Goal: Information Seeking & Learning: Compare options

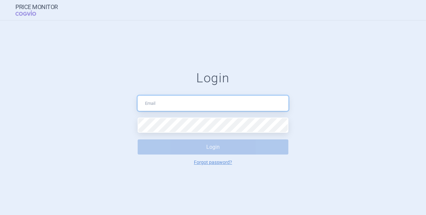
type input "[PERSON_NAME][EMAIL_ADDRESS][DOMAIN_NAME]"
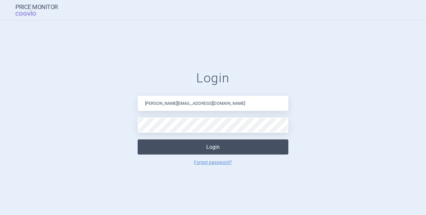
click at [281, 147] on button "Login" at bounding box center [213, 146] width 151 height 15
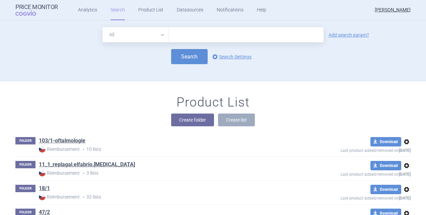
click at [298, 105] on div "Product List Create folder Create list" at bounding box center [213, 114] width 422 height 38
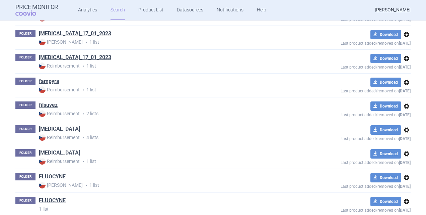
click at [54, 125] on link "[MEDICAL_DATA]" at bounding box center [59, 128] width 41 height 7
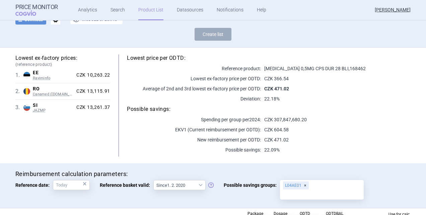
scroll to position [52, 0]
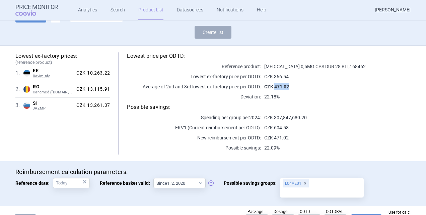
drag, startPoint x: 273, startPoint y: 87, endPoint x: 288, endPoint y: 87, distance: 15.4
click at [288, 87] on p "CZK 471.02" at bounding box center [336, 86] width 150 height 7
click at [341, 71] on div "Lowest price per ODTD: Reference product: GILENYA 0,5MG CPS DUR 28 BLI , 168462…" at bounding box center [260, 103] width 301 height 102
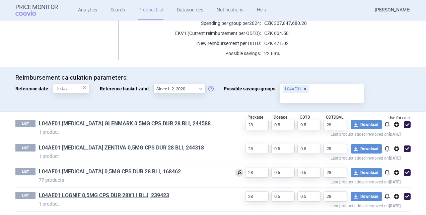
scroll to position [149, 0]
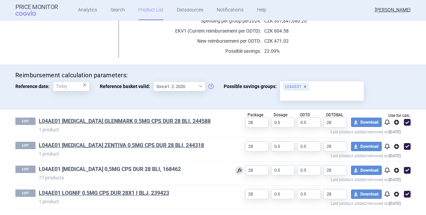
click at [144, 167] on link "L04AE01 [MEDICAL_DATA] 0,5MG CPS DUR 28 BLI, 168462" at bounding box center [110, 168] width 142 height 7
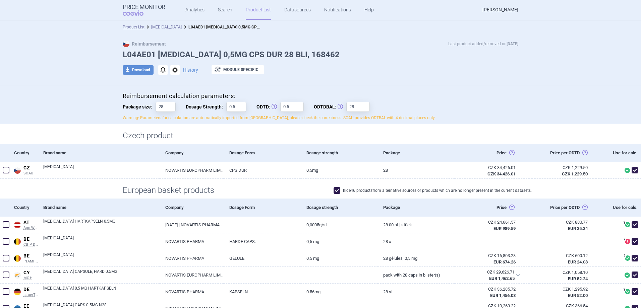
click at [160, 26] on link "[MEDICAL_DATA]" at bounding box center [166, 27] width 31 height 5
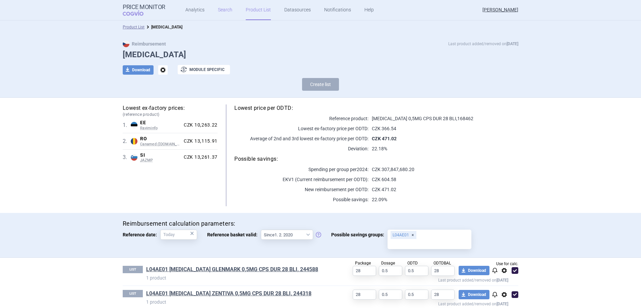
click at [224, 9] on link "Search" at bounding box center [225, 10] width 14 height 20
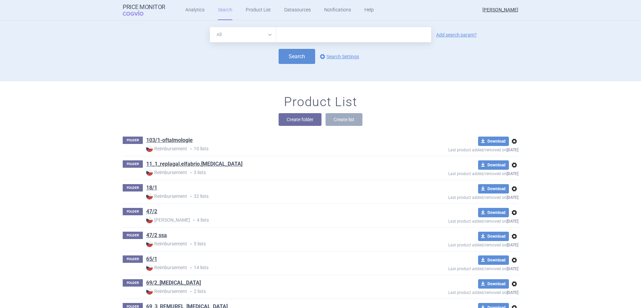
click at [316, 35] on input "text" at bounding box center [353, 34] width 155 height 15
type input "LOGNIF"
click at [309, 55] on button "Search" at bounding box center [297, 56] width 37 height 15
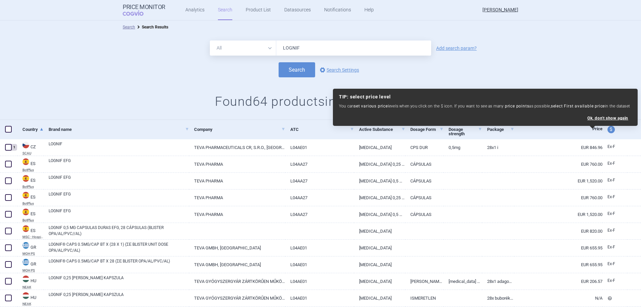
click at [101, 60] on form "All Brand Name ATC Company Active Substance Country Newer than LOGNIF Add searc…" at bounding box center [320, 59] width 641 height 37
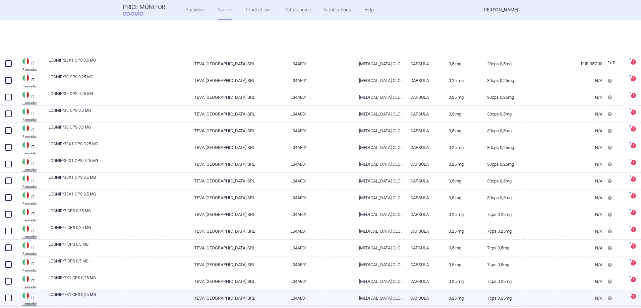
scroll to position [925, 0]
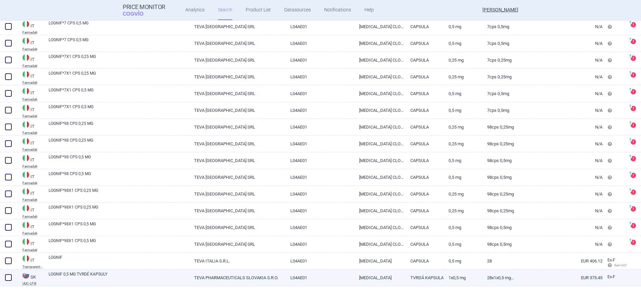
click at [7, 214] on span at bounding box center [8, 278] width 7 height 7
checkbox input "true"
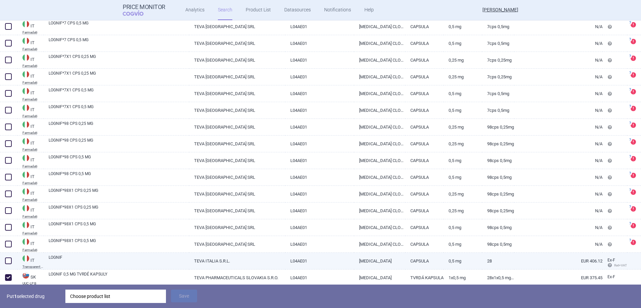
click at [10, 214] on span at bounding box center [8, 261] width 7 height 7
checkbox input "true"
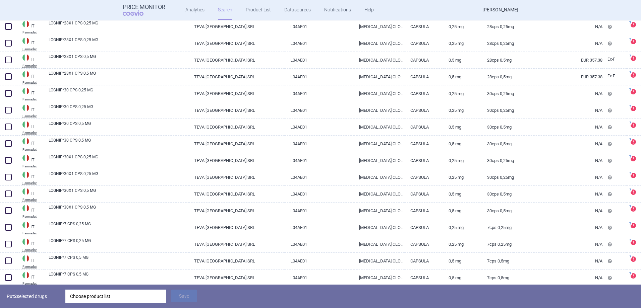
scroll to position [590, 0]
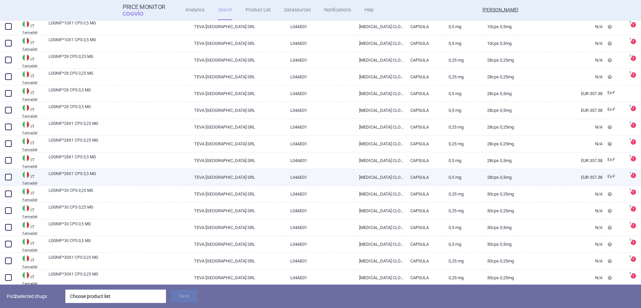
click at [10, 176] on span at bounding box center [8, 177] width 7 height 7
checkbox input "true"
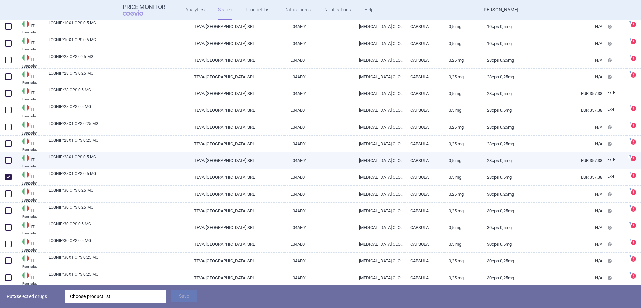
click at [11, 159] on span at bounding box center [8, 160] width 7 height 7
checkbox input "true"
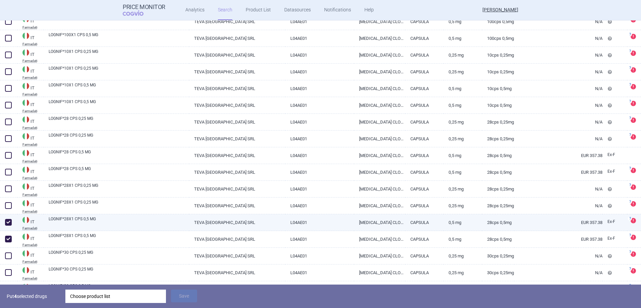
scroll to position [523, 0]
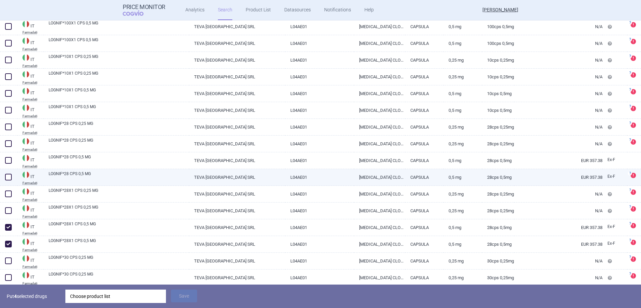
click at [10, 178] on span at bounding box center [8, 177] width 7 height 7
checkbox input "true"
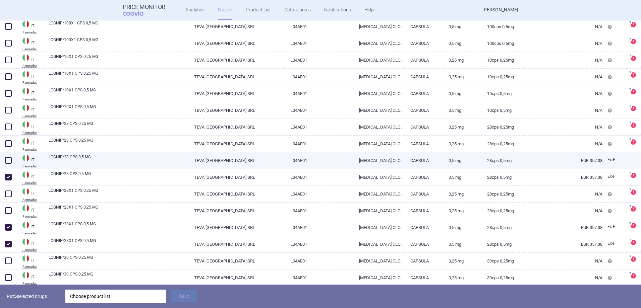
click at [10, 160] on span at bounding box center [8, 160] width 7 height 7
checkbox input "true"
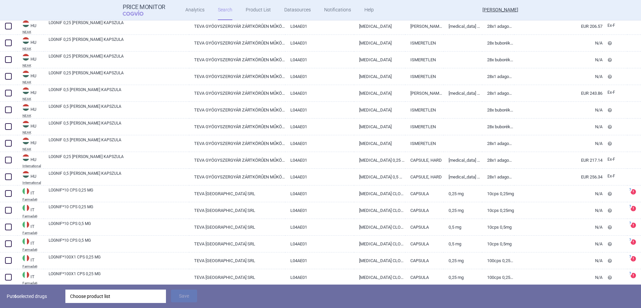
scroll to position [255, 0]
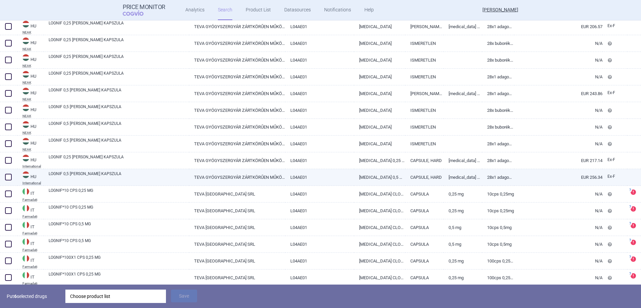
click at [7, 177] on span at bounding box center [8, 177] width 7 height 7
checkbox input "true"
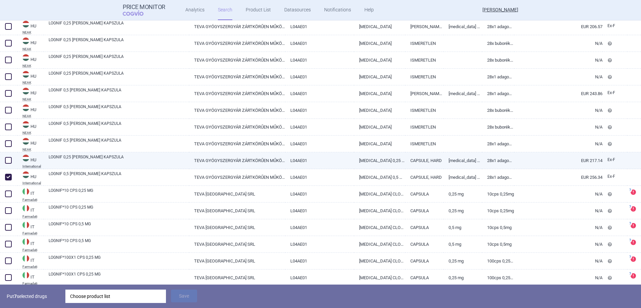
click at [8, 158] on span at bounding box center [8, 160] width 7 height 7
checkbox input "true"
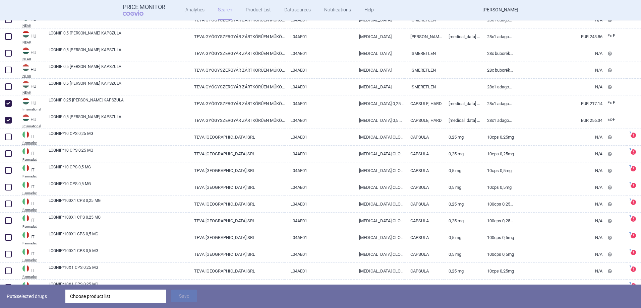
scroll to position [279, 0]
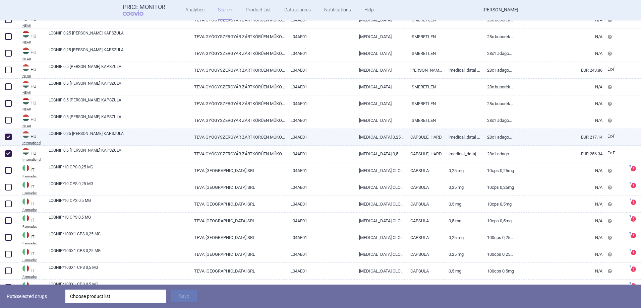
click at [11, 138] on span at bounding box center [8, 137] width 7 height 7
checkbox input "false"
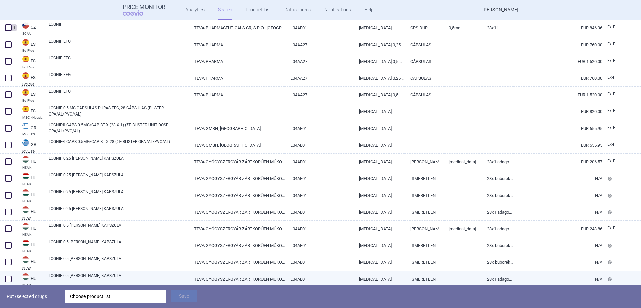
scroll to position [111, 0]
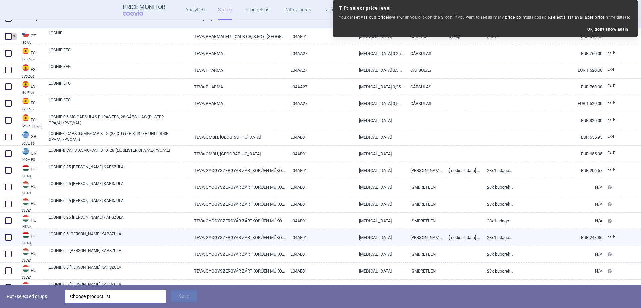
click at [8, 214] on span at bounding box center [8, 237] width 7 height 7
checkbox input "true"
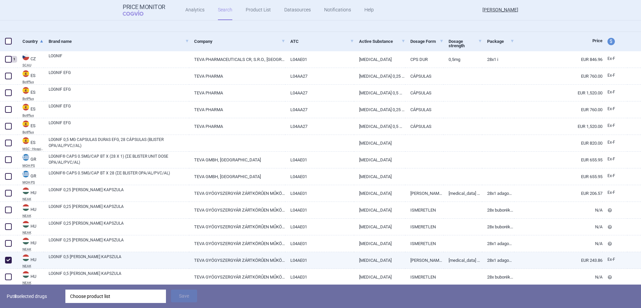
scroll to position [77, 0]
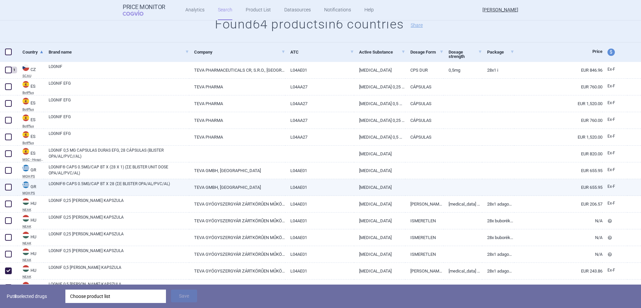
click at [10, 187] on span at bounding box center [8, 187] width 7 height 7
checkbox input "true"
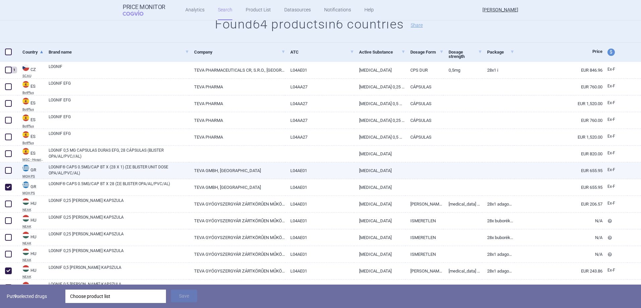
click at [6, 169] on span at bounding box center [8, 170] width 7 height 7
checkbox input "true"
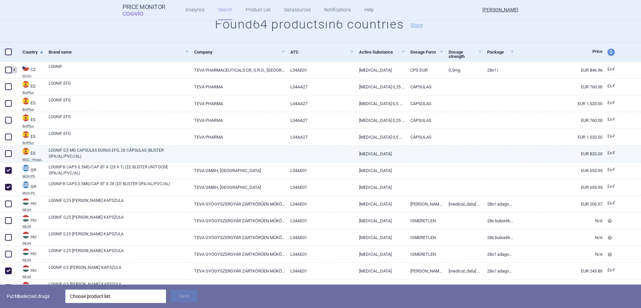
click at [10, 154] on span at bounding box center [8, 153] width 7 height 7
checkbox input "true"
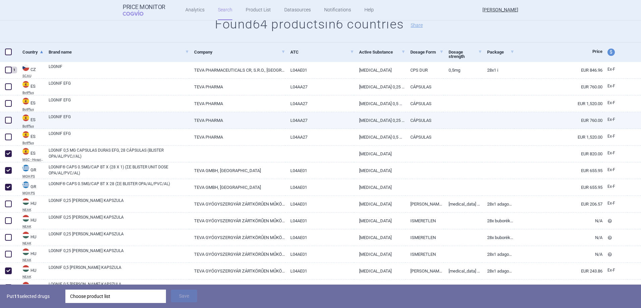
click at [58, 116] on link "LOGNIF EFG" at bounding box center [119, 120] width 140 height 12
select select "EUR"
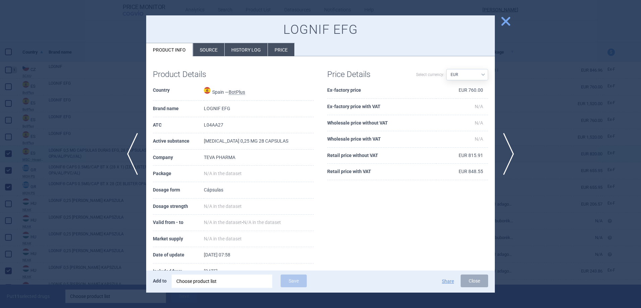
drag, startPoint x: 558, startPoint y: 161, endPoint x: 503, endPoint y: 154, distance: 55.7
click at [426, 161] on div at bounding box center [320, 154] width 641 height 308
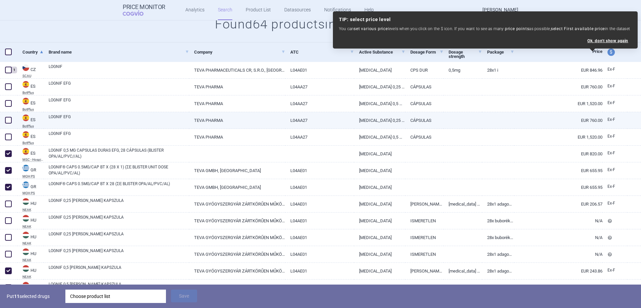
click at [8, 120] on span at bounding box center [8, 120] width 7 height 7
checkbox input "true"
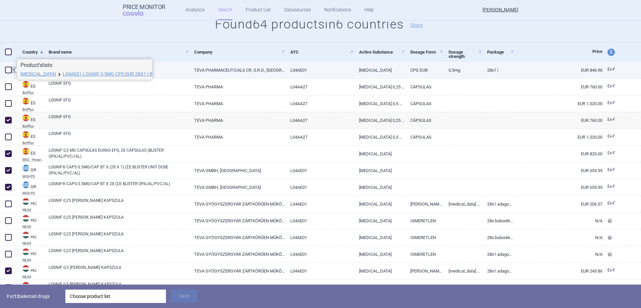
click at [6, 72] on span at bounding box center [8, 70] width 7 height 7
checkbox input "true"
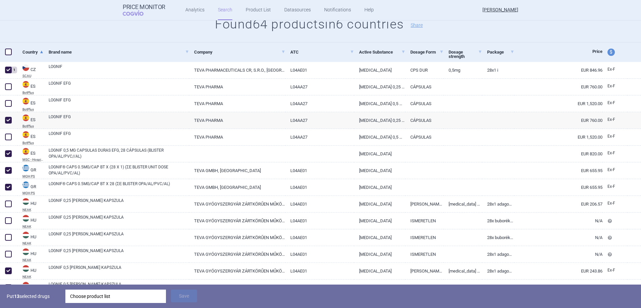
click at [94, 214] on div "Choose product list" at bounding box center [115, 296] width 91 height 13
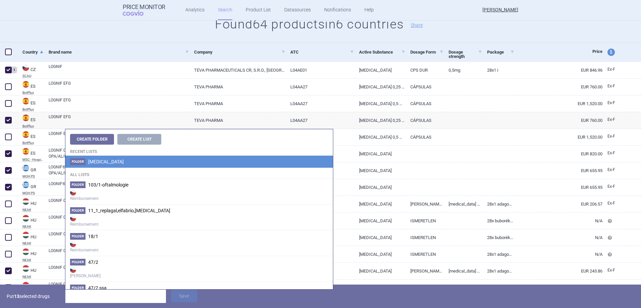
click at [115, 164] on span "[MEDICAL_DATA]" at bounding box center [106, 161] width 36 height 5
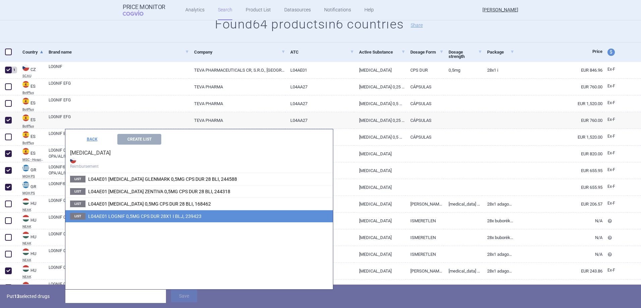
click at [162, 214] on span "L04AE01 LOGNIF 0,5MG CPS DUR 28X1 I BLJ, 239423" at bounding box center [144, 216] width 113 height 5
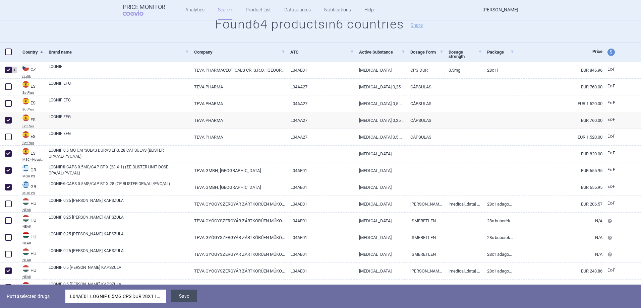
click at [181, 214] on button "Save" at bounding box center [184, 296] width 26 height 13
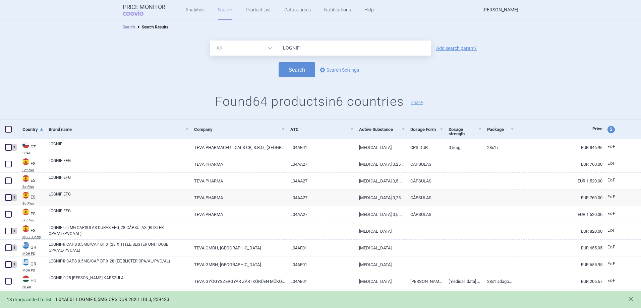
click at [133, 214] on link "L04AE01 LOGNIF 0,5MG CPS DUR 28X1 I BLJ, 239423" at bounding box center [112, 300] width 113 height 6
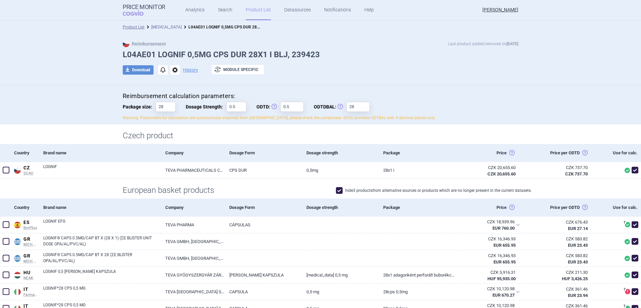
click at [162, 26] on link "[MEDICAL_DATA]" at bounding box center [166, 27] width 31 height 5
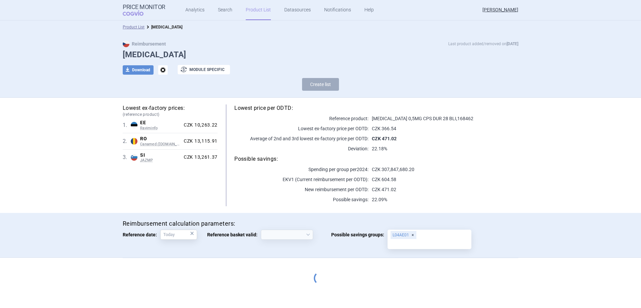
select select "[DATE]"
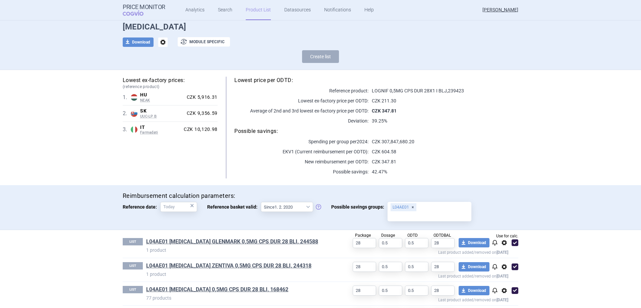
scroll to position [56, 0]
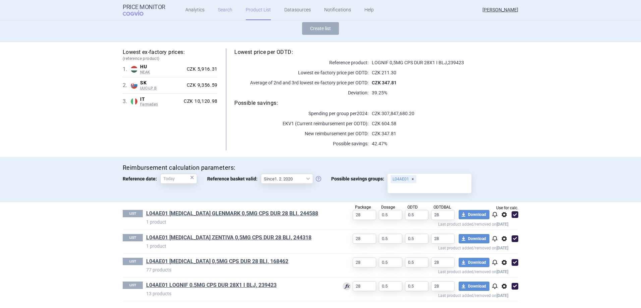
click at [229, 10] on link "Search" at bounding box center [225, 10] width 14 height 20
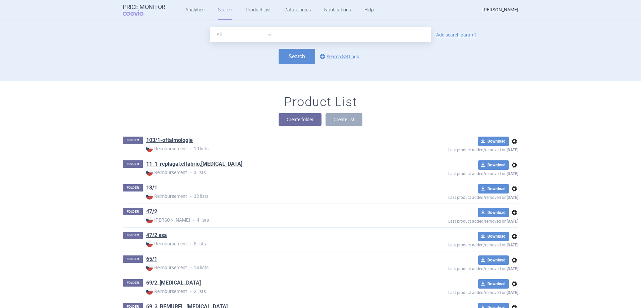
click at [302, 33] on input "text" at bounding box center [353, 34] width 155 height 15
type input "[MEDICAL_DATA] ZENTIVA"
click at [296, 59] on button "Search" at bounding box center [297, 56] width 37 height 15
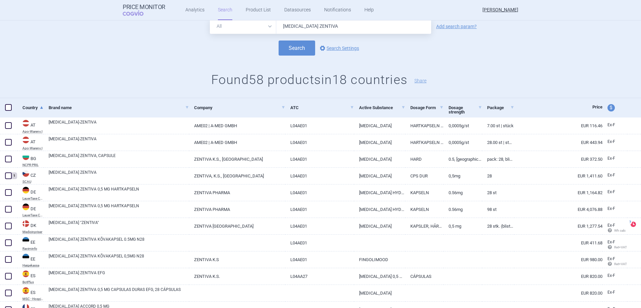
scroll to position [34, 0]
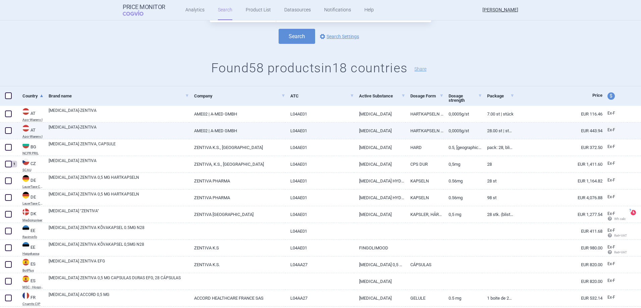
click at [10, 133] on span at bounding box center [8, 130] width 7 height 7
checkbox input "true"
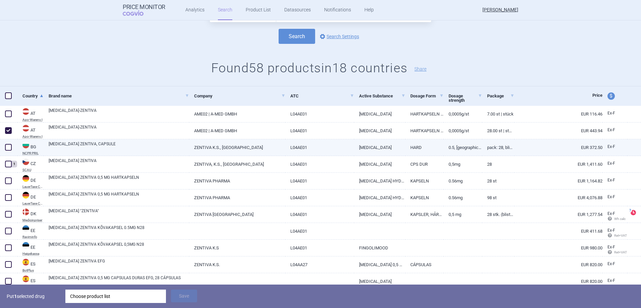
click at [9, 147] on span at bounding box center [8, 147] width 7 height 7
checkbox input "true"
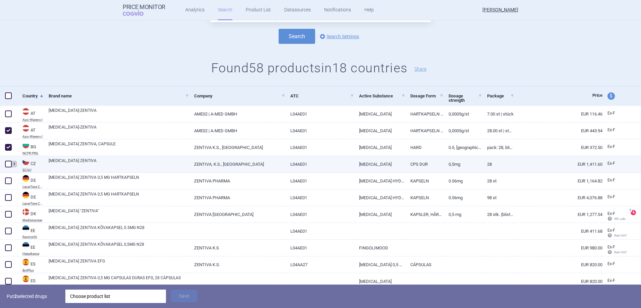
click at [7, 163] on span at bounding box center [8, 164] width 7 height 7
checkbox input "true"
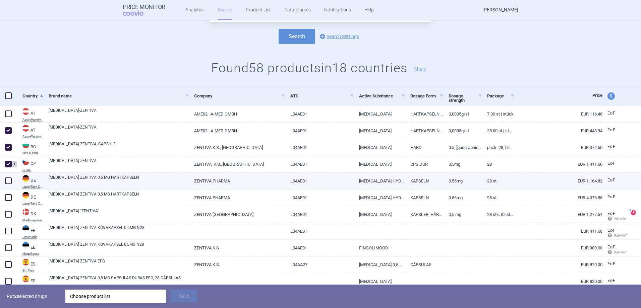
scroll to position [67, 0]
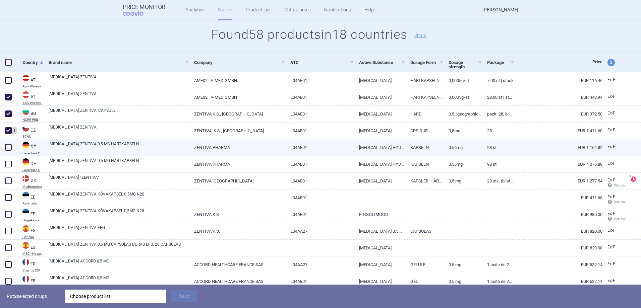
click at [10, 147] on span at bounding box center [8, 147] width 7 height 7
checkbox input "true"
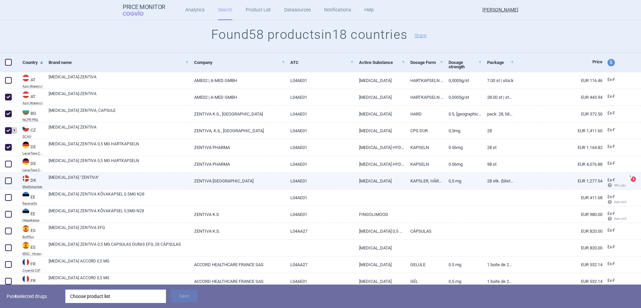
click at [7, 179] on span at bounding box center [8, 181] width 7 height 7
checkbox input "true"
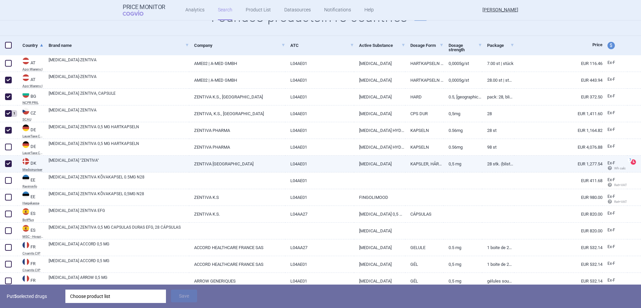
scroll to position [101, 0]
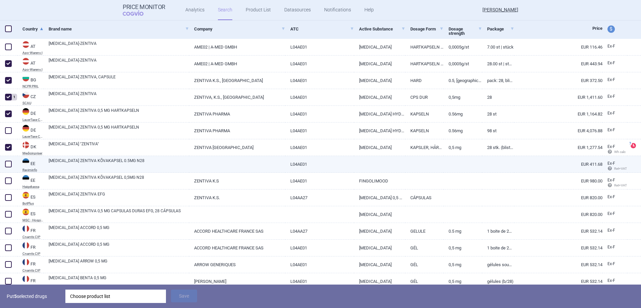
click at [7, 166] on span at bounding box center [8, 164] width 7 height 7
checkbox input "true"
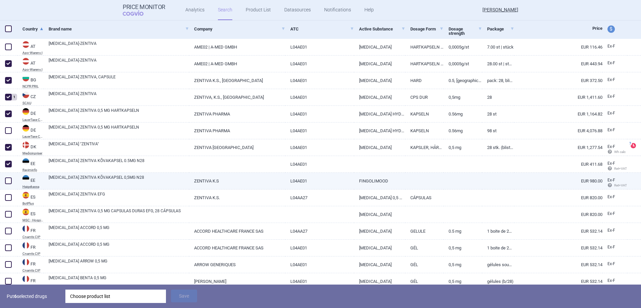
click at [8, 178] on span at bounding box center [8, 181] width 7 height 7
checkbox input "true"
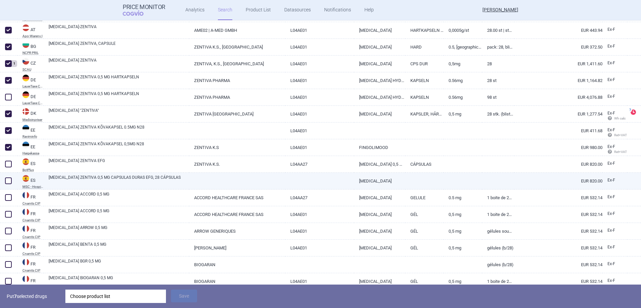
click at [10, 181] on span at bounding box center [8, 181] width 7 height 7
checkbox input "true"
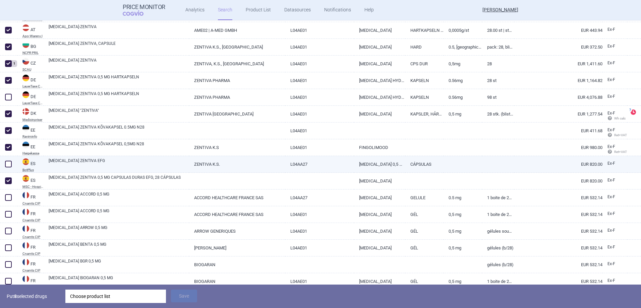
click at [12, 167] on span at bounding box center [8, 164] width 10 height 10
checkbox input "true"
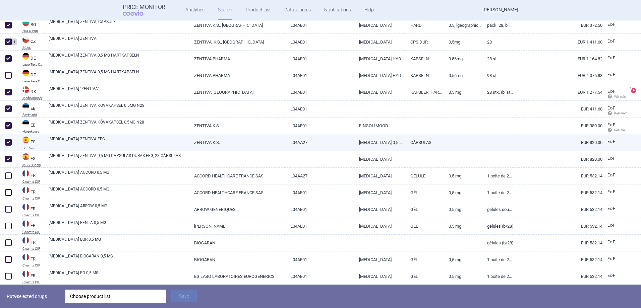
scroll to position [168, 0]
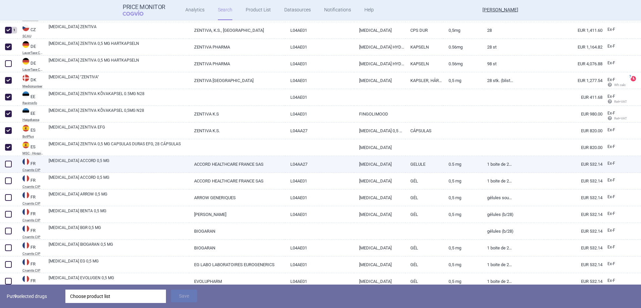
click at [47, 167] on div "[MEDICAL_DATA] ACCORD 0,5 MG" at bounding box center [116, 164] width 145 height 17
click at [70, 166] on link "[MEDICAL_DATA] ACCORD 0,5 MG" at bounding box center [119, 164] width 140 height 12
select select "EUR"
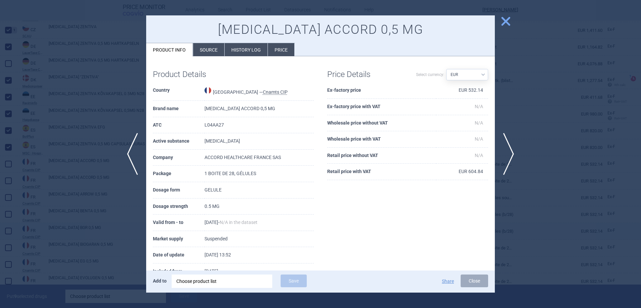
drag, startPoint x: 554, startPoint y: 243, endPoint x: 534, endPoint y: 233, distance: 21.7
click at [426, 214] on div at bounding box center [320, 154] width 641 height 308
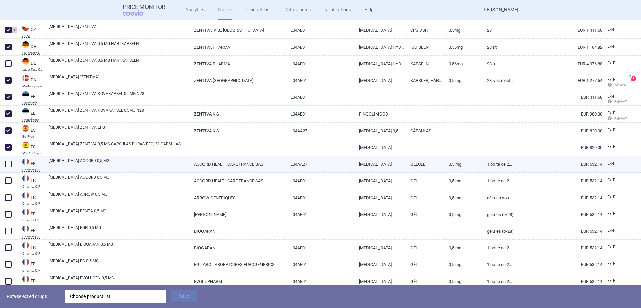
click at [10, 166] on span at bounding box center [8, 164] width 7 height 7
checkbox input "true"
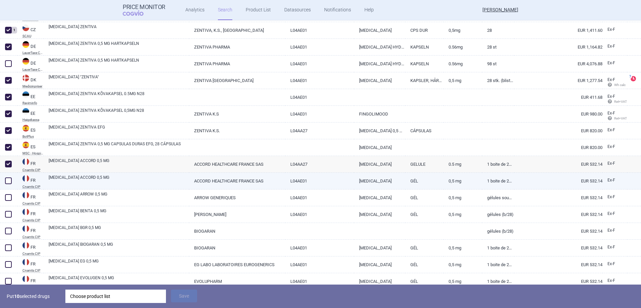
click at [9, 179] on span at bounding box center [8, 181] width 7 height 7
checkbox input "true"
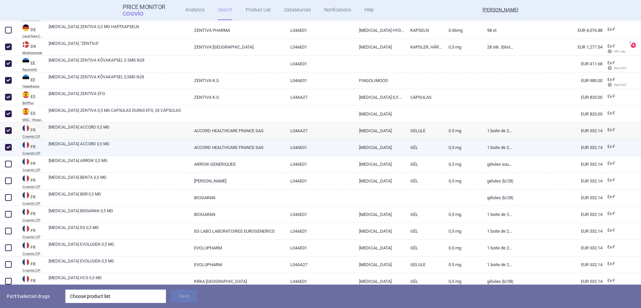
drag, startPoint x: 9, startPoint y: 132, endPoint x: 5, endPoint y: 147, distance: 15.9
click at [9, 133] on span at bounding box center [8, 130] width 7 height 7
checkbox input "false"
click at [6, 146] on span at bounding box center [8, 147] width 7 height 7
checkbox input "false"
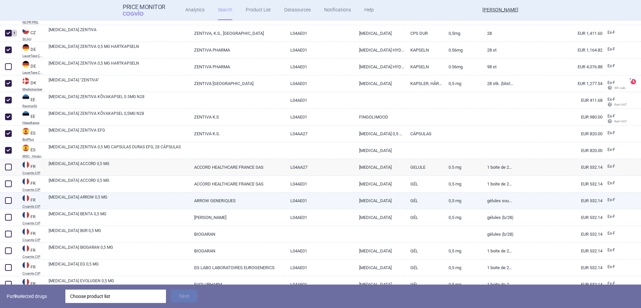
scroll to position [101, 0]
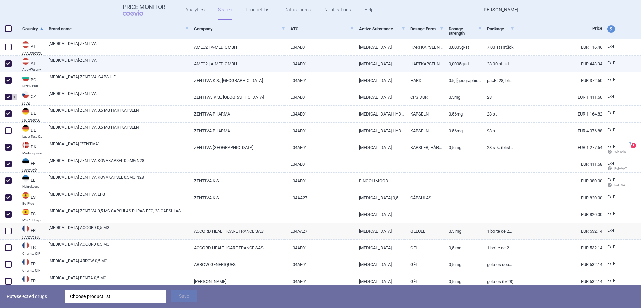
click at [7, 62] on span at bounding box center [8, 63] width 7 height 7
checkbox input "false"
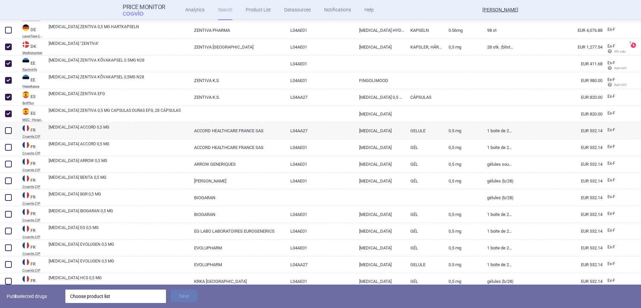
scroll to position [0, 0]
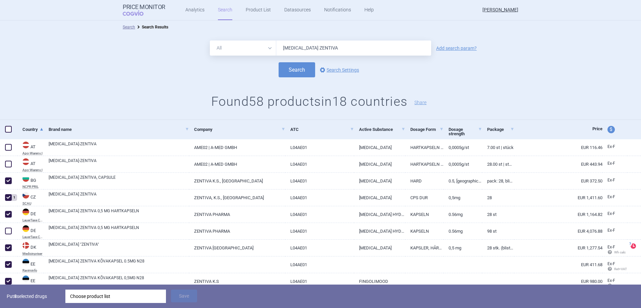
click at [226, 49] on select "All Brand Name ATC Company Active Substance Country Newer than" at bounding box center [243, 48] width 66 height 15
select select "atc"
click at [210, 41] on select "All Brand Name ATC Company Active Substance Country Newer than" at bounding box center [243, 48] width 66 height 15
drag, startPoint x: 345, startPoint y: 48, endPoint x: 217, endPoint y: 46, distance: 127.7
click at [217, 46] on div "All Brand Name ATC Company Active Substance Country Newer than FINGOLIMOD ZENTI…" at bounding box center [320, 48] width 221 height 15
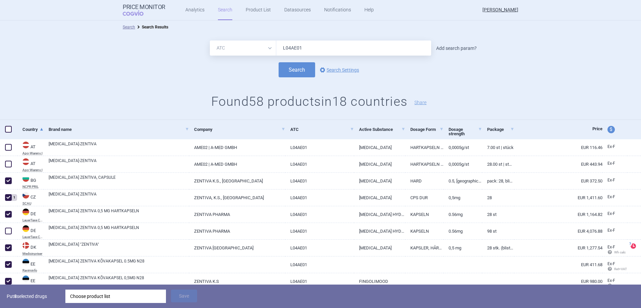
type input "L04AE01"
click at [426, 49] on link "Add search param?" at bounding box center [456, 48] width 41 height 5
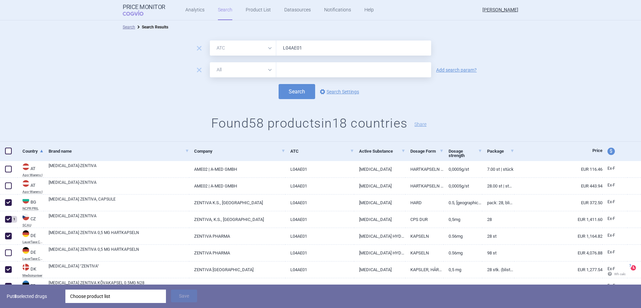
click at [266, 70] on select "All Brand Name ATC Company Active Substance Country Newer than" at bounding box center [243, 69] width 66 height 15
select select "mah"
click at [210, 62] on select "All Brand Name ATC Company Active Substance Country Newer than" at bounding box center [243, 69] width 66 height 15
click at [298, 69] on input "text" at bounding box center [353, 69] width 155 height 15
type input "ZENTIVA"
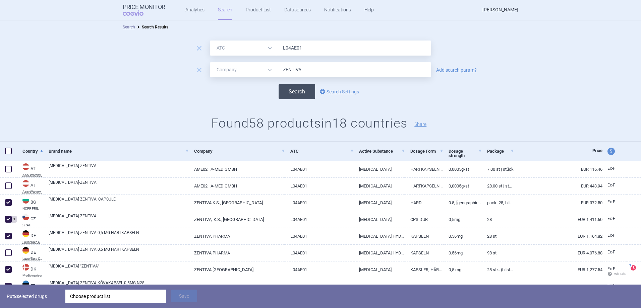
click at [302, 94] on button "Search" at bounding box center [297, 91] width 37 height 15
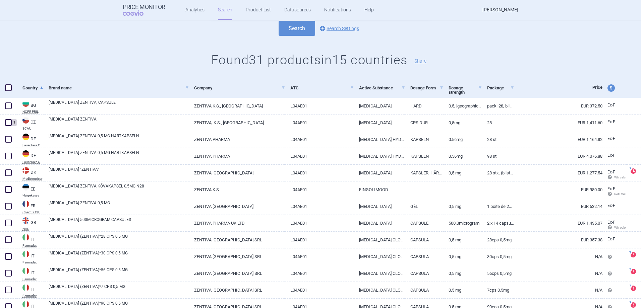
scroll to position [67, 0]
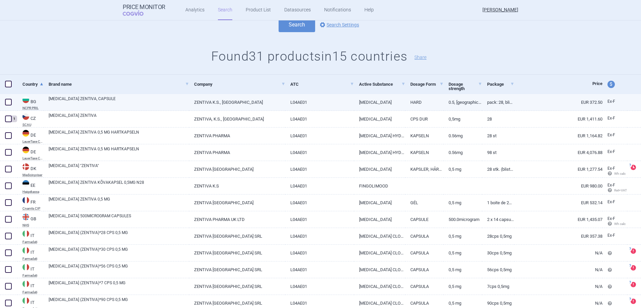
click at [6, 103] on span at bounding box center [8, 102] width 7 height 7
checkbox input "true"
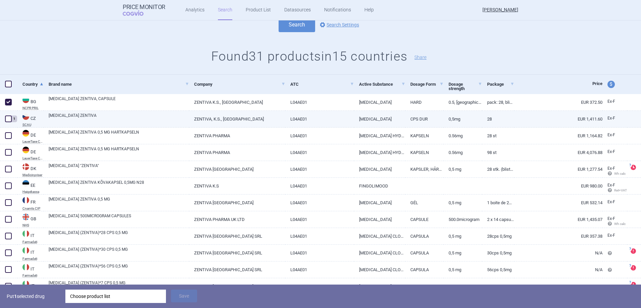
click at [7, 120] on span at bounding box center [8, 119] width 7 height 7
checkbox input "true"
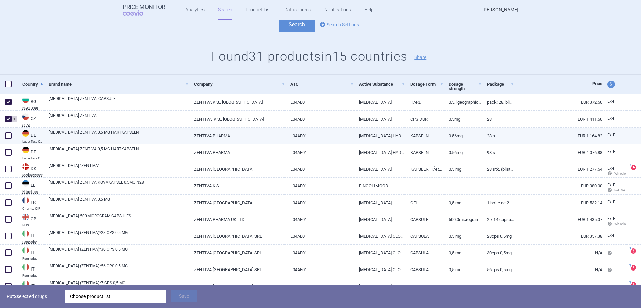
click at [7, 132] on span at bounding box center [8, 135] width 7 height 7
checkbox input "true"
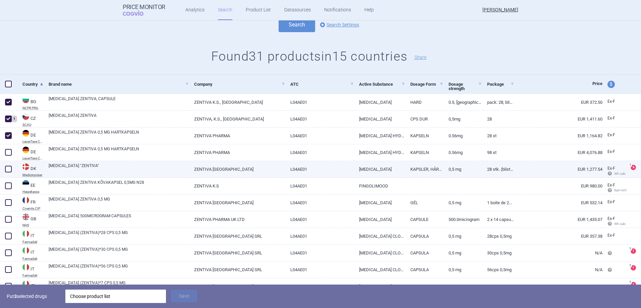
click at [6, 169] on span at bounding box center [8, 169] width 7 height 7
checkbox input "true"
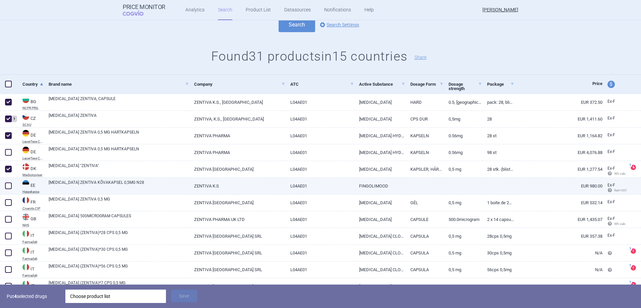
click at [8, 187] on span at bounding box center [8, 186] width 7 height 7
checkbox input "true"
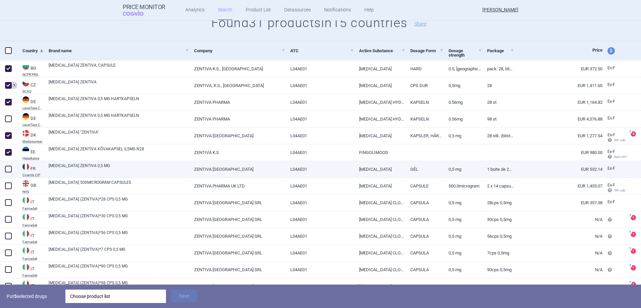
click at [8, 171] on span at bounding box center [8, 169] width 7 height 7
checkbox input "true"
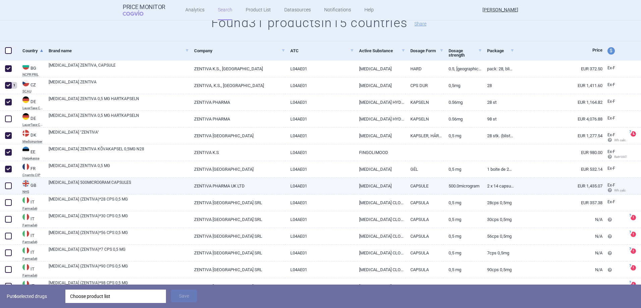
scroll to position [134, 0]
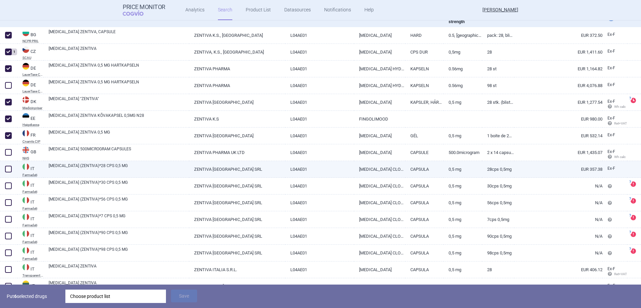
click at [5, 170] on span at bounding box center [8, 169] width 7 height 7
checkbox input "true"
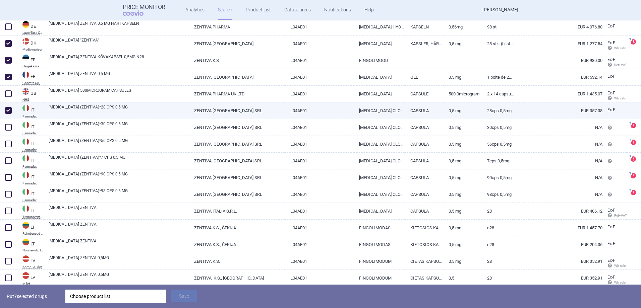
scroll to position [201, 0]
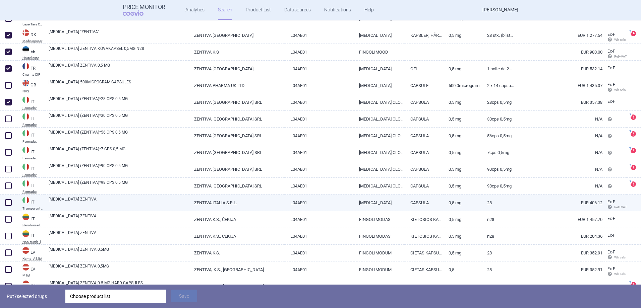
click at [5, 201] on span at bounding box center [8, 202] width 7 height 7
checkbox input "true"
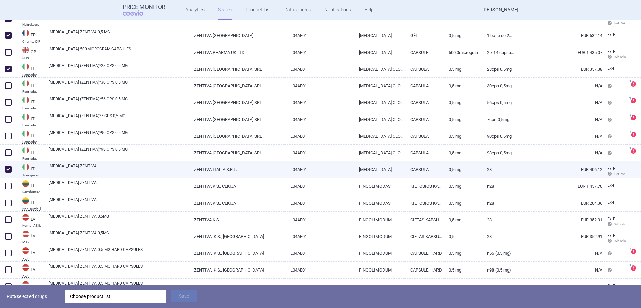
scroll to position [235, 0]
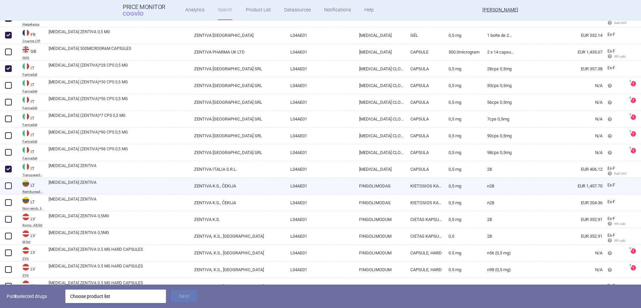
click at [9, 186] on span at bounding box center [8, 186] width 7 height 7
checkbox input "true"
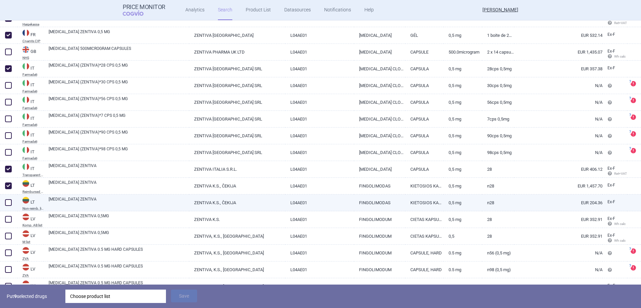
click at [9, 200] on span at bounding box center [8, 202] width 7 height 7
checkbox input "true"
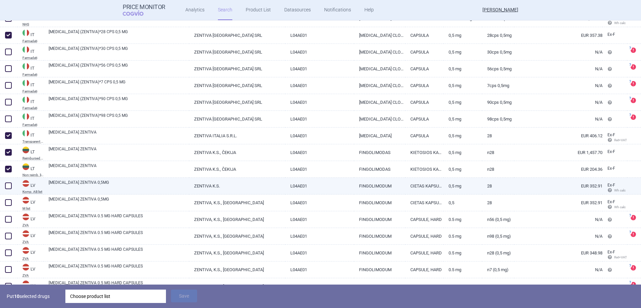
click at [10, 188] on span at bounding box center [8, 186] width 7 height 7
checkbox input "true"
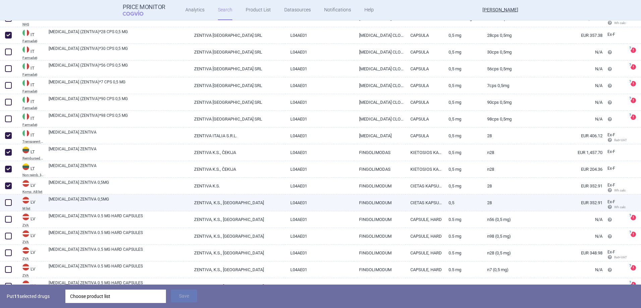
click at [6, 201] on span at bounding box center [8, 202] width 7 height 7
checkbox input "true"
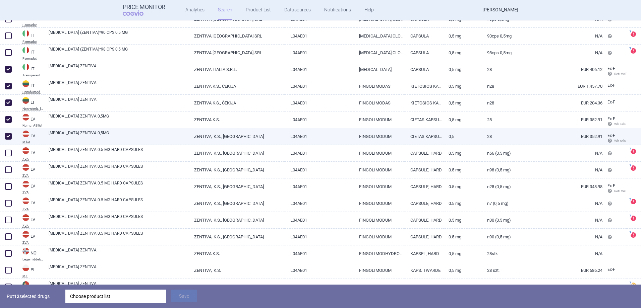
scroll to position [335, 0]
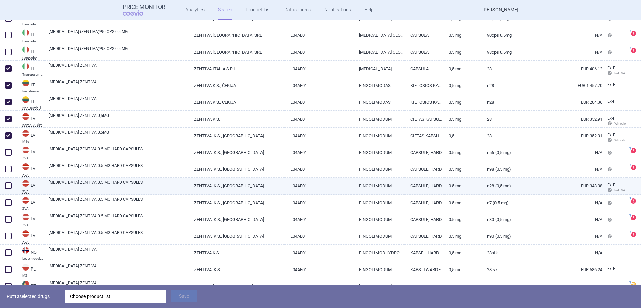
click at [8, 185] on span at bounding box center [8, 186] width 7 height 7
checkbox input "true"
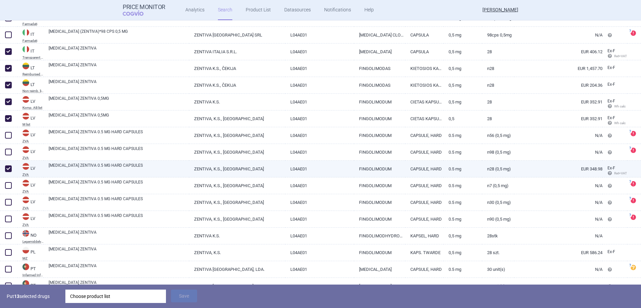
scroll to position [369, 0]
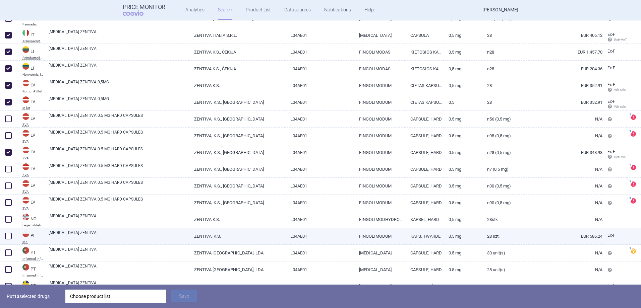
click at [9, 214] on span at bounding box center [8, 236] width 7 height 7
checkbox input "true"
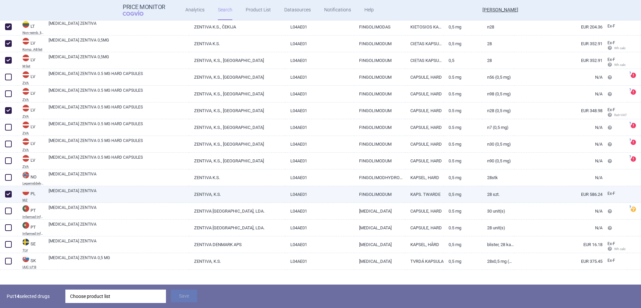
scroll to position [418, 0]
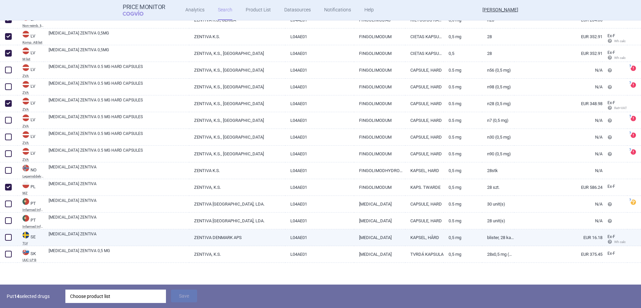
click at [7, 214] on span at bounding box center [8, 237] width 7 height 7
checkbox input "true"
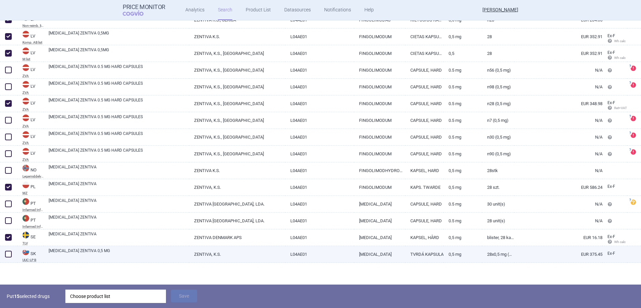
click at [6, 214] on span at bounding box center [8, 254] width 7 height 7
checkbox input "true"
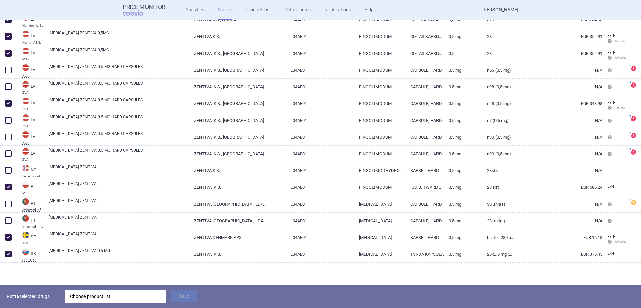
click at [115, 214] on div "Choose product list" at bounding box center [115, 296] width 91 height 13
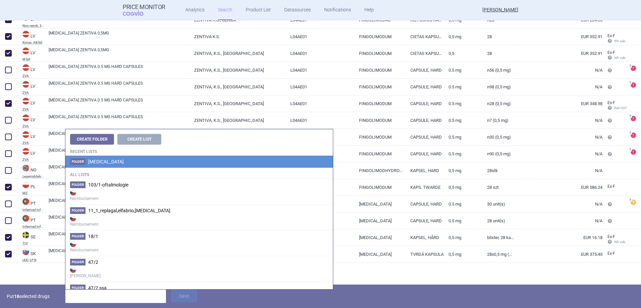
click at [110, 168] on li "Folder [MEDICAL_DATA]" at bounding box center [198, 162] width 267 height 12
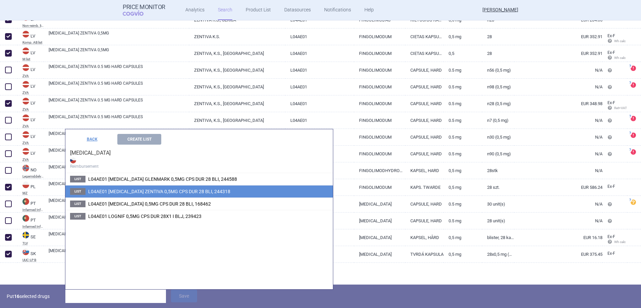
click at [126, 189] on span "L04AE01 [MEDICAL_DATA] ZENTIVA 0,5MG CPS DUR 28 BLI, 244318" at bounding box center [159, 191] width 142 height 5
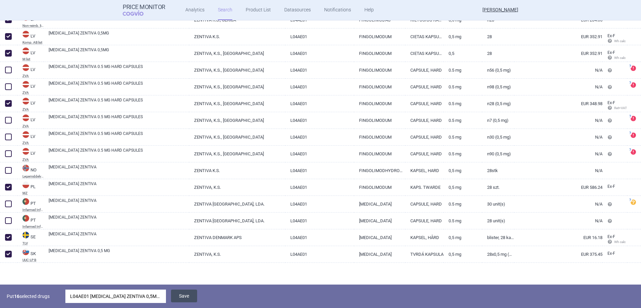
click at [194, 214] on button "Save" at bounding box center [184, 296] width 26 height 13
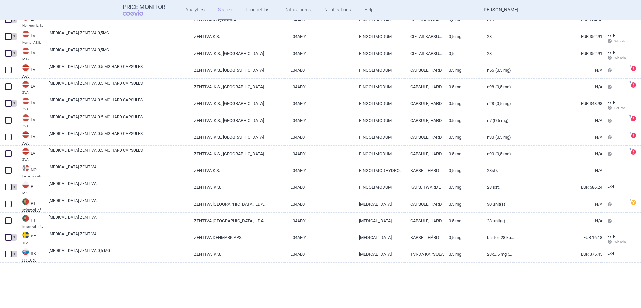
scroll to position [394, 0]
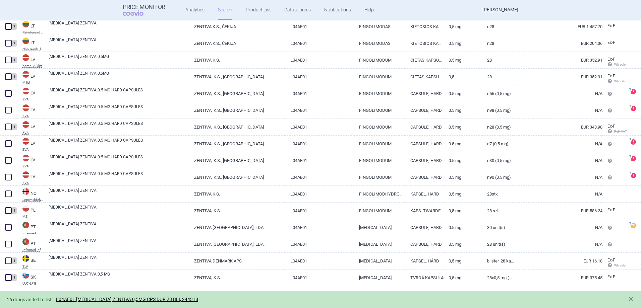
click at [157, 214] on div "16 drugs added to list L04AE01 FINGOLIMOD ZENTIVA 0,5MG CPS DUR 28 BLI, 244318" at bounding box center [314, 300] width 614 height 8
click at [157, 214] on link "L04AE01 [MEDICAL_DATA] ZENTIVA 0,5MG CPS DUR 28 BLI, 244318" at bounding box center [127, 300] width 142 height 6
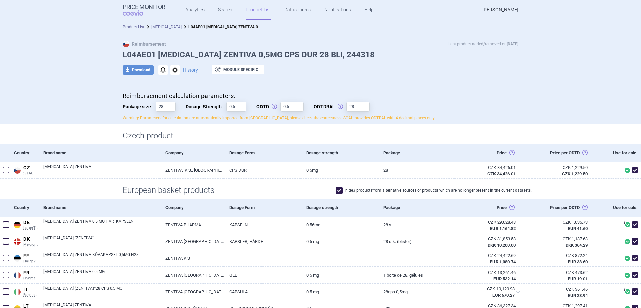
click at [155, 25] on link "[MEDICAL_DATA]" at bounding box center [166, 27] width 31 height 5
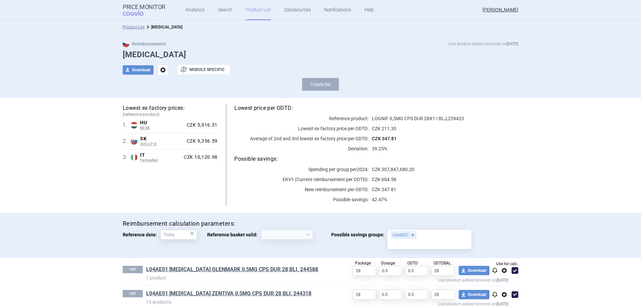
select select "[DATE]"
click at [265, 9] on link "Product List" at bounding box center [258, 10] width 25 height 20
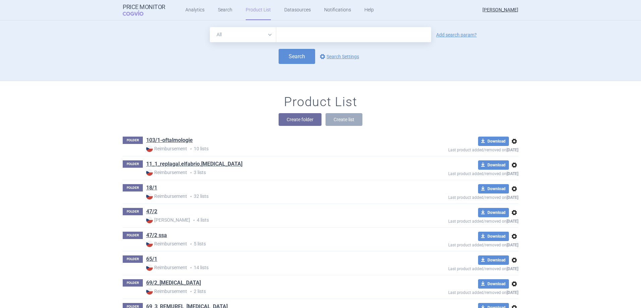
click at [253, 38] on select "All Brand Name ATC Company Active Substance Country Newer than" at bounding box center [243, 34] width 66 height 15
drag, startPoint x: 259, startPoint y: 35, endPoint x: 259, endPoint y: 42, distance: 7.0
click at [260, 35] on select "All Brand Name ATC Company Active Substance Country Newer than" at bounding box center [243, 34] width 66 height 15
select select "atc"
click at [210, 27] on select "All Brand Name ATC Company Active Substance Country Newer than" at bounding box center [243, 34] width 66 height 15
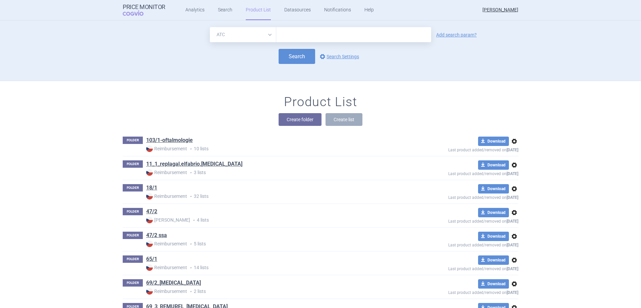
drag, startPoint x: 309, startPoint y: 34, endPoint x: 375, endPoint y: 18, distance: 68.1
click at [310, 34] on input "text" at bounding box center [353, 34] width 155 height 15
type input "L04AE01"
click at [426, 36] on link "Add search param?" at bounding box center [456, 35] width 41 height 5
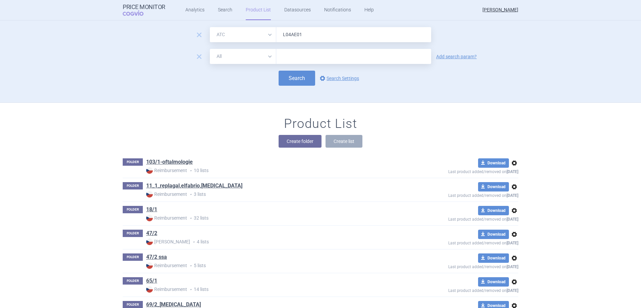
click at [258, 58] on select "All Brand Name ATC Company Active Substance Country Newer than" at bounding box center [243, 56] width 66 height 15
select select "mah"
click at [210, 49] on select "All Brand Name ATC Company Active Substance Country Newer than" at bounding box center [243, 56] width 66 height 15
click at [301, 56] on input "text" at bounding box center [353, 56] width 155 height 15
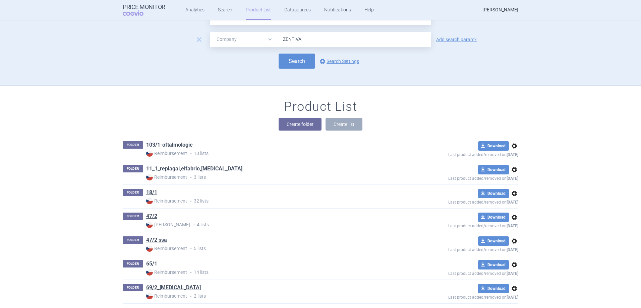
scroll to position [34, 0]
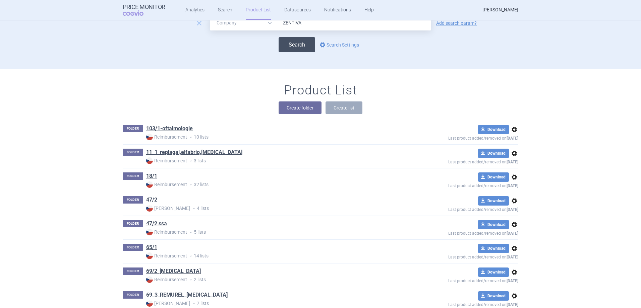
type input "ZENTIVA"
click at [306, 48] on button "Search" at bounding box center [297, 44] width 37 height 15
select select "atc"
select select "mah"
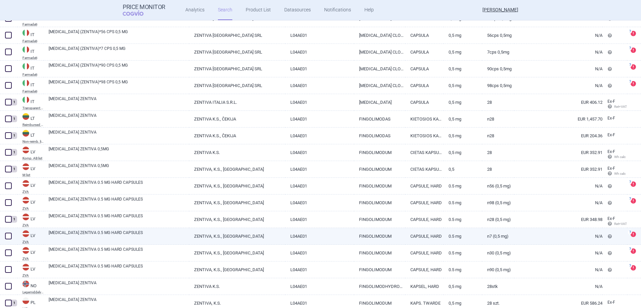
scroll to position [389, 0]
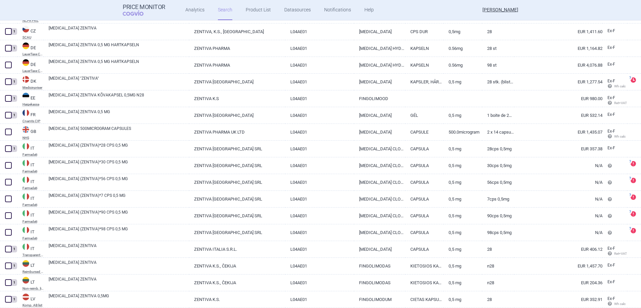
select select "atc"
select select "mah"
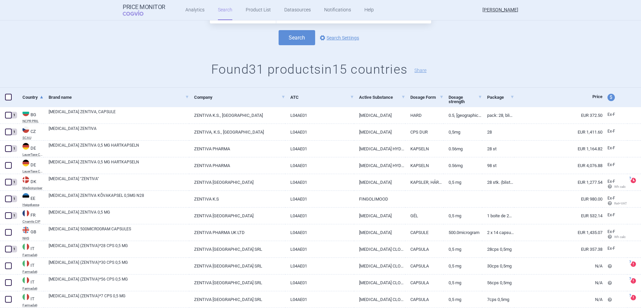
scroll to position [0, 0]
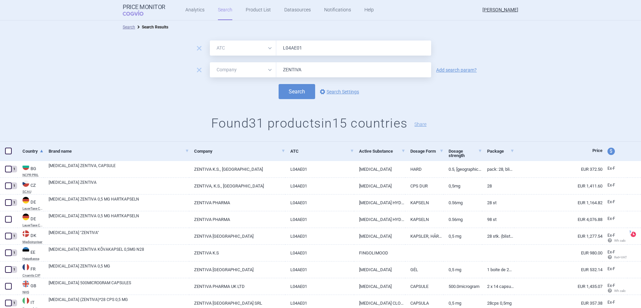
drag, startPoint x: 313, startPoint y: 70, endPoint x: 252, endPoint y: 73, distance: 60.4
click at [252, 73] on div "All Brand Name ATC Company Active Substance Country Newer than ZENTIVA" at bounding box center [320, 69] width 221 height 15
type input "GLENMARK"
click at [284, 94] on button "Search" at bounding box center [297, 91] width 37 height 15
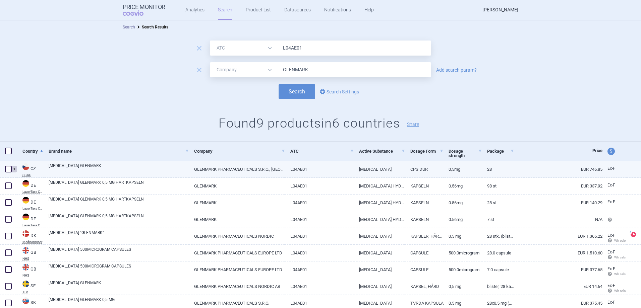
click at [7, 170] on span at bounding box center [8, 169] width 7 height 7
checkbox input "true"
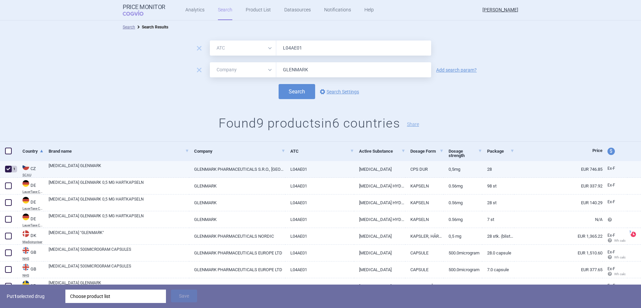
scroll to position [34, 0]
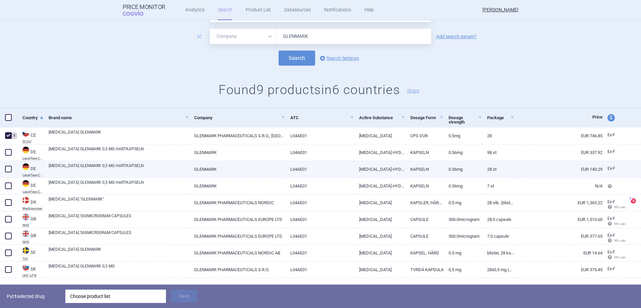
click at [9, 169] on span at bounding box center [8, 169] width 7 height 7
checkbox input "true"
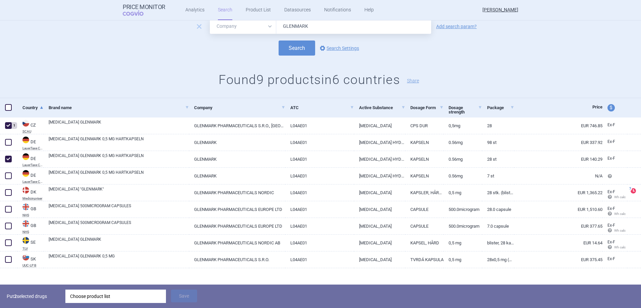
scroll to position [49, 0]
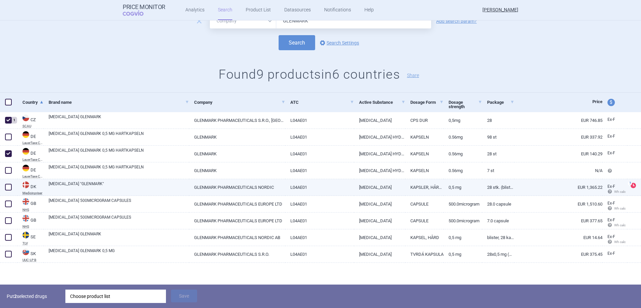
click at [8, 186] on span at bounding box center [8, 187] width 7 height 7
checkbox input "true"
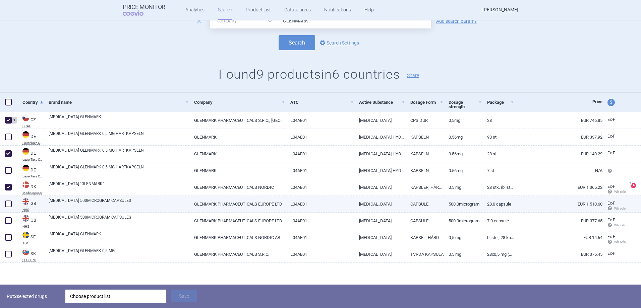
click at [8, 203] on span at bounding box center [8, 204] width 7 height 7
checkbox input "true"
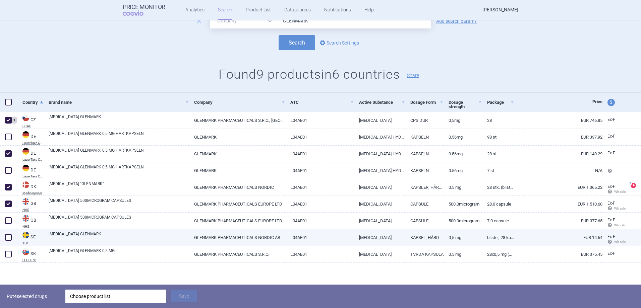
click at [6, 214] on div at bounding box center [8, 238] width 17 height 17
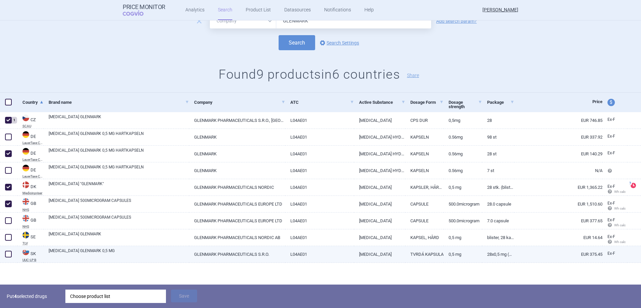
click at [10, 214] on span at bounding box center [8, 254] width 7 height 7
checkbox input "true"
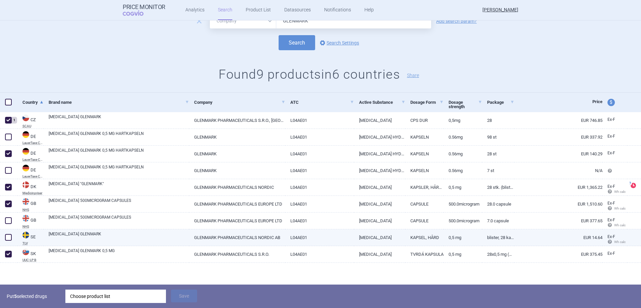
click at [6, 214] on span at bounding box center [8, 237] width 7 height 7
checkbox input "true"
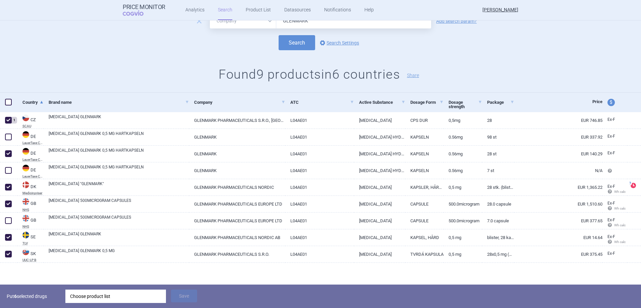
click at [84, 214] on div "Choose product list" at bounding box center [115, 296] width 91 height 13
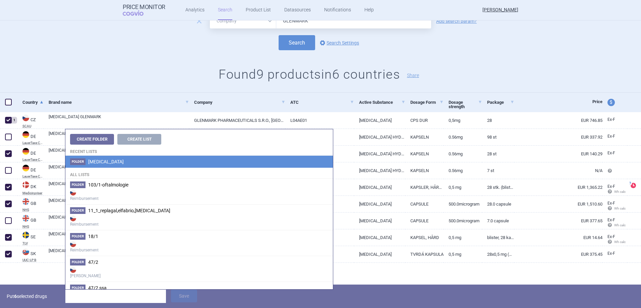
click at [111, 164] on span "[MEDICAL_DATA]" at bounding box center [106, 161] width 36 height 5
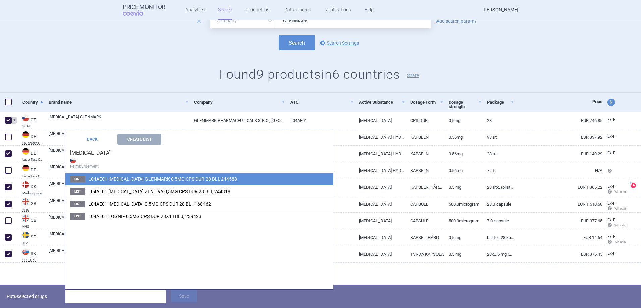
click at [116, 179] on span "L04AE01 [MEDICAL_DATA] GLENMARK 0,5MG CPS DUR 28 BLI, 244588" at bounding box center [162, 179] width 149 height 5
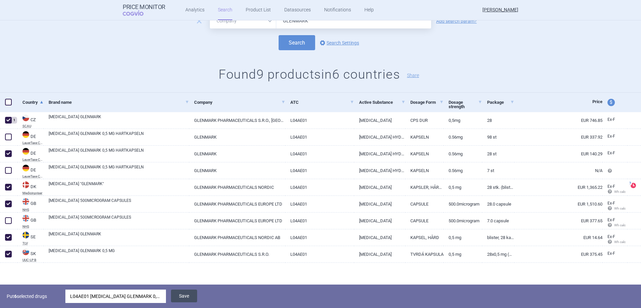
click at [193, 214] on button "Save" at bounding box center [184, 296] width 26 height 13
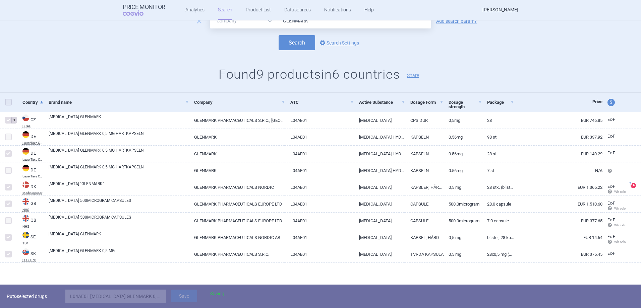
scroll to position [25, 0]
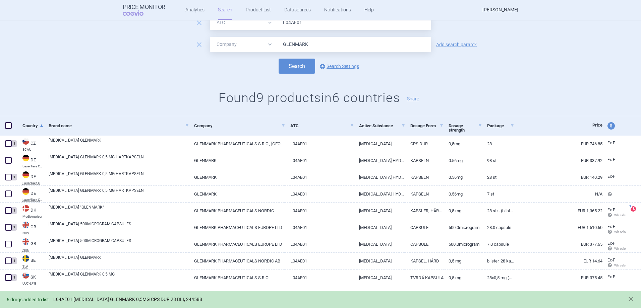
click at [159, 214] on link "L04AE01 [MEDICAL_DATA] GLENMARK 0,5MG CPS DUR 28 BLI, 244588" at bounding box center [127, 300] width 149 height 6
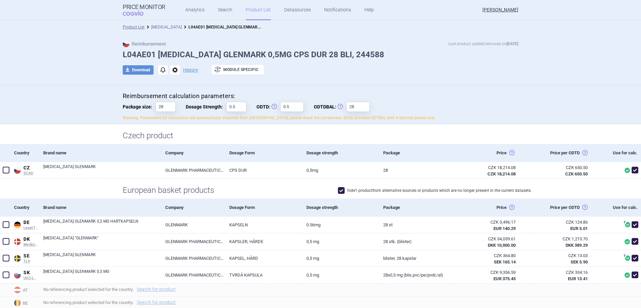
click at [164, 26] on link "[MEDICAL_DATA]" at bounding box center [166, 27] width 31 height 5
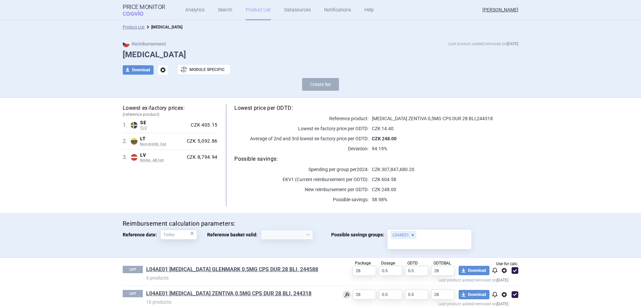
select select "[DATE]"
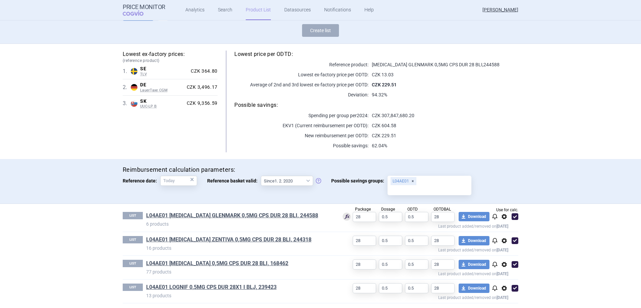
scroll to position [56, 0]
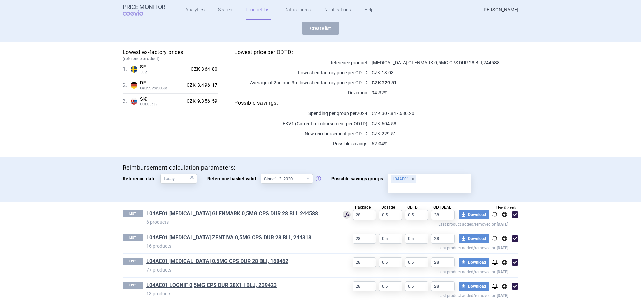
click at [268, 214] on link "L04AE01 [MEDICAL_DATA] GLENMARK 0,5MG CPS DUR 28 BLI, 244588" at bounding box center [232, 213] width 172 height 7
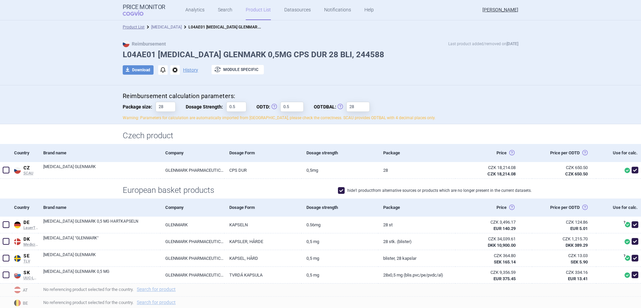
click at [155, 26] on link "[MEDICAL_DATA]" at bounding box center [166, 27] width 31 height 5
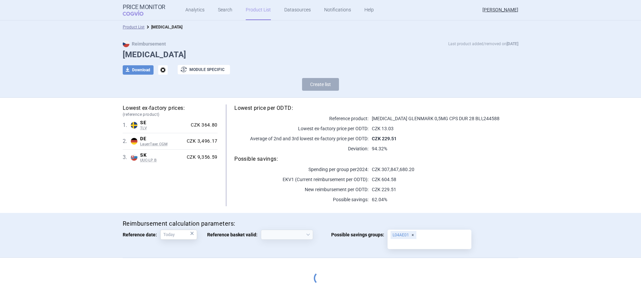
select select "[DATE]"
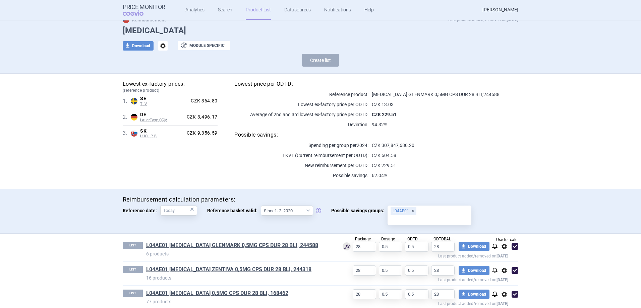
scroll to position [56, 0]
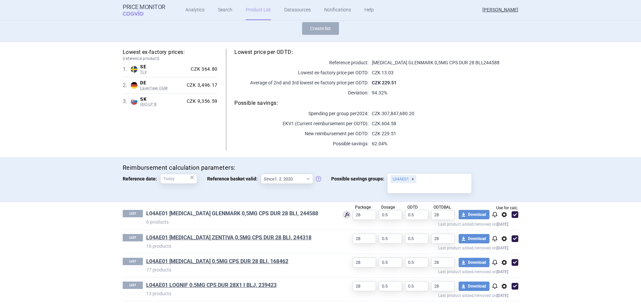
click at [197, 213] on link "L04AE01 [MEDICAL_DATA] GLENMARK 0,5MG CPS DUR 28 BLI, 244588" at bounding box center [232, 213] width 172 height 7
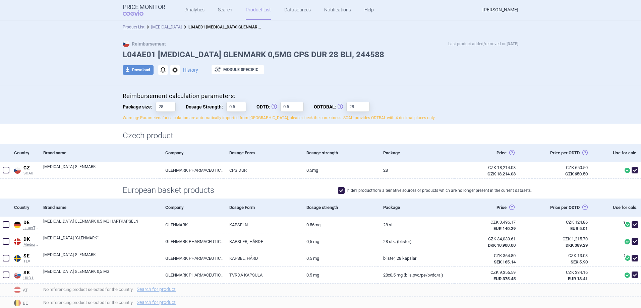
click at [171, 27] on link "[MEDICAL_DATA]" at bounding box center [166, 27] width 31 height 5
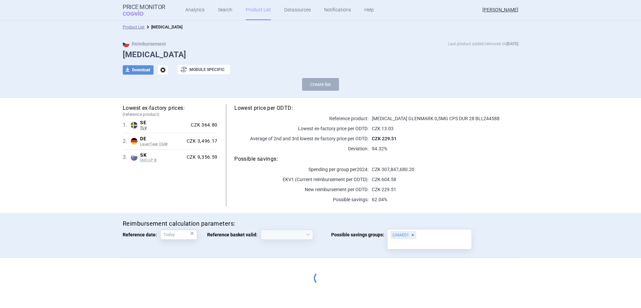
select select "[DATE]"
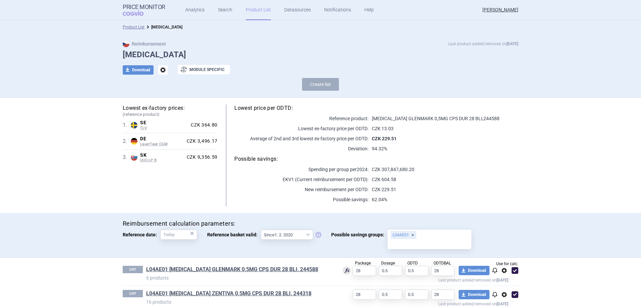
scroll to position [56, 0]
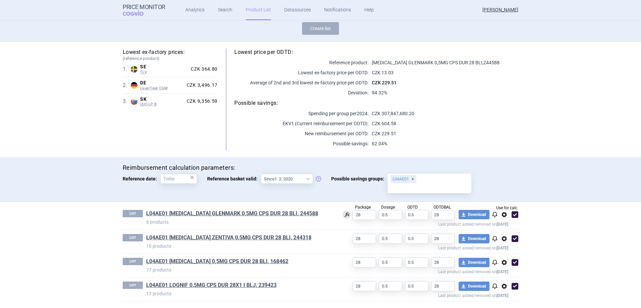
click at [238, 214] on link "L04AE01 [MEDICAL_DATA] ZENTIVA 0,5MG CPS DUR 28 BLI, 244318" at bounding box center [228, 237] width 165 height 7
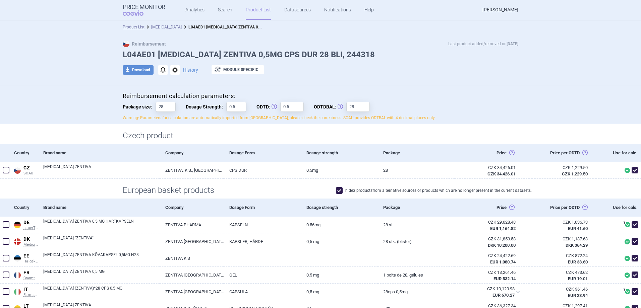
click at [163, 27] on link "[MEDICAL_DATA]" at bounding box center [166, 27] width 31 height 5
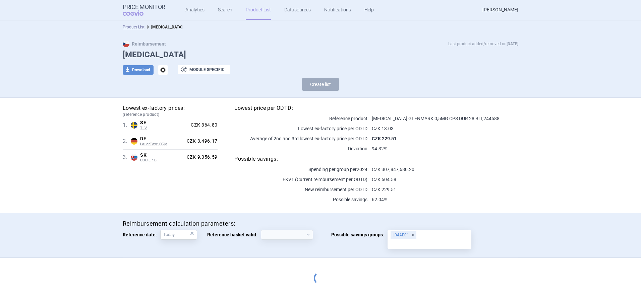
select select "[DATE]"
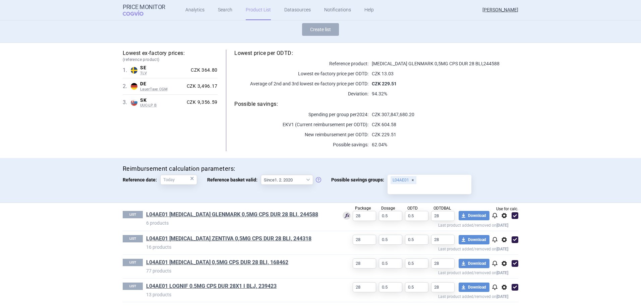
scroll to position [56, 0]
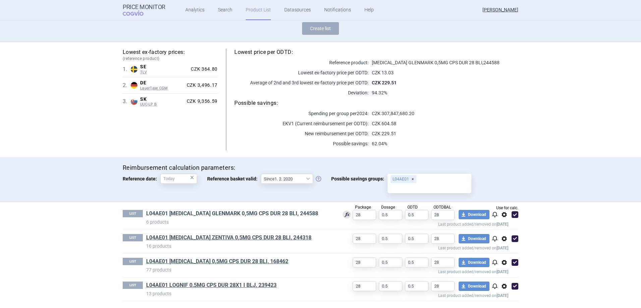
click at [220, 212] on link "L04AE01 [MEDICAL_DATA] GLENMARK 0,5MG CPS DUR 28 BLI, 244588" at bounding box center [232, 213] width 172 height 7
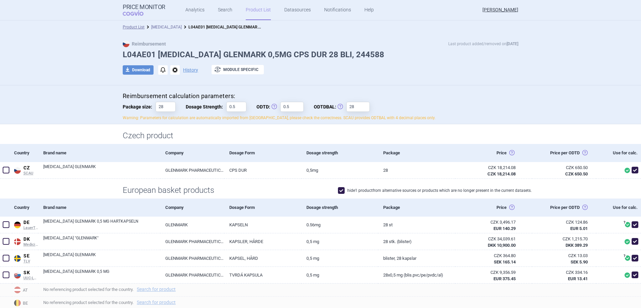
click at [171, 26] on link "[MEDICAL_DATA]" at bounding box center [166, 27] width 31 height 5
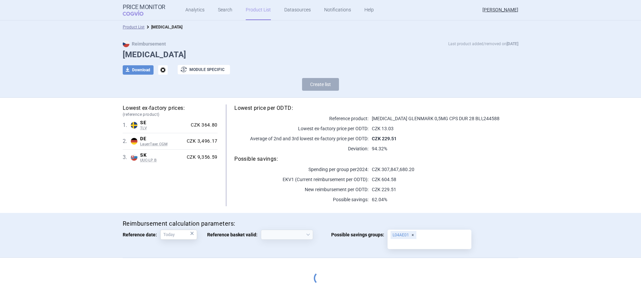
select select "[DATE]"
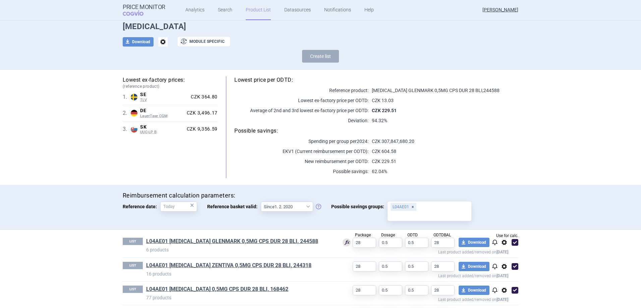
scroll to position [56, 0]
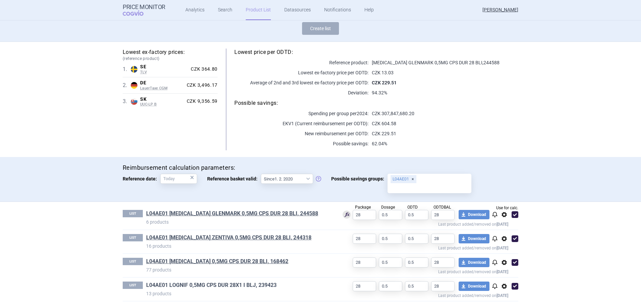
click at [242, 214] on link "L04AE01 LOGNIF 0,5MG CPS DUR 28X1 I BLJ, 239423" at bounding box center [211, 285] width 130 height 7
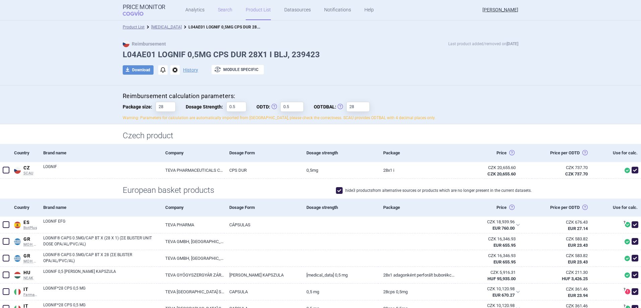
click at [220, 6] on link "Search" at bounding box center [225, 10] width 14 height 20
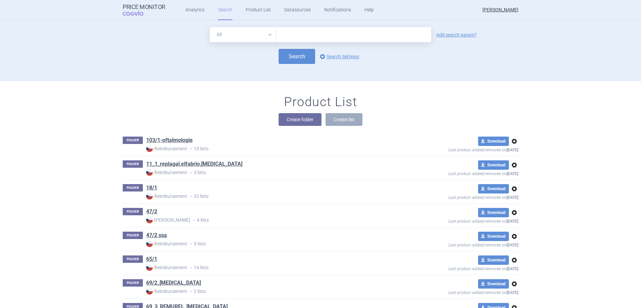
click at [249, 35] on select "All Brand Name ATC Company Active Substance Country Newer than" at bounding box center [243, 34] width 66 height 15
select select "atc"
click at [210, 27] on select "All Brand Name ATC Company Active Substance Country Newer than" at bounding box center [243, 34] width 66 height 15
drag, startPoint x: 304, startPoint y: 31, endPoint x: 399, endPoint y: 32, distance: 95.5
click at [305, 31] on input "text" at bounding box center [353, 34] width 155 height 15
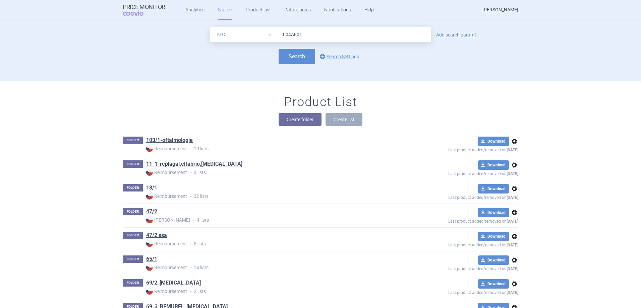
type input "L04AE01"
click at [426, 38] on div "All Brand Name ATC Company Active Substance Country Newer than L04AE01 Add sear…" at bounding box center [320, 34] width 395 height 15
click at [426, 33] on link "Add search param?" at bounding box center [456, 35] width 41 height 5
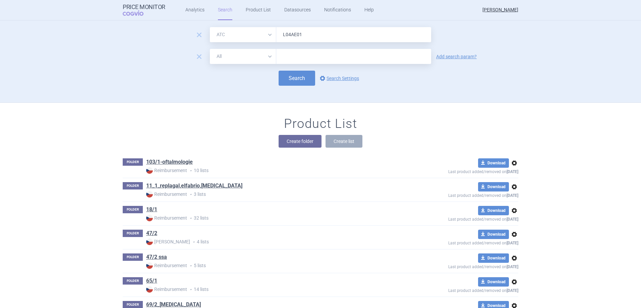
click at [222, 55] on select "All Brand Name ATC Company Active Substance Country Newer than" at bounding box center [243, 56] width 66 height 15
select select "mah"
click at [210, 49] on select "All Brand Name ATC Company Active Substance Country Newer than" at bounding box center [243, 56] width 66 height 15
click at [320, 53] on input "text" at bounding box center [353, 56] width 155 height 15
type input "TEVA"
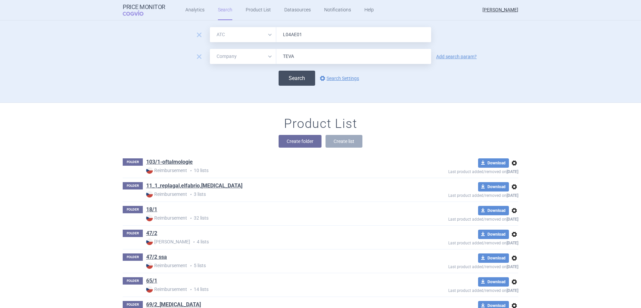
click at [304, 75] on button "Search" at bounding box center [297, 78] width 37 height 15
select select "atc"
select select "mah"
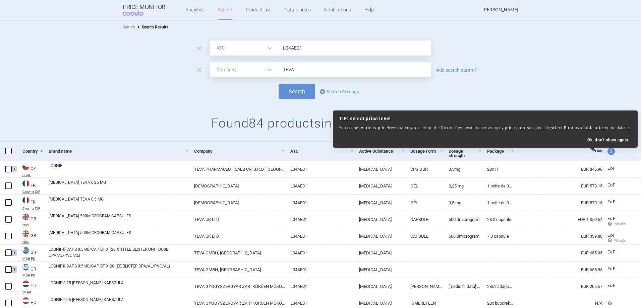
click at [170, 130] on h1 "Found 84 products in 11 countries Share" at bounding box center [320, 123] width 641 height 15
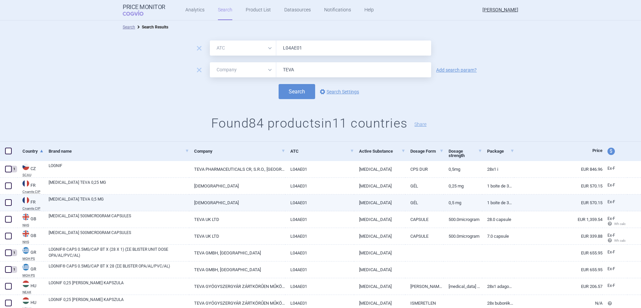
click at [9, 203] on span at bounding box center [8, 202] width 7 height 7
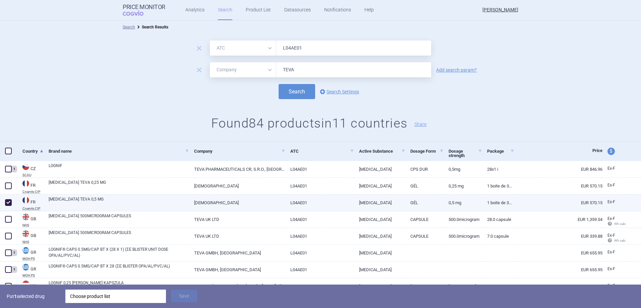
click at [9, 203] on span at bounding box center [8, 202] width 7 height 7
checkbox input "false"
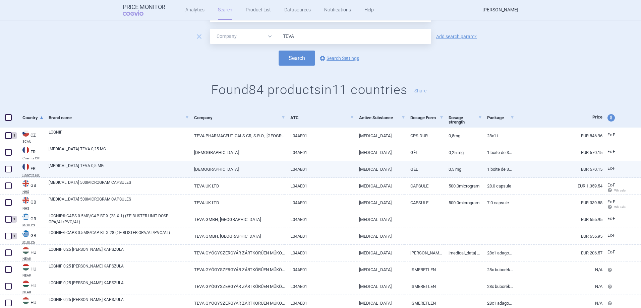
scroll to position [67, 0]
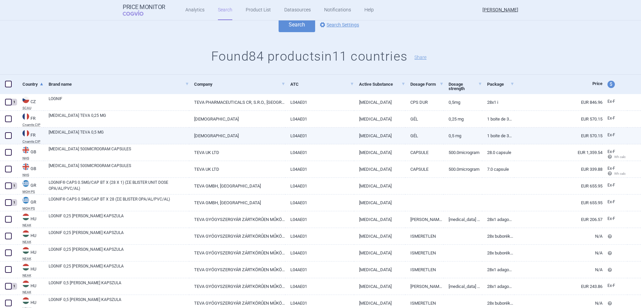
click at [288, 135] on link "L04AE01" at bounding box center [319, 136] width 69 height 16
select select "EUR"
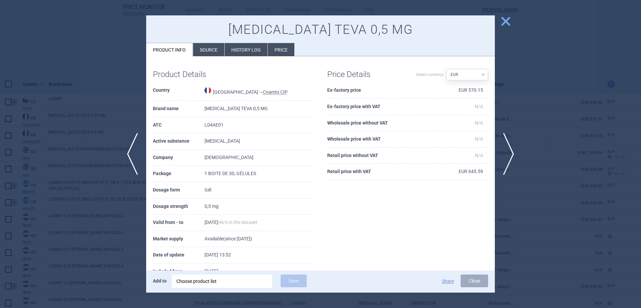
click at [426, 171] on div at bounding box center [320, 154] width 641 height 308
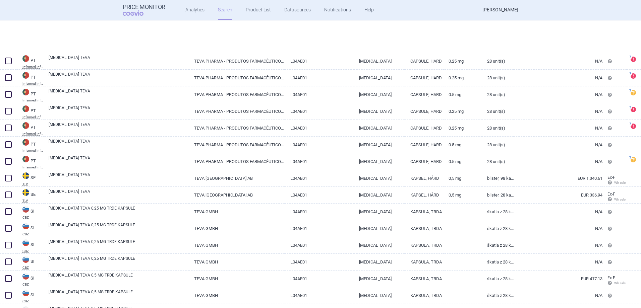
scroll to position [1277, 0]
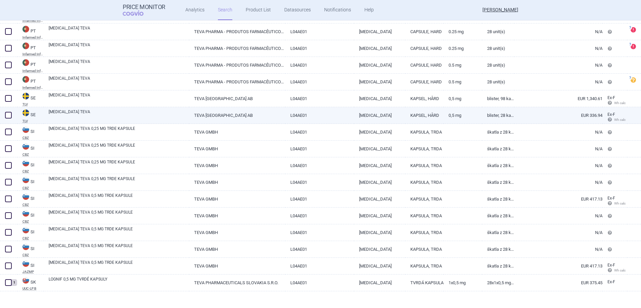
click at [10, 115] on span at bounding box center [8, 115] width 7 height 7
checkbox input "true"
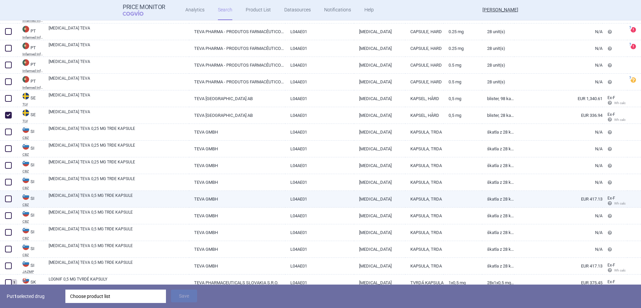
click at [10, 200] on span at bounding box center [8, 199] width 7 height 7
checkbox input "true"
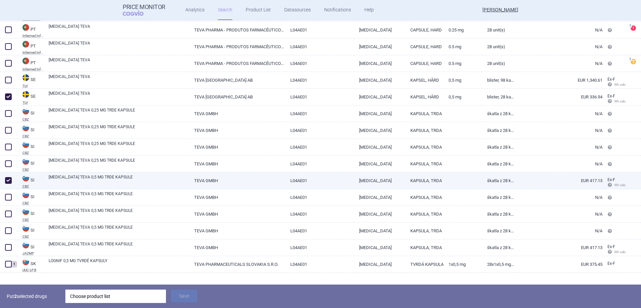
scroll to position [1306, 0]
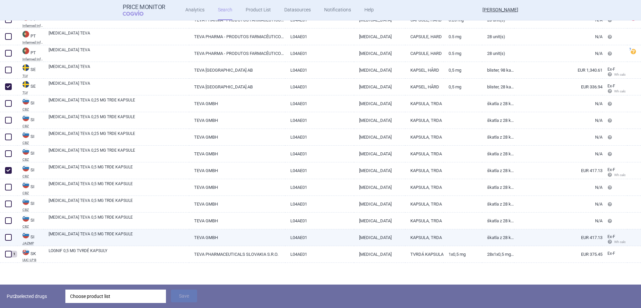
click at [6, 214] on span at bounding box center [8, 237] width 7 height 7
checkbox input "true"
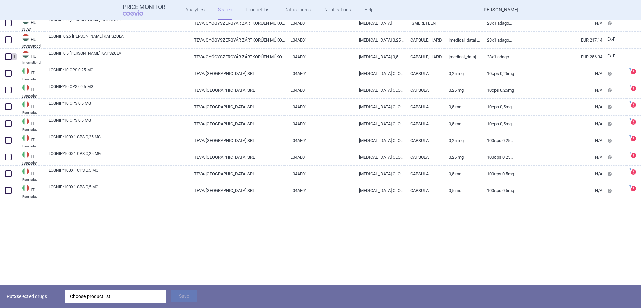
scroll to position [267, 0]
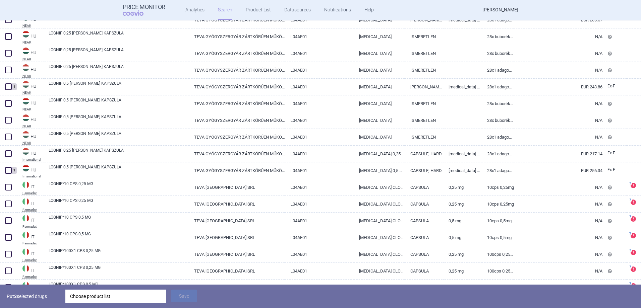
click at [90, 214] on div "Choose product list" at bounding box center [115, 296] width 91 height 13
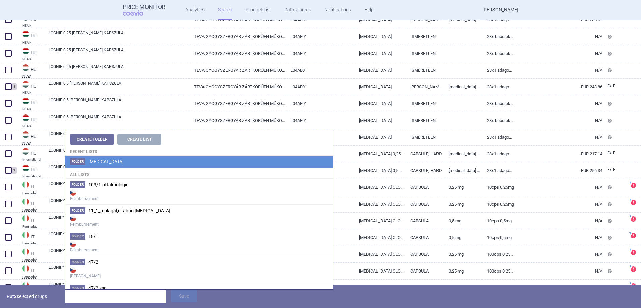
click at [109, 163] on span "[MEDICAL_DATA]" at bounding box center [106, 161] width 36 height 5
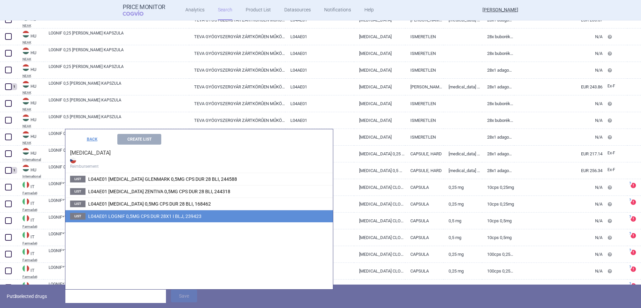
click at [142, 214] on span "L04AE01 LOGNIF 0,5MG CPS DUR 28X1 I BLJ, 239423" at bounding box center [144, 216] width 113 height 5
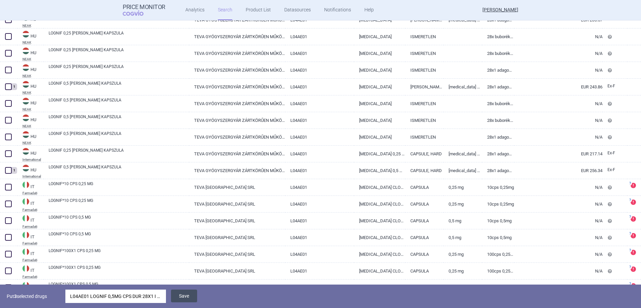
click at [181, 214] on button "Save" at bounding box center [184, 296] width 26 height 13
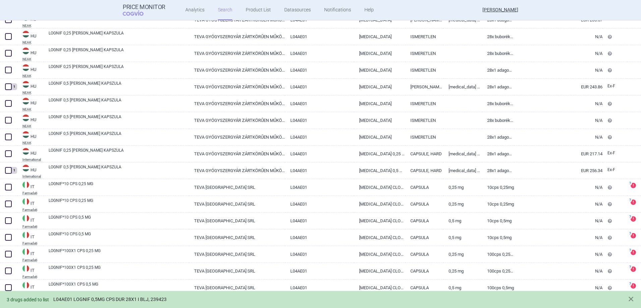
click at [120, 214] on link "L04AE01 LOGNIF 0,5MG CPS DUR 28X1 I BLJ, 239423" at bounding box center [109, 300] width 113 height 6
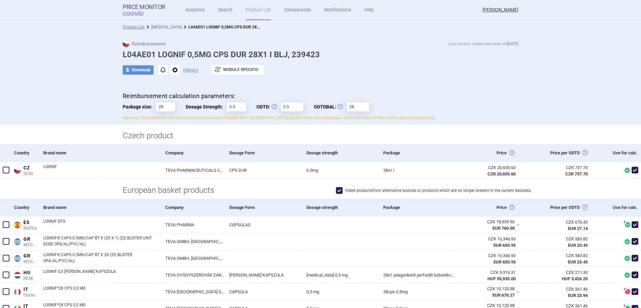
click at [167, 27] on link "[MEDICAL_DATA]" at bounding box center [166, 27] width 31 height 5
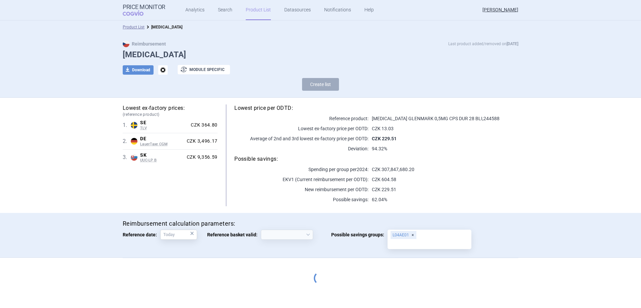
select select "[DATE]"
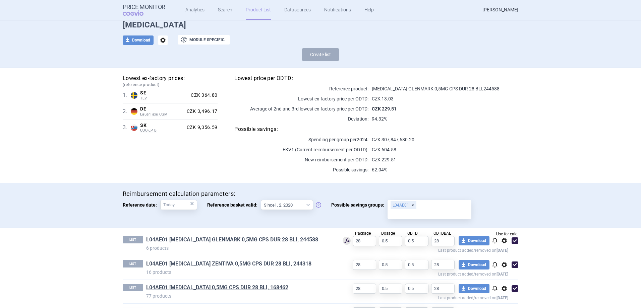
scroll to position [56, 0]
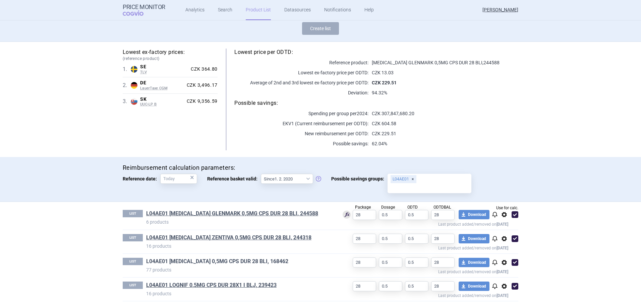
click at [188, 214] on link "L04AE01 [MEDICAL_DATA] 0,5MG CPS DUR 28 BLI, 168462" at bounding box center [217, 261] width 142 height 7
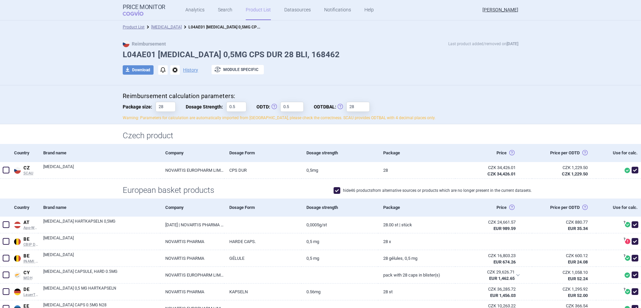
click at [231, 12] on ul "Analytics Search Product List Datasources Notifications Help" at bounding box center [271, 10] width 212 height 20
click at [226, 11] on link "Search" at bounding box center [225, 10] width 14 height 20
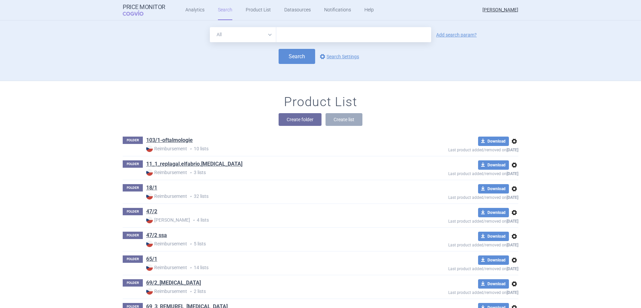
click at [239, 37] on select "All Brand Name ATC Company Active Substance Country Newer than" at bounding box center [243, 34] width 66 height 15
select select "atc"
click at [210, 27] on select "All Brand Name ATC Company Active Substance Country Newer than" at bounding box center [243, 34] width 66 height 15
click at [305, 34] on input "text" at bounding box center [353, 34] width 155 height 15
type input "L04AE01"
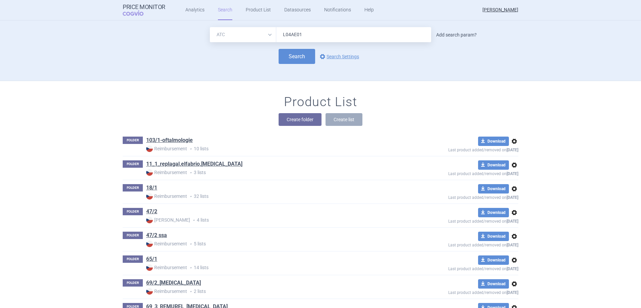
click at [426, 33] on link "Add search param?" at bounding box center [456, 35] width 41 height 5
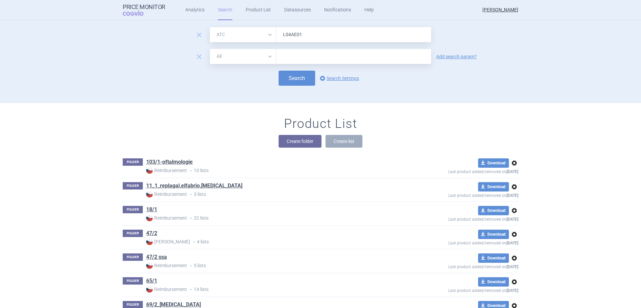
click at [243, 59] on select "All Brand Name ATC Company Active Substance Country Newer than" at bounding box center [243, 56] width 66 height 15
select select "mah"
click at [210, 49] on select "All Brand Name ATC Company Active Substance Country Newer than" at bounding box center [243, 56] width 66 height 15
click at [295, 59] on input "text" at bounding box center [353, 56] width 155 height 15
type input "NOVARTIS"
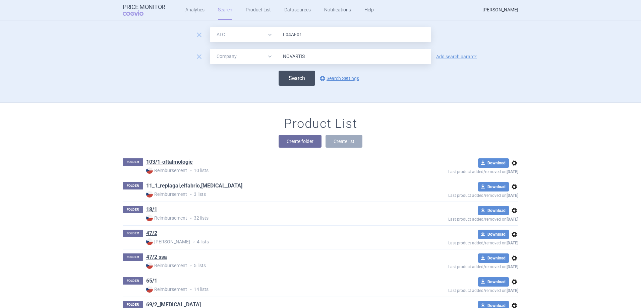
click at [300, 83] on button "Search" at bounding box center [297, 78] width 37 height 15
select select "atc"
select select "mah"
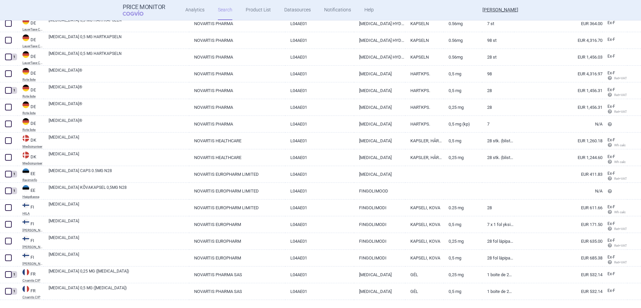
scroll to position [205, 0]
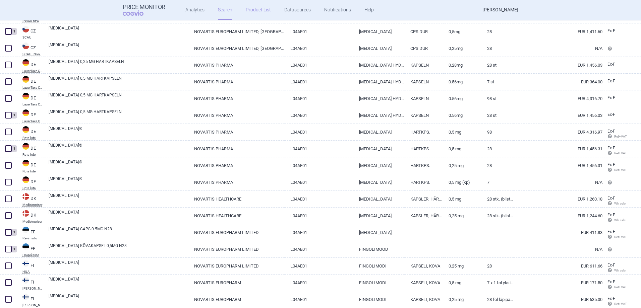
click at [258, 10] on link "Product List" at bounding box center [258, 10] width 25 height 20
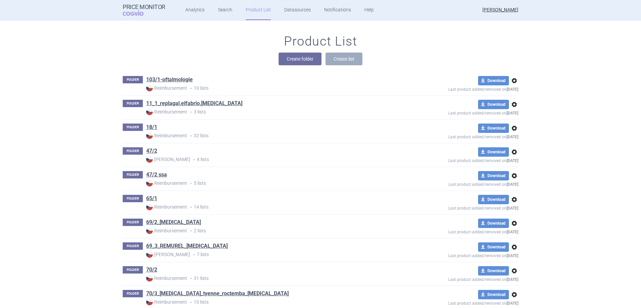
scroll to position [2237, 0]
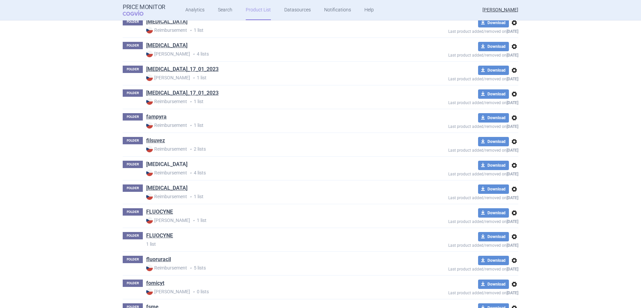
click at [169, 164] on link "[MEDICAL_DATA]" at bounding box center [166, 164] width 41 height 7
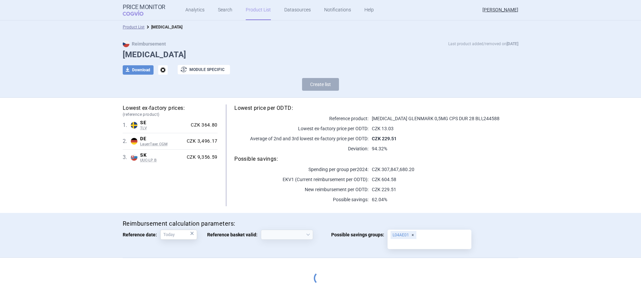
select select "[DATE]"
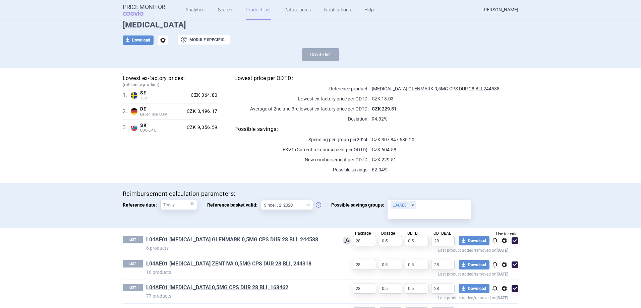
scroll to position [56, 0]
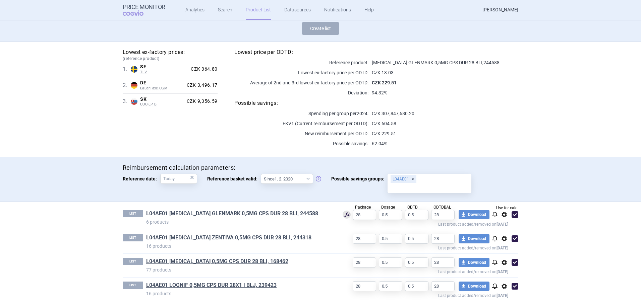
click at [252, 212] on link "L04AE01 [MEDICAL_DATA] GLENMARK 0,5MG CPS DUR 28 BLI, 244588" at bounding box center [232, 213] width 172 height 7
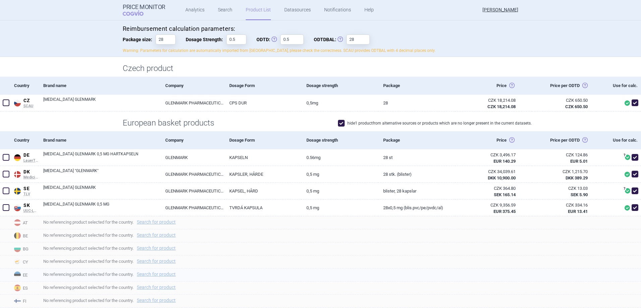
scroll to position [67, 0]
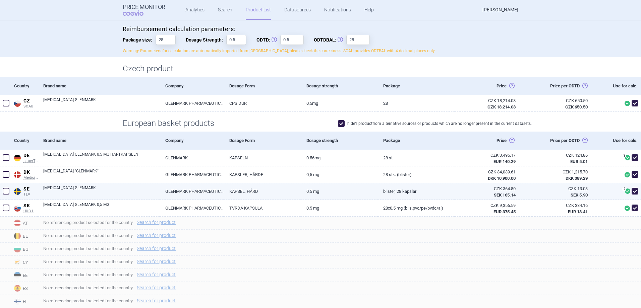
click at [219, 195] on link "GLENMARK PHARMACEUTICALS NORDIC AB" at bounding box center [192, 191] width 64 height 16
select select "EUR"
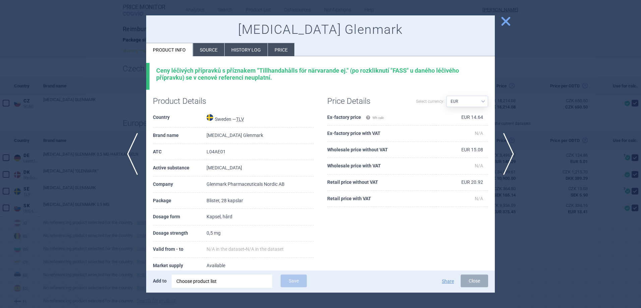
click at [291, 53] on li "Price" at bounding box center [281, 49] width 26 height 13
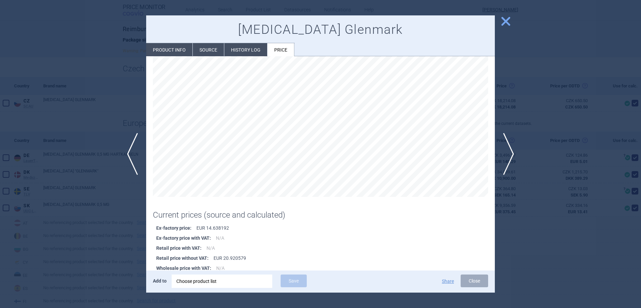
scroll to position [46, 0]
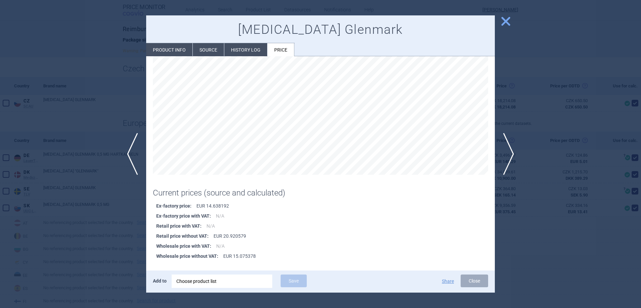
click at [176, 48] on li "Product info" at bounding box center [169, 49] width 46 height 13
select select "EUR"
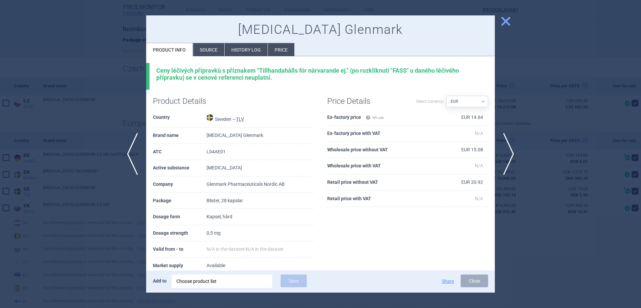
click at [288, 48] on li "Price" at bounding box center [281, 49] width 26 height 13
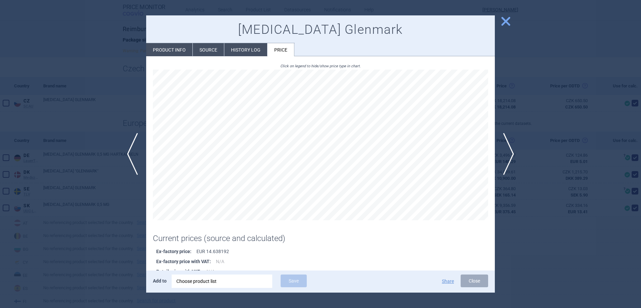
click at [426, 159] on div at bounding box center [320, 154] width 641 height 308
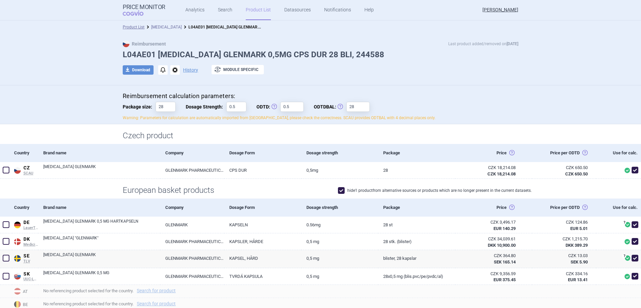
click at [163, 27] on link "[MEDICAL_DATA]" at bounding box center [166, 27] width 31 height 5
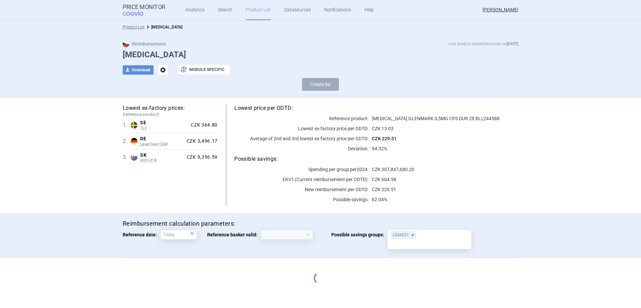
select select "[DATE]"
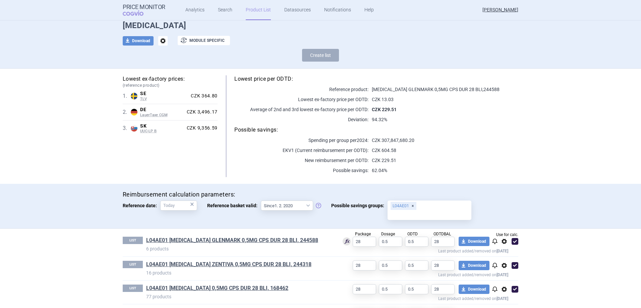
scroll to position [56, 0]
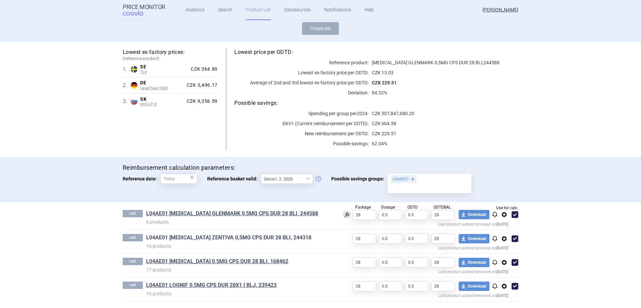
click at [218, 214] on link "L04AE01 [MEDICAL_DATA] ZENTIVA 0,5MG CPS DUR 28 BLI, 244318" at bounding box center [228, 237] width 165 height 7
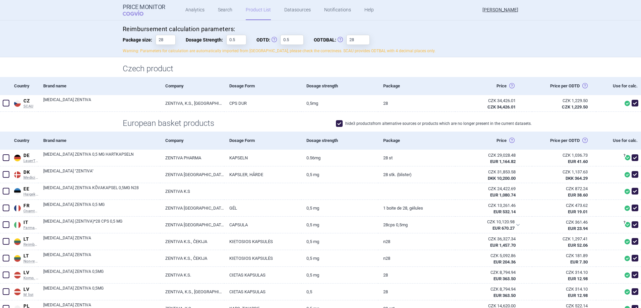
scroll to position [201, 0]
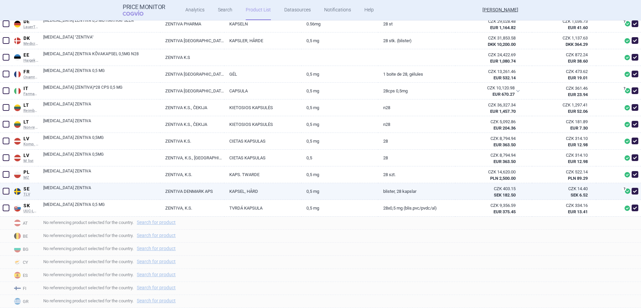
click at [426, 188] on div "CZK 403.15" at bounding box center [487, 189] width 55 height 6
click at [289, 186] on link "KAPSEL, HÅRD" at bounding box center [262, 191] width 77 height 16
select select "EUR"
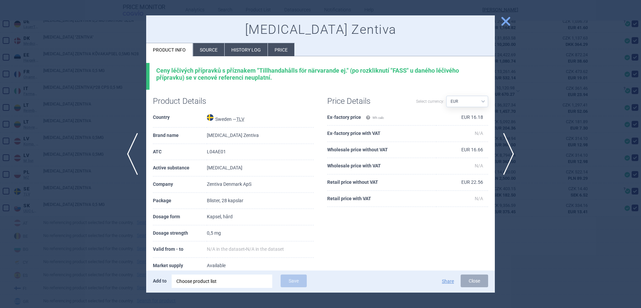
click at [207, 46] on li "Source" at bounding box center [208, 49] width 31 height 13
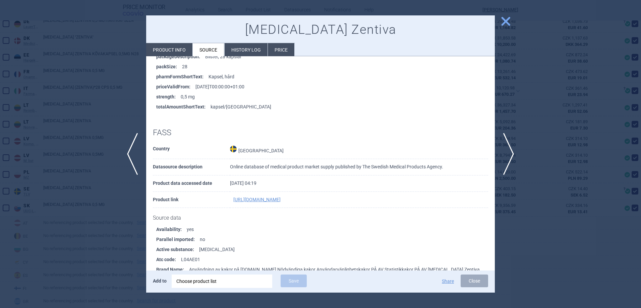
scroll to position [265, 0]
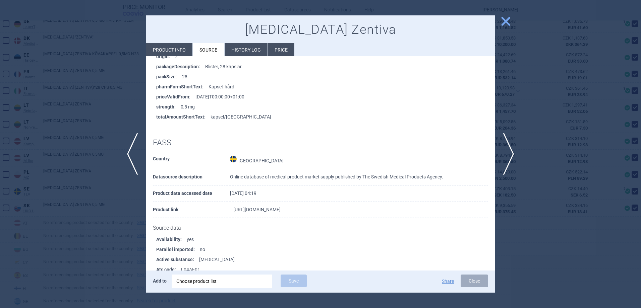
click at [281, 210] on link "[URL][DOMAIN_NAME]" at bounding box center [256, 209] width 47 height 5
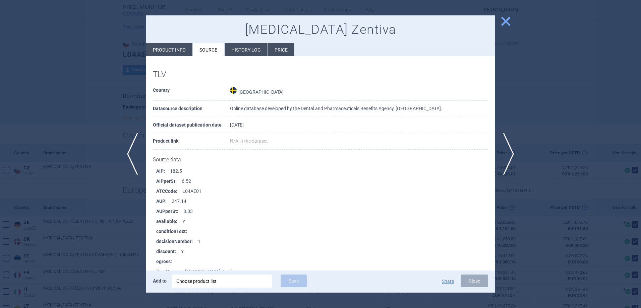
click at [179, 48] on li "Product info" at bounding box center [169, 49] width 46 height 13
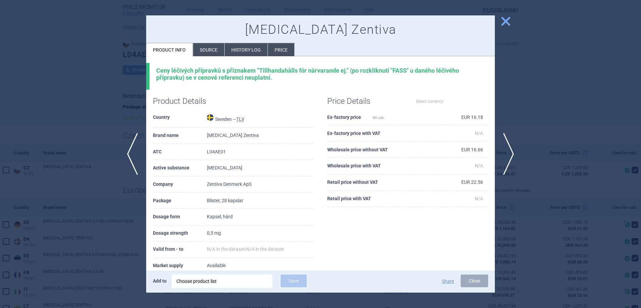
select select "EUR"
drag, startPoint x: 261, startPoint y: 68, endPoint x: 297, endPoint y: 69, distance: 35.5
click at [297, 69] on div "Ceny léčivých přípravků s příznakem "Tillhandahålls för närvarande ej." (po roz…" at bounding box center [322, 74] width 332 height 14
copy div "Tillhandahålls"
click at [504, 18] on span "close" at bounding box center [506, 21] width 12 height 12
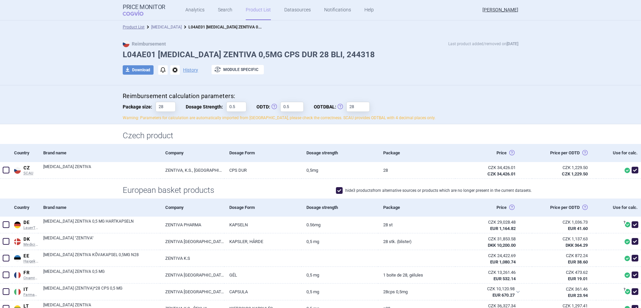
click at [164, 28] on link "[MEDICAL_DATA]" at bounding box center [166, 27] width 31 height 5
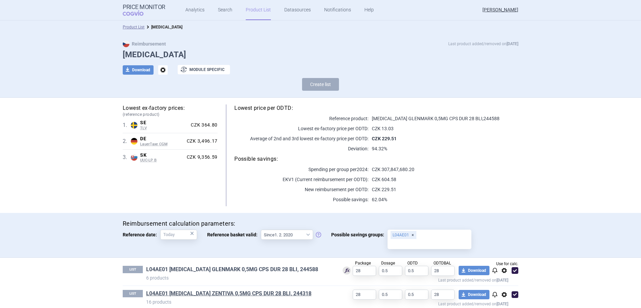
scroll to position [56, 0]
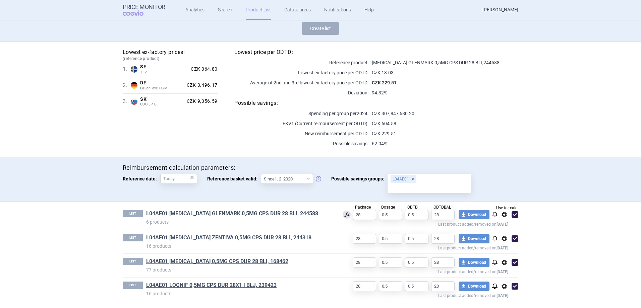
click at [272, 211] on link "L04AE01 [MEDICAL_DATA] GLENMARK 0,5MG CPS DUR 28 BLI, 244588" at bounding box center [232, 213] width 172 height 7
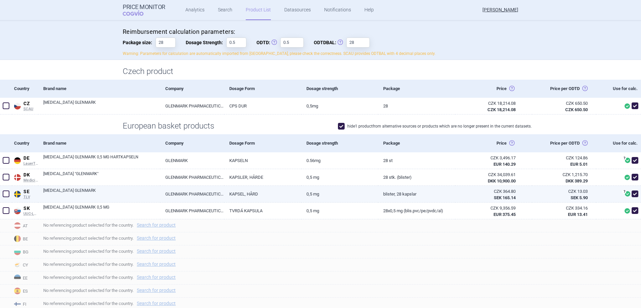
scroll to position [67, 0]
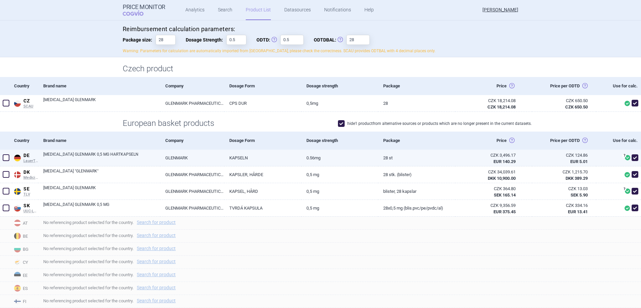
click at [358, 157] on link "0.56mg" at bounding box center [339, 158] width 77 height 16
select select "EUR"
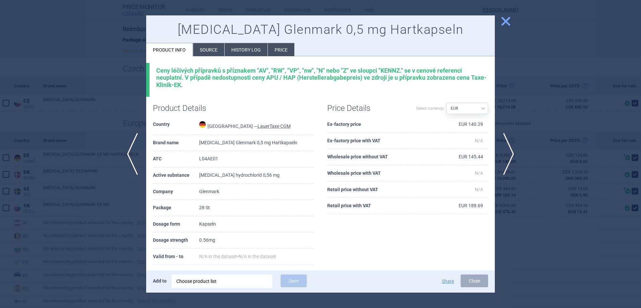
click at [215, 47] on li "Source" at bounding box center [208, 49] width 31 height 13
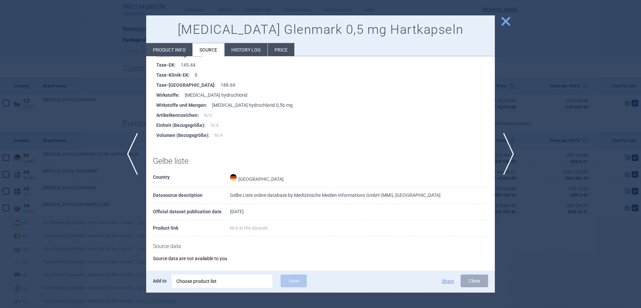
scroll to position [398, 0]
click at [544, 157] on div at bounding box center [320, 154] width 641 height 308
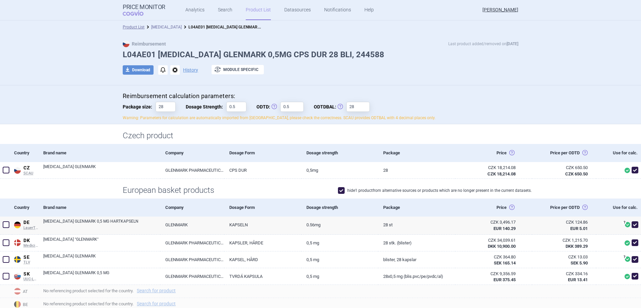
click at [169, 25] on link "[MEDICAL_DATA]" at bounding box center [166, 27] width 31 height 5
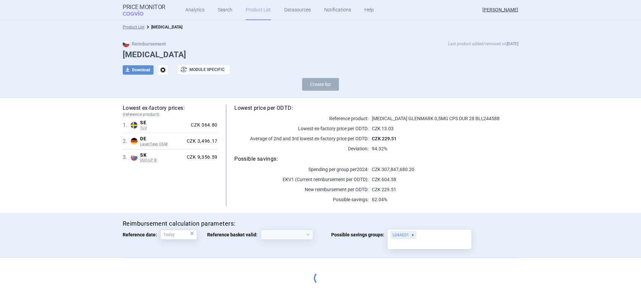
select select "[DATE]"
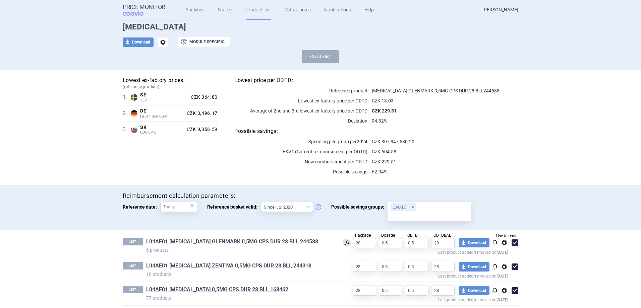
scroll to position [56, 0]
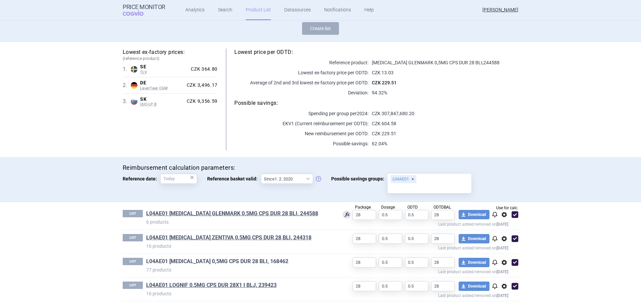
click at [216, 260] on link "L04AE01 [MEDICAL_DATA] 0,5MG CPS DUR 28 BLI, 168462" at bounding box center [217, 261] width 142 height 7
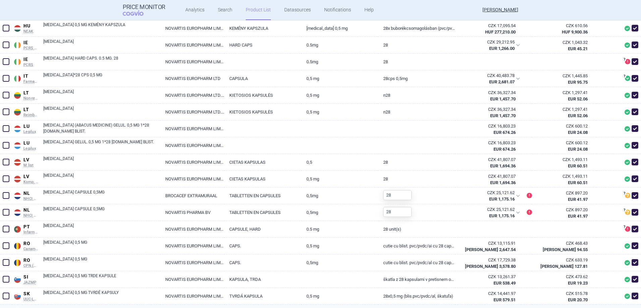
scroll to position [503, 0]
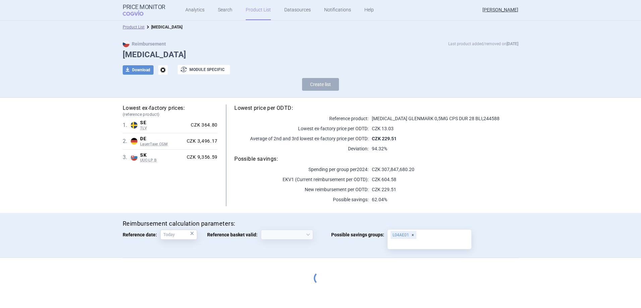
select select "[DATE]"
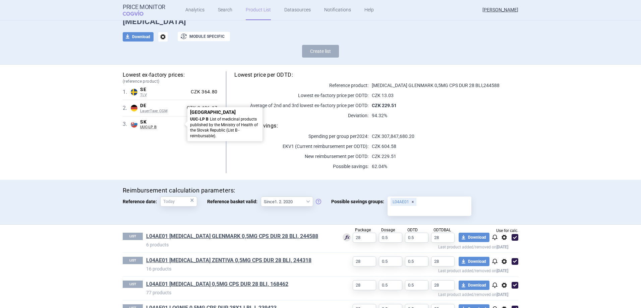
scroll to position [56, 0]
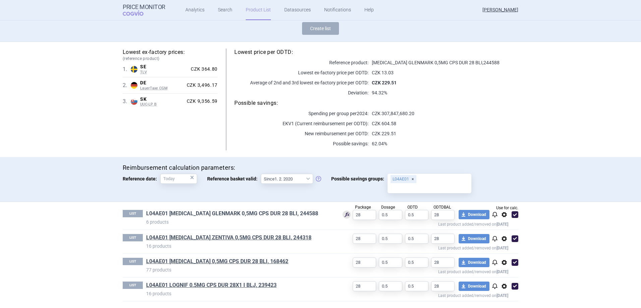
click at [226, 211] on link "L04AE01 [MEDICAL_DATA] GLENMARK 0,5MG CPS DUR 28 BLI, 244588" at bounding box center [232, 213] width 172 height 7
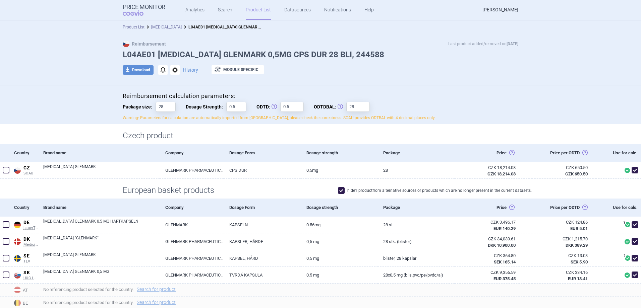
click at [161, 26] on link "[MEDICAL_DATA]" at bounding box center [166, 27] width 31 height 5
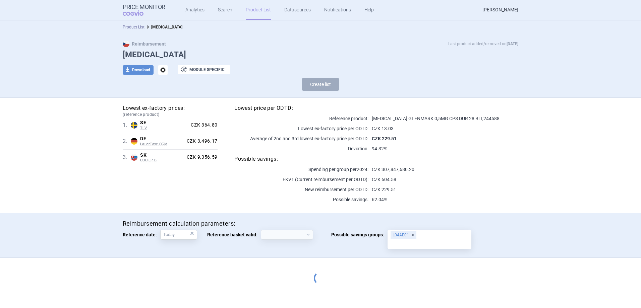
select select "[DATE]"
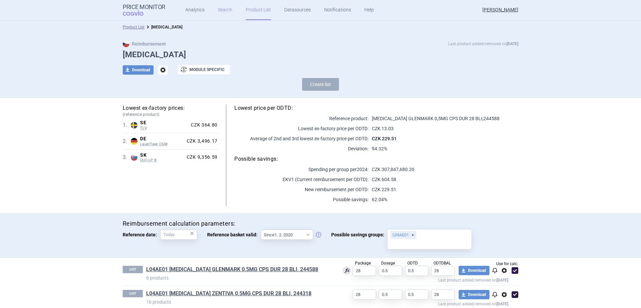
click at [227, 12] on link "Search" at bounding box center [225, 10] width 14 height 20
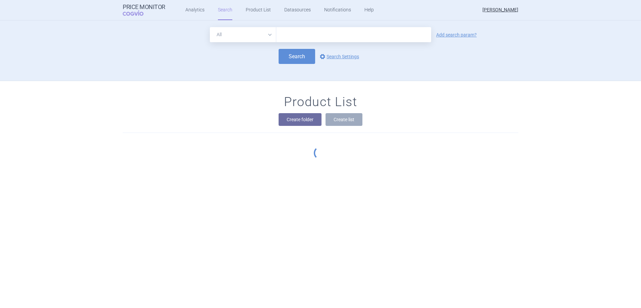
click at [253, 39] on select "All Brand Name ATC Company Active Substance Country Newer than" at bounding box center [243, 34] width 66 height 15
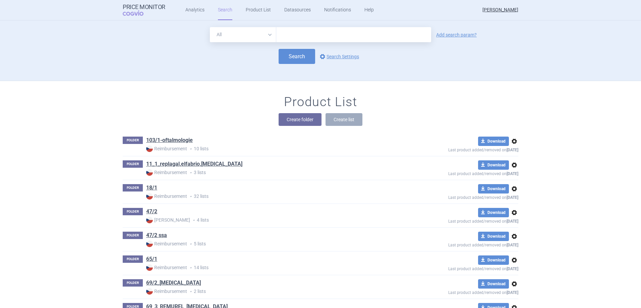
select select "atc"
click at [210, 27] on select "All Brand Name ATC Company Active Substance Country Newer than" at bounding box center [243, 34] width 66 height 15
click at [292, 32] on input "text" at bounding box center [353, 34] width 155 height 15
type input "L04AE01"
click at [447, 35] on link "Add search param?" at bounding box center [456, 35] width 41 height 5
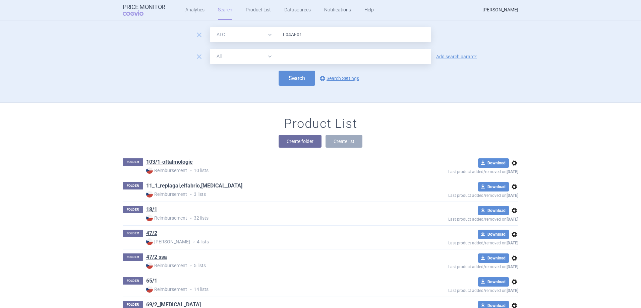
drag, startPoint x: 254, startPoint y: 53, endPoint x: 254, endPoint y: 58, distance: 5.0
click at [254, 54] on select "All Brand Name ATC Company Active Substance Country Newer than" at bounding box center [243, 56] width 66 height 15
select select "mah"
click at [210, 49] on select "All Brand Name ATC Company Active Substance Country Newer than" at bounding box center [243, 56] width 66 height 15
click at [294, 61] on input "text" at bounding box center [353, 56] width 155 height 15
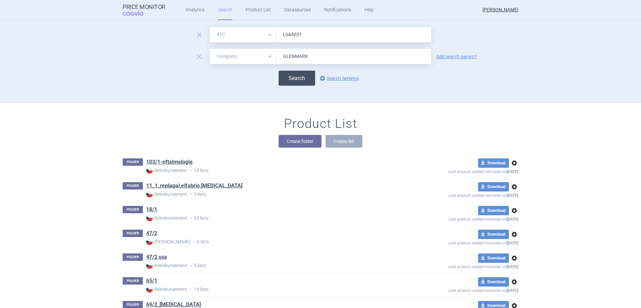
type input "GLENMARK"
click at [292, 83] on button "Search" at bounding box center [297, 78] width 37 height 15
select select "atc"
select select "mah"
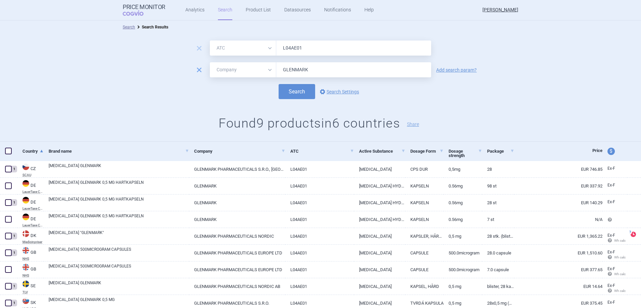
click at [198, 71] on span "remove" at bounding box center [198, 69] width 9 height 9
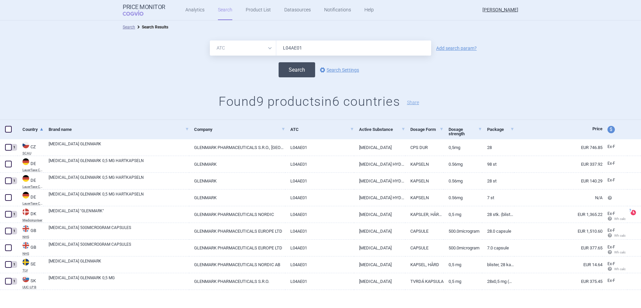
click at [297, 68] on button "Search" at bounding box center [297, 69] width 37 height 15
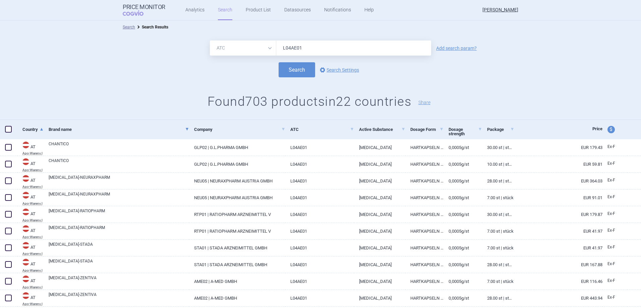
click at [187, 129] on link "Brand name" at bounding box center [119, 129] width 140 height 16
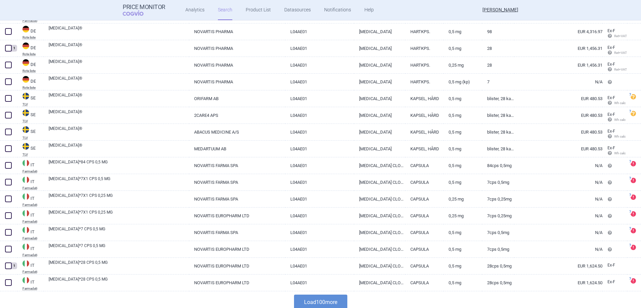
scroll to position [1529, 0]
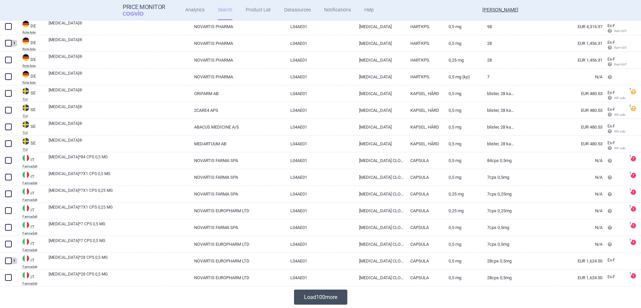
click at [325, 302] on button "Load 100 more" at bounding box center [320, 297] width 53 height 15
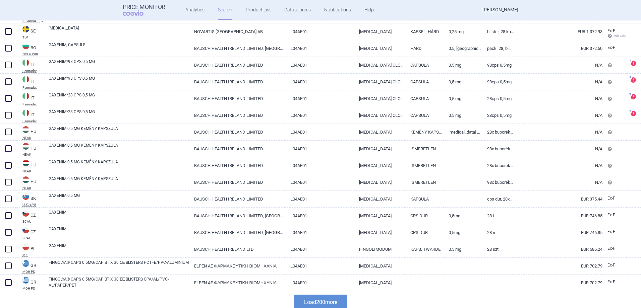
scroll to position [3205, 0]
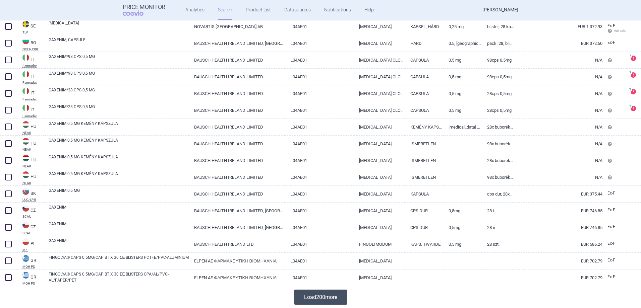
click at [313, 294] on button "Load 200 more" at bounding box center [320, 297] width 53 height 15
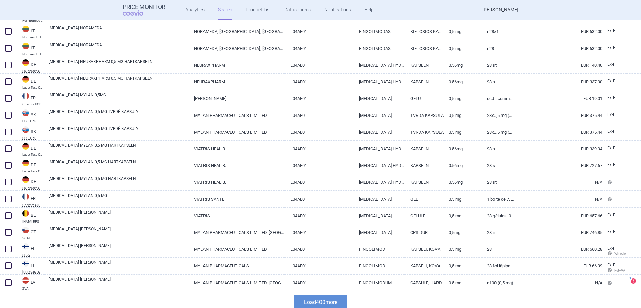
scroll to position [6556, 0]
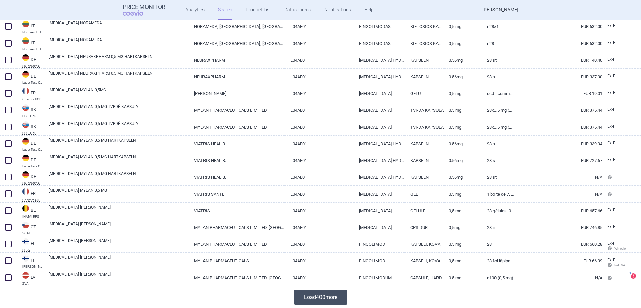
click at [295, 300] on button "Load 400 more" at bounding box center [320, 297] width 53 height 15
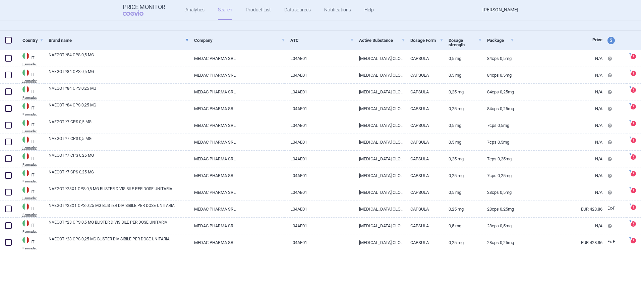
scroll to position [0, 0]
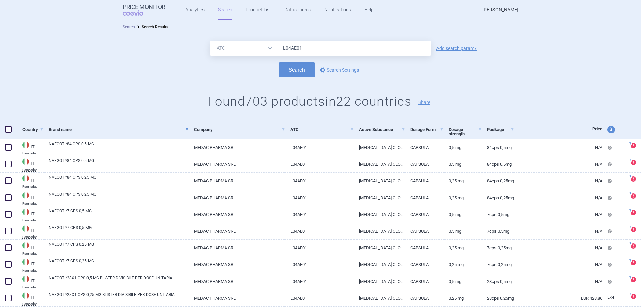
click at [234, 42] on select "All Brand Name ATC Company Active Substance Country Newer than" at bounding box center [243, 48] width 66 height 15
select select "all"
click at [210, 41] on select "All Brand Name ATC Company Active Substance Country Newer than" at bounding box center [243, 48] width 66 height 15
drag, startPoint x: 308, startPoint y: 51, endPoint x: 236, endPoint y: 54, distance: 72.1
click at [238, 53] on div "All Brand Name ATC Company Active Substance Country Newer than L04AE01" at bounding box center [320, 48] width 221 height 15
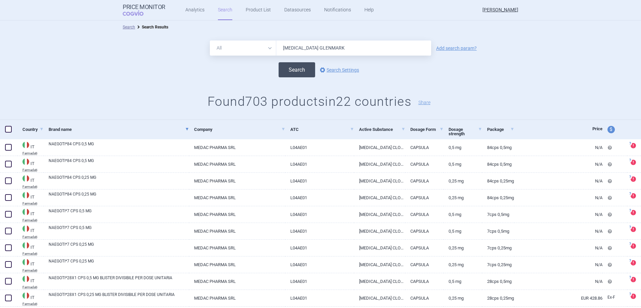
type input "[MEDICAL_DATA] GLENMARK"
click at [290, 70] on button "Search" at bounding box center [297, 69] width 37 height 15
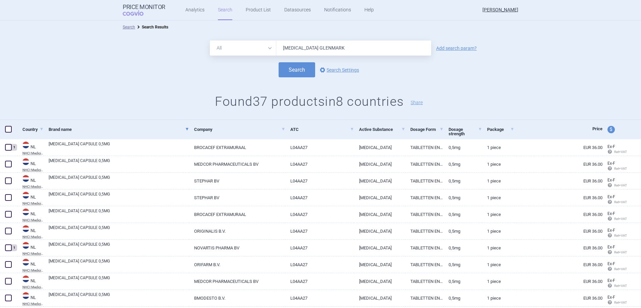
click at [186, 128] on span at bounding box center [187, 129] width 3 height 3
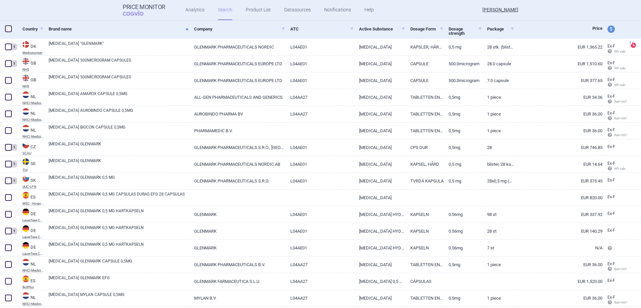
scroll to position [134, 0]
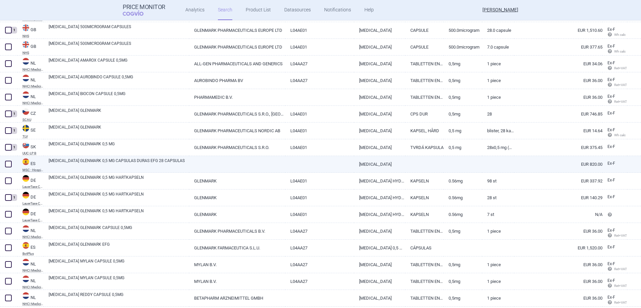
click at [161, 162] on link "[MEDICAL_DATA] GLENMARK 0,5 MG CAPSULAS DURAS EFG 28 CAPSULAS" at bounding box center [119, 164] width 140 height 12
select select "EUR"
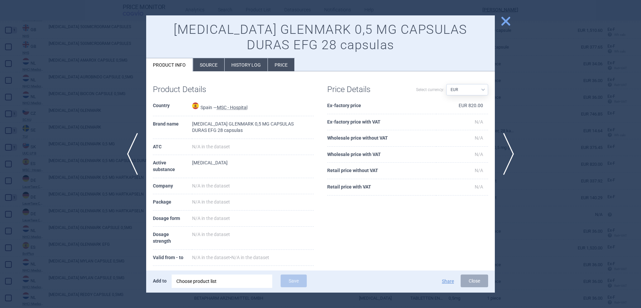
drag, startPoint x: 506, startPoint y: 19, endPoint x: 501, endPoint y: 19, distance: 4.7
click at [505, 19] on span "close" at bounding box center [506, 21] width 12 height 12
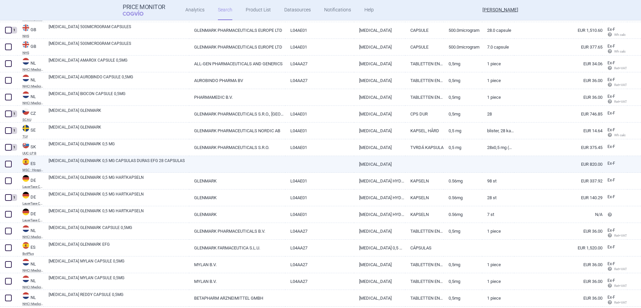
click at [9, 164] on span at bounding box center [8, 164] width 7 height 7
checkbox input "true"
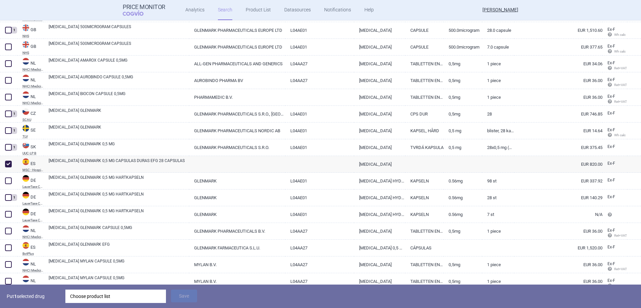
click at [109, 296] on div "Choose product list" at bounding box center [115, 296] width 91 height 13
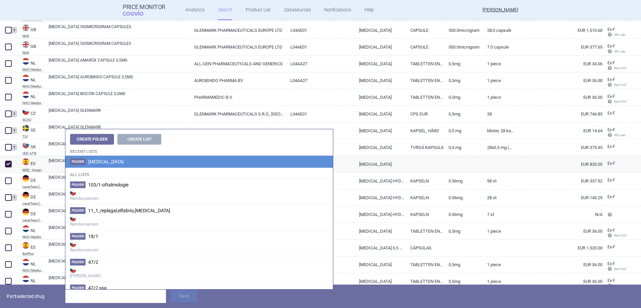
click at [113, 164] on span "[MEDICAL_DATA]" at bounding box center [106, 161] width 36 height 5
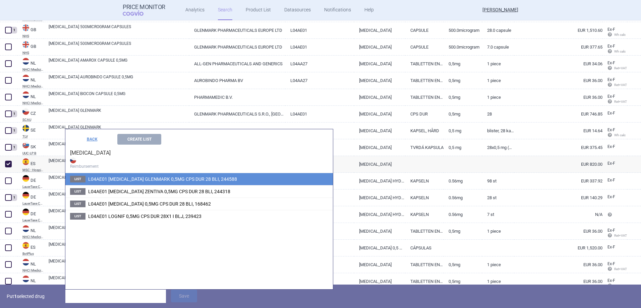
click at [127, 177] on span "L04AE01 [MEDICAL_DATA] GLENMARK 0,5MG CPS DUR 28 BLI, 244588" at bounding box center [162, 179] width 149 height 5
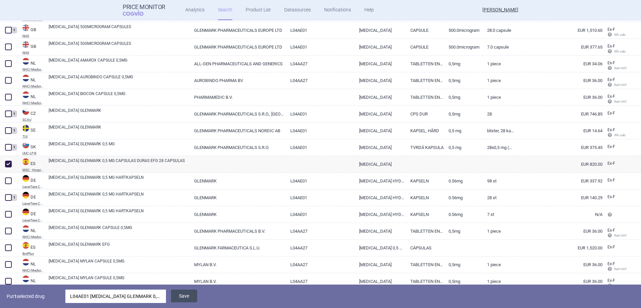
click at [187, 297] on button "Save" at bounding box center [184, 296] width 26 height 13
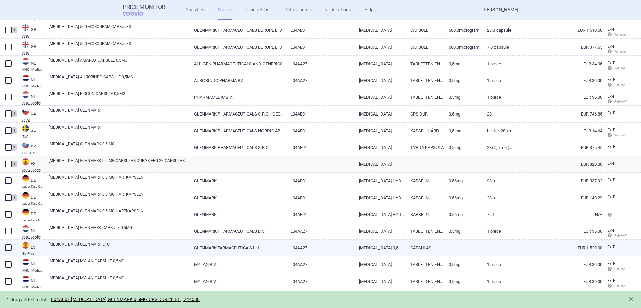
click at [93, 251] on link "[MEDICAL_DATA] GLENMARK EFG" at bounding box center [119, 248] width 140 height 12
select select "EUR"
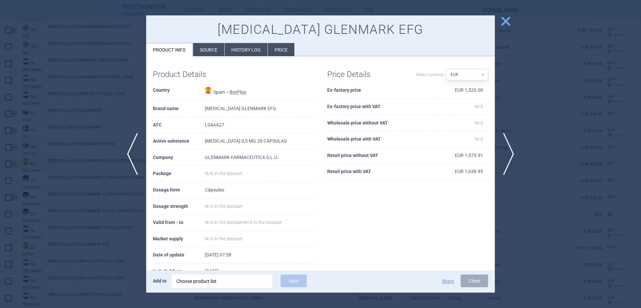
click at [504, 24] on span "close" at bounding box center [506, 21] width 12 height 12
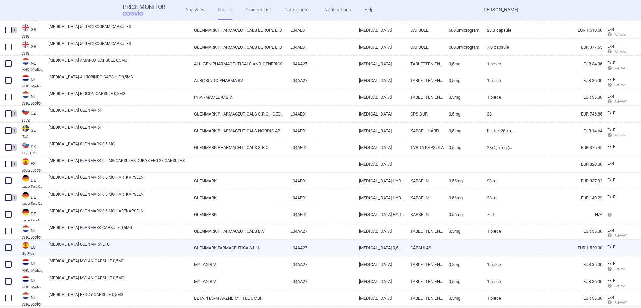
click at [6, 248] on span at bounding box center [8, 248] width 7 height 7
checkbox input "true"
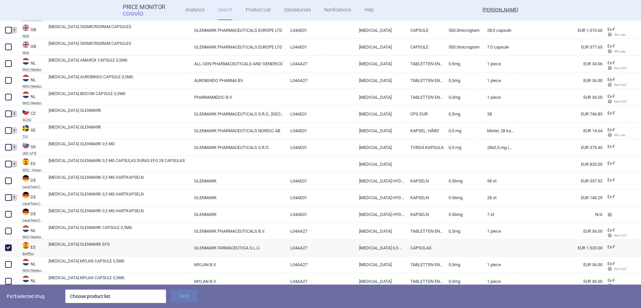
click at [87, 302] on div "Choose product list" at bounding box center [115, 296] width 91 height 13
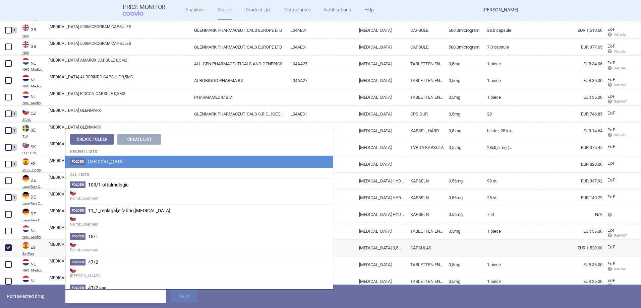
click at [108, 161] on span "[MEDICAL_DATA]" at bounding box center [106, 161] width 36 height 5
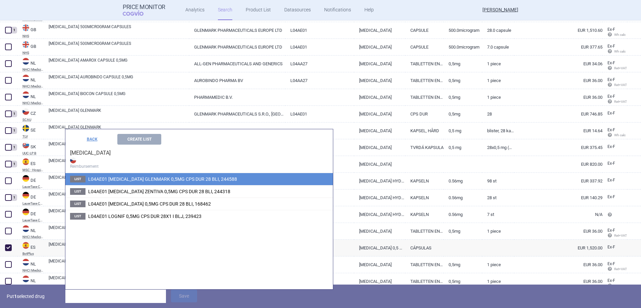
click at [141, 179] on span "L04AE01 [MEDICAL_DATA] GLENMARK 0,5MG CPS DUR 28 BLI, 244588" at bounding box center [162, 179] width 149 height 5
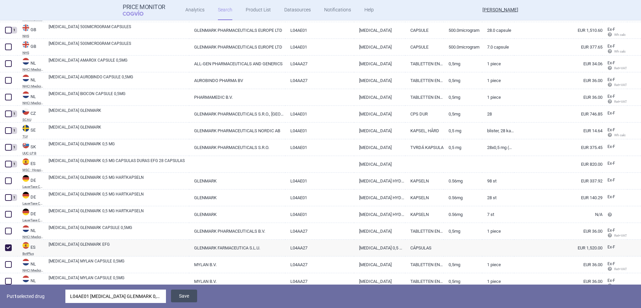
click at [183, 291] on button "Save" at bounding box center [184, 296] width 26 height 13
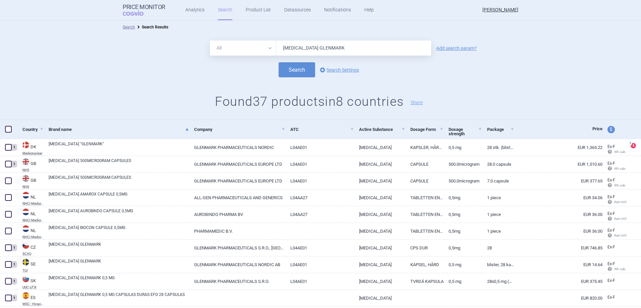
click at [255, 49] on select "All Brand Name ATC Company Active Substance Country Newer than" at bounding box center [243, 48] width 66 height 15
select select "atc"
click at [210, 41] on select "All Brand Name ATC Company Active Substance Country Newer than" at bounding box center [243, 48] width 66 height 15
drag, startPoint x: 362, startPoint y: 49, endPoint x: 235, endPoint y: 44, distance: 127.8
click at [235, 44] on div "All Brand Name ATC Company Active Substance Country Newer than [MEDICAL_DATA] G…" at bounding box center [320, 48] width 221 height 15
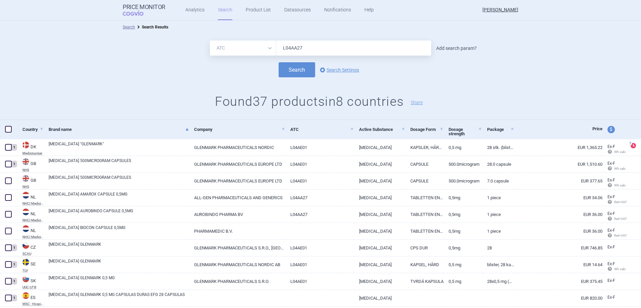
type input "L04AA27"
click at [445, 49] on link "Add search param?" at bounding box center [456, 48] width 41 height 5
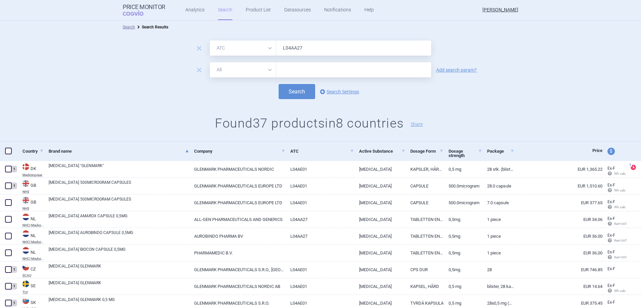
drag, startPoint x: 242, startPoint y: 76, endPoint x: 242, endPoint y: 72, distance: 3.7
click at [242, 76] on select "All Brand Name ATC Company Active Substance Country Newer than" at bounding box center [243, 69] width 66 height 15
select select "mah"
click at [210, 62] on select "All Brand Name ATC Company Active Substance Country Newer than" at bounding box center [243, 69] width 66 height 15
click at [300, 65] on input "text" at bounding box center [353, 69] width 155 height 15
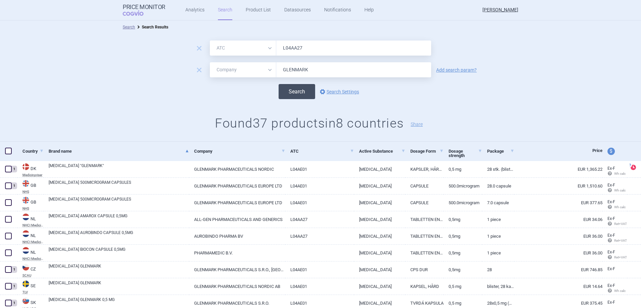
type input "GLENMARK"
click at [287, 95] on button "Search" at bounding box center [297, 91] width 37 height 15
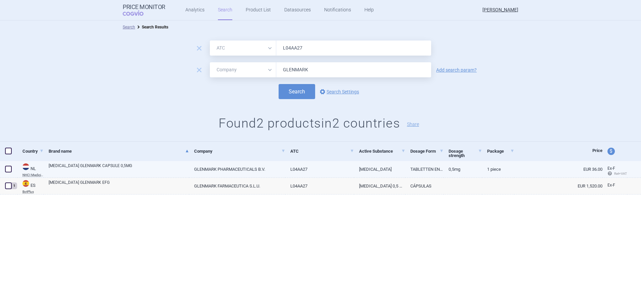
click at [7, 170] on span at bounding box center [8, 169] width 7 height 7
checkbox input "true"
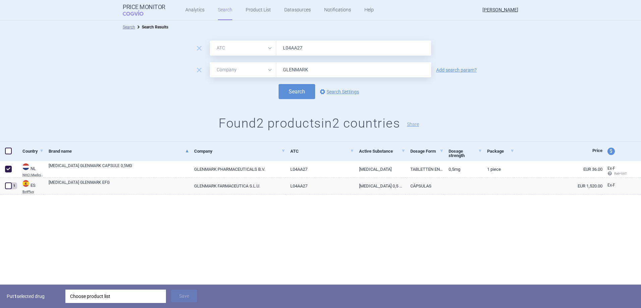
click at [93, 298] on div "Choose product list" at bounding box center [115, 296] width 91 height 13
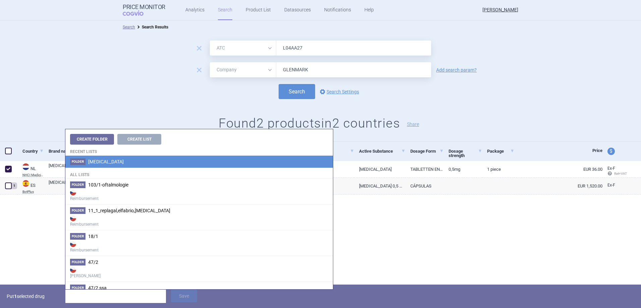
click at [115, 165] on li "Folder [MEDICAL_DATA]" at bounding box center [198, 162] width 267 height 12
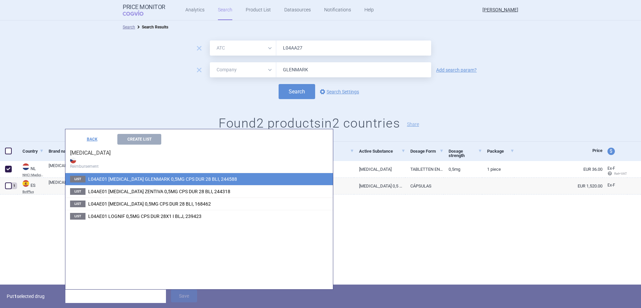
click at [129, 174] on li "List L04AE01 [MEDICAL_DATA] GLENMARK 0,5MG CPS DUR 28 BLI, 244588" at bounding box center [198, 179] width 267 height 12
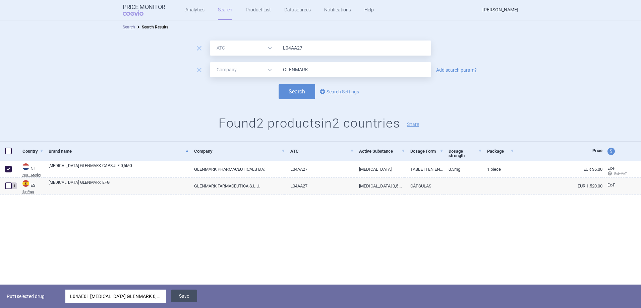
click at [189, 300] on button "Save" at bounding box center [184, 296] width 26 height 13
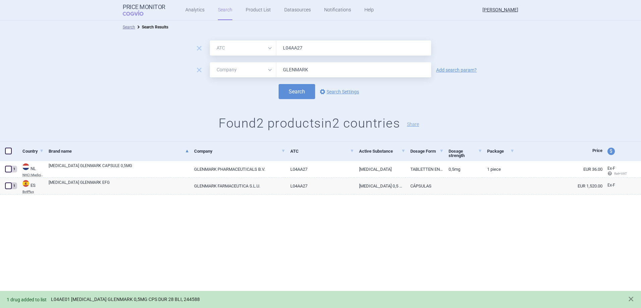
click at [120, 297] on link "L04AE01 [MEDICAL_DATA] GLENMARK 0,5MG CPS DUR 28 BLI, 244588" at bounding box center [125, 300] width 149 height 6
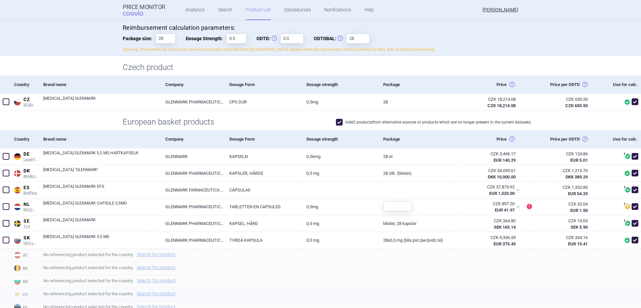
scroll to position [134, 0]
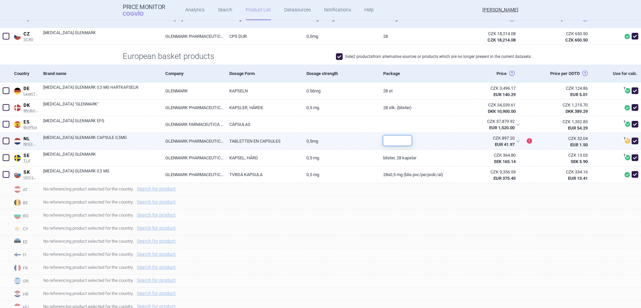
click at [404, 142] on input "text" at bounding box center [397, 141] width 28 height 10
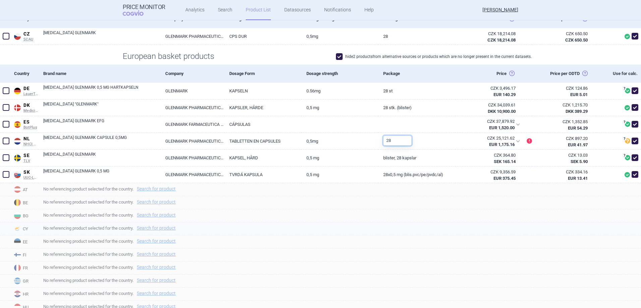
type input "28"
click at [419, 223] on div "No referencing product selected for the country. Search for product" at bounding box center [339, 229] width 603 height 13
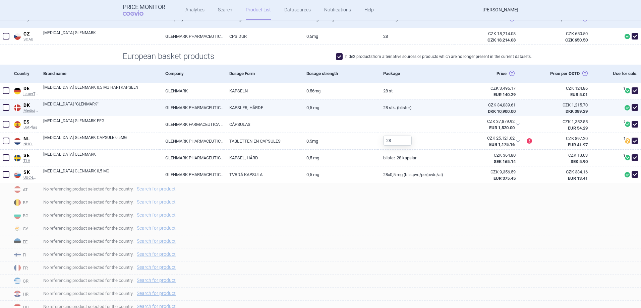
click at [251, 103] on link "KAPSLER, HÅRDE" at bounding box center [262, 108] width 77 height 16
select select "EUR"
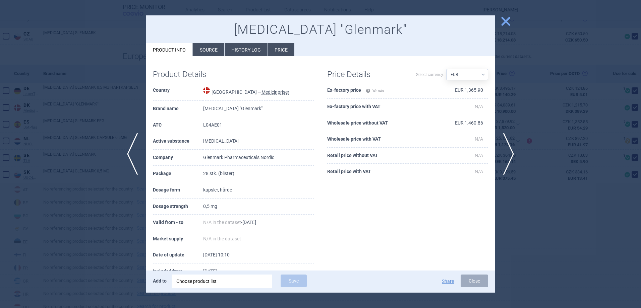
click at [274, 50] on li "Price" at bounding box center [281, 49] width 26 height 13
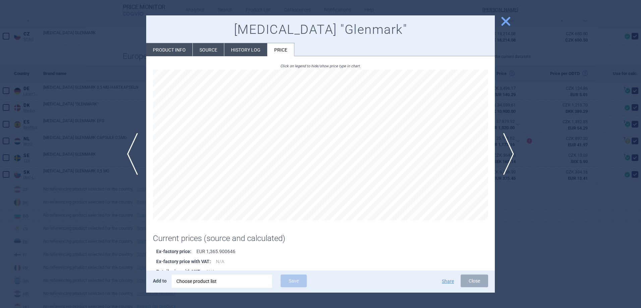
click at [545, 226] on div at bounding box center [320, 154] width 641 height 308
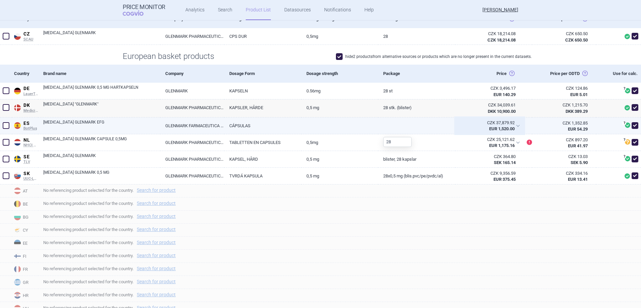
click at [465, 127] on div "EUR 1,520.00" at bounding box center [487, 129] width 55 height 6
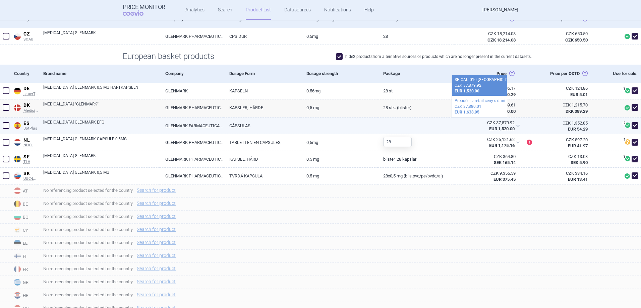
click at [424, 129] on div at bounding box center [416, 126] width 77 height 17
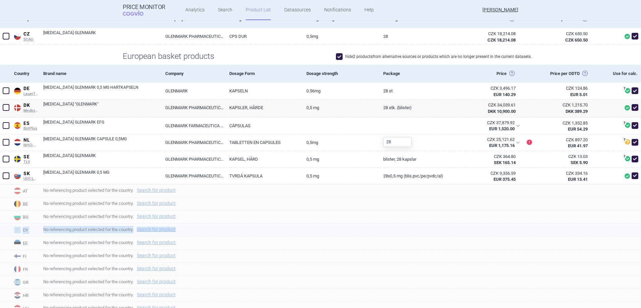
click at [418, 226] on section "Reimbursement calculation parameters: Package size: 28 Dosage Strength: 0.5 ODT…" at bounding box center [320, 206] width 641 height 511
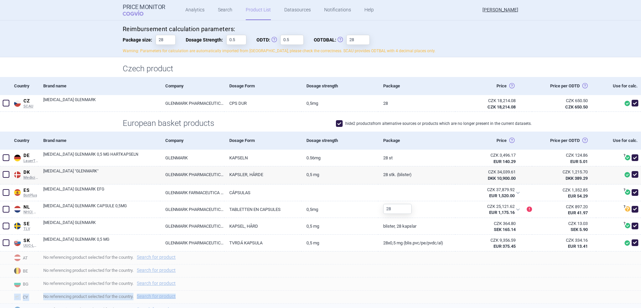
scroll to position [134, 0]
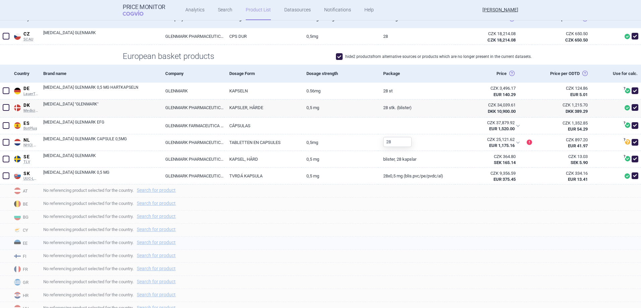
click at [427, 245] on span "No referencing product selected for the country. Search for product" at bounding box center [342, 243] width 598 height 8
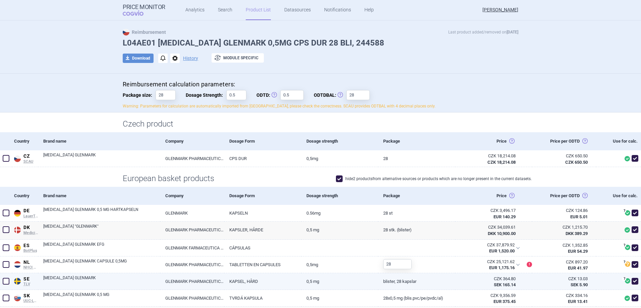
scroll to position [0, 0]
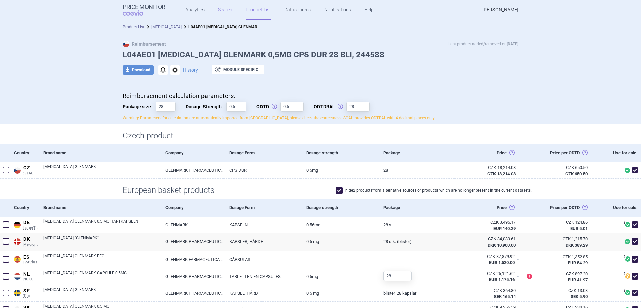
click at [223, 7] on link "Search" at bounding box center [225, 10] width 14 height 20
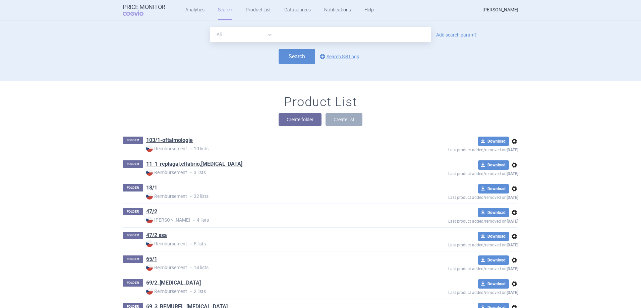
click at [310, 37] on input "text" at bounding box center [353, 34] width 155 height 15
type input "[MEDICAL_DATA] GLENMARK"
click at [285, 57] on button "Search" at bounding box center [297, 56] width 37 height 15
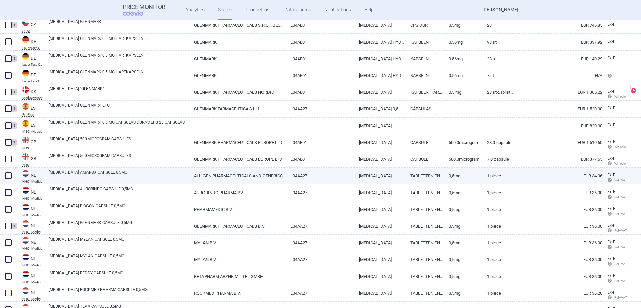
scroll to position [134, 0]
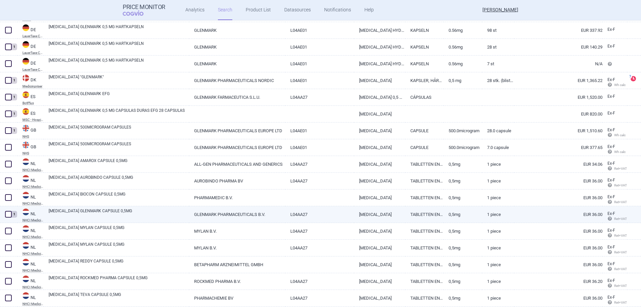
click at [8, 214] on span at bounding box center [8, 214] width 7 height 7
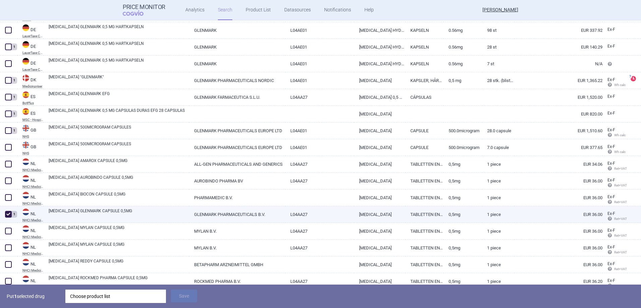
click at [9, 213] on span at bounding box center [8, 214] width 7 height 7
checkbox input "false"
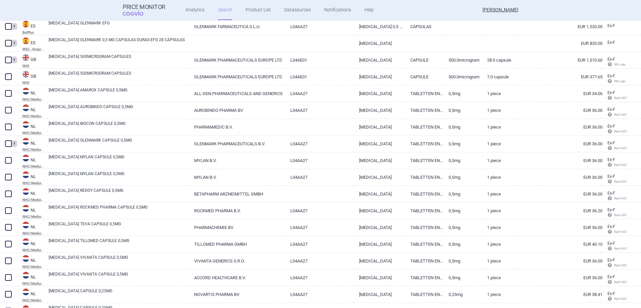
scroll to position [0, 0]
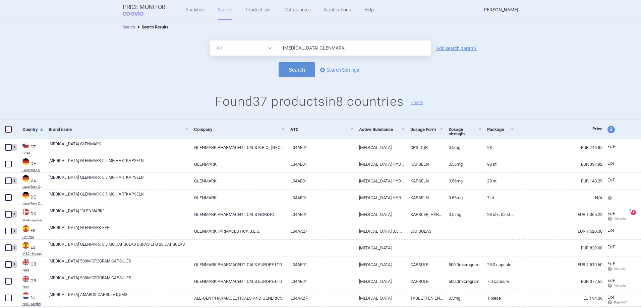
click at [235, 47] on select "All Brand Name ATC Company Active Substance Country Newer than" at bounding box center [243, 48] width 66 height 15
select select "atc"
click at [210, 41] on select "All Brand Name ATC Company Active Substance Country Newer than" at bounding box center [243, 48] width 66 height 15
drag, startPoint x: 352, startPoint y: 46, endPoint x: 262, endPoint y: 47, distance: 89.2
click at [263, 48] on div "All Brand Name ATC Company Active Substance Country Newer than [MEDICAL_DATA] G…" at bounding box center [320, 48] width 221 height 15
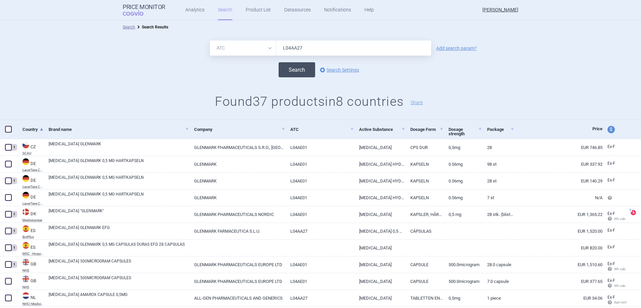
type input "L04AA27"
click at [307, 68] on button "Search" at bounding box center [297, 69] width 37 height 15
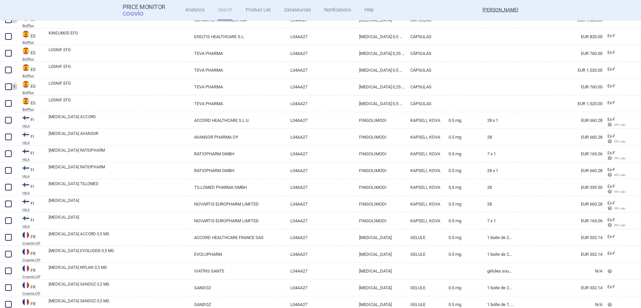
scroll to position [737, 0]
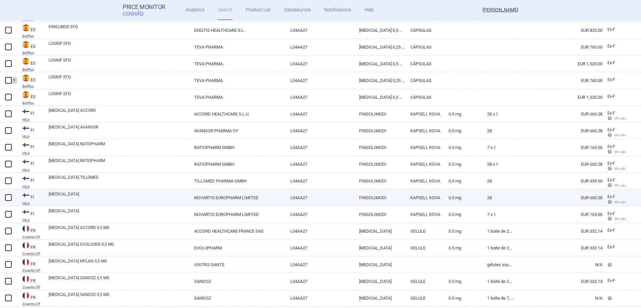
click at [4, 197] on span at bounding box center [8, 198] width 10 height 10
checkbox input "true"
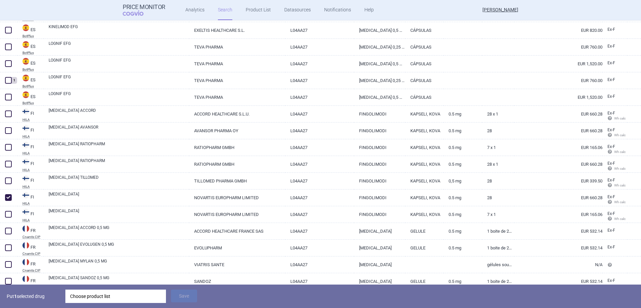
click at [86, 294] on div "Choose product list" at bounding box center [115, 296] width 91 height 13
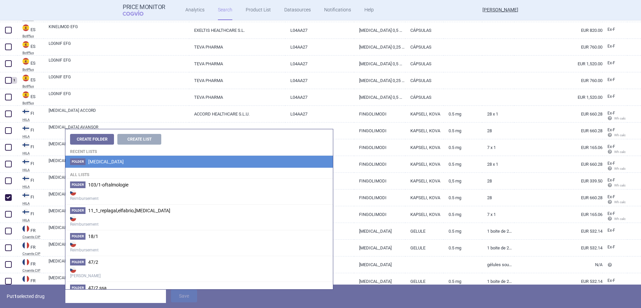
click at [129, 162] on li "Folder [MEDICAL_DATA]" at bounding box center [198, 162] width 267 height 12
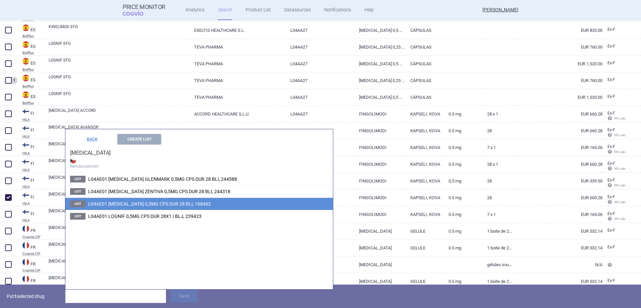
click at [134, 204] on span "L04AE01 [MEDICAL_DATA] 0,5MG CPS DUR 28 BLI, 168462" at bounding box center [149, 203] width 123 height 5
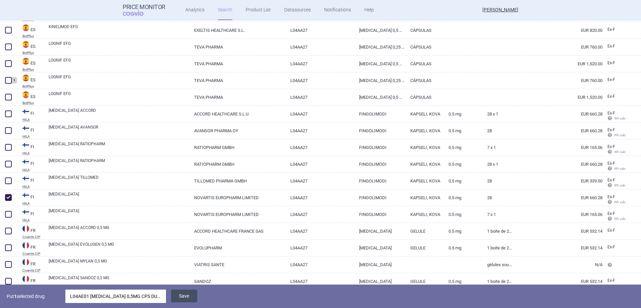
click at [189, 295] on button "Save" at bounding box center [184, 296] width 26 height 13
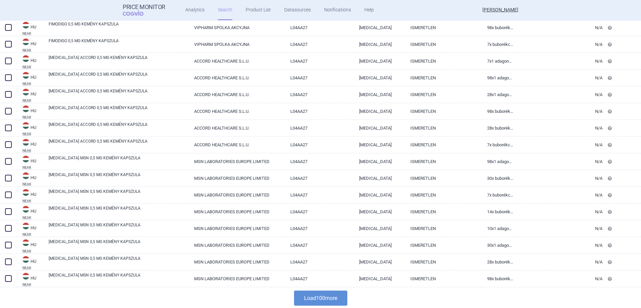
scroll to position [1529, 0]
click at [318, 300] on button "Load 100 more" at bounding box center [320, 297] width 53 height 15
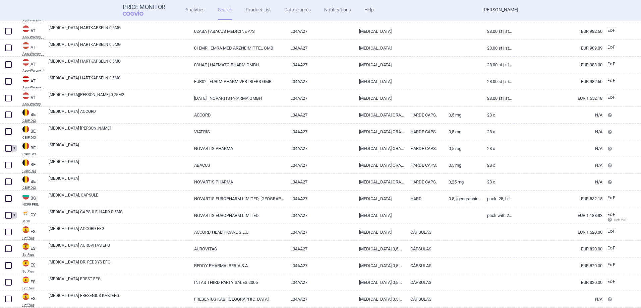
scroll to position [0, 0]
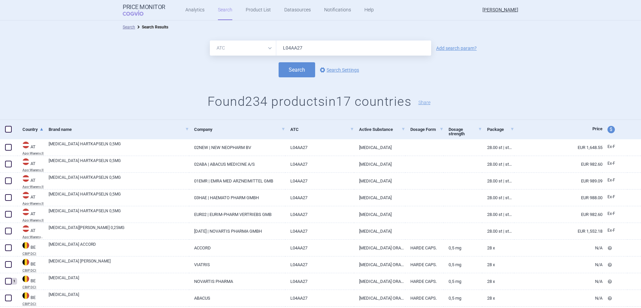
drag, startPoint x: 249, startPoint y: 49, endPoint x: 246, endPoint y: 54, distance: 6.6
click at [249, 49] on select "All Brand Name ATC Company Active Substance Country Newer than" at bounding box center [243, 48] width 66 height 15
select select "all"
click at [210, 41] on select "All Brand Name ATC Company Active Substance Country Newer than" at bounding box center [243, 48] width 66 height 15
drag, startPoint x: 310, startPoint y: 49, endPoint x: 242, endPoint y: 49, distance: 68.4
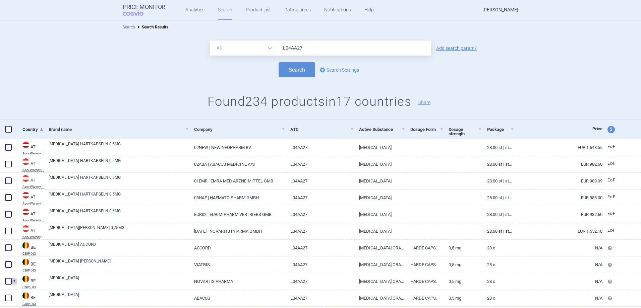
click at [242, 49] on div "All Brand Name ATC Company Active Substance Country Newer than L04AA27" at bounding box center [320, 48] width 221 height 15
type input "[MEDICAL_DATA]"
click at [300, 74] on button "Search" at bounding box center [297, 69] width 37 height 15
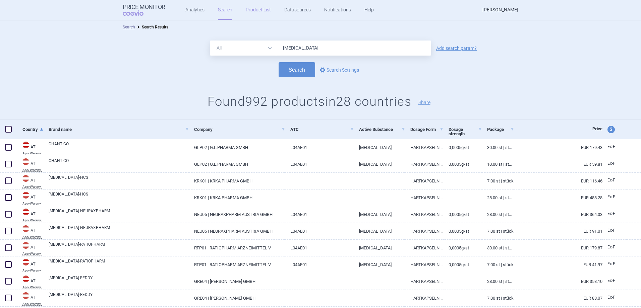
click at [256, 8] on link "Product List" at bounding box center [258, 10] width 25 height 20
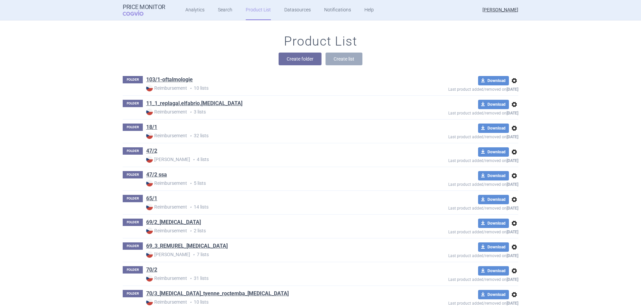
scroll to position [2237, 0]
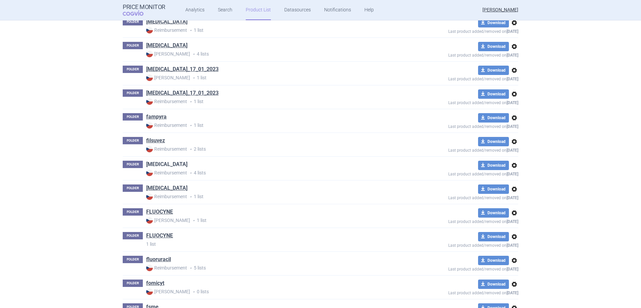
click at [166, 165] on link "[MEDICAL_DATA]" at bounding box center [166, 164] width 41 height 7
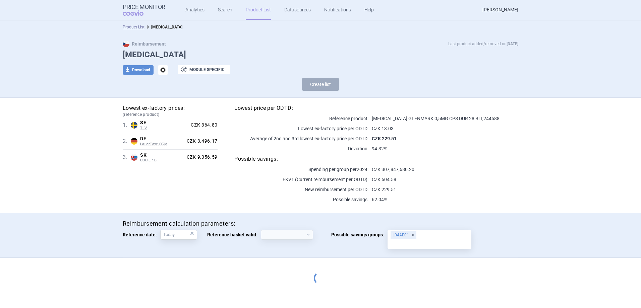
select select "[DATE]"
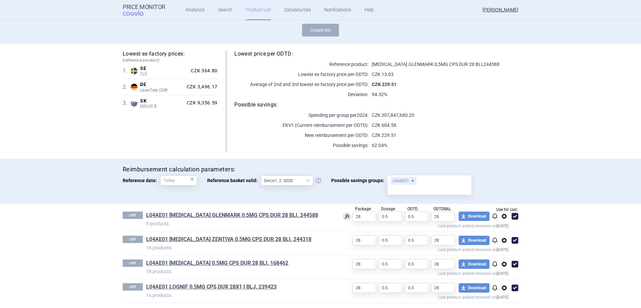
scroll to position [56, 0]
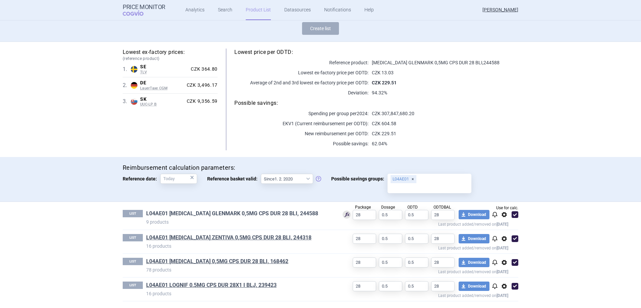
click at [245, 211] on link "L04AE01 [MEDICAL_DATA] GLENMARK 0,5MG CPS DUR 28 BLI, 244588" at bounding box center [232, 213] width 172 height 7
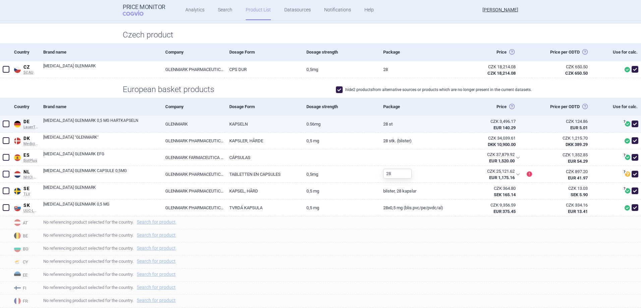
scroll to position [101, 0]
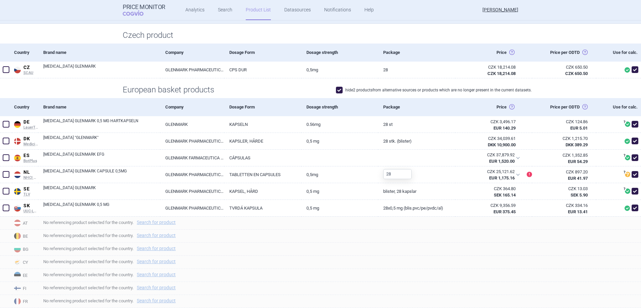
click at [343, 89] on label "hide 2 products from alternative sources or products which are no longer presen…" at bounding box center [434, 90] width 196 height 7
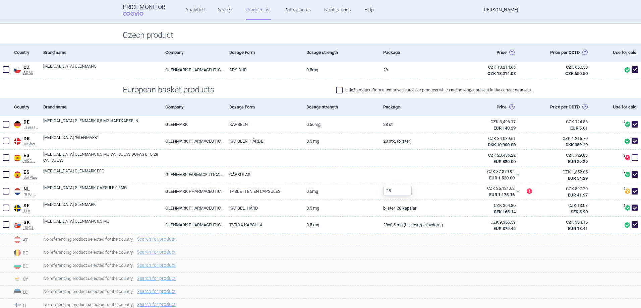
click at [338, 91] on span at bounding box center [339, 90] width 7 height 7
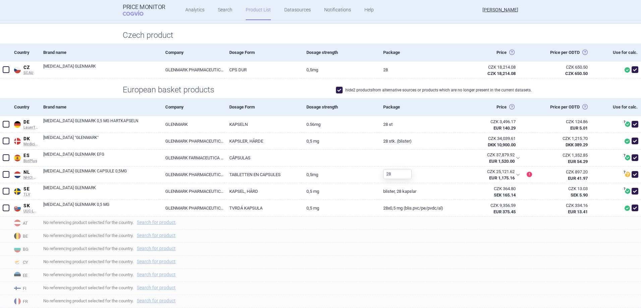
click at [338, 91] on span at bounding box center [339, 90] width 7 height 7
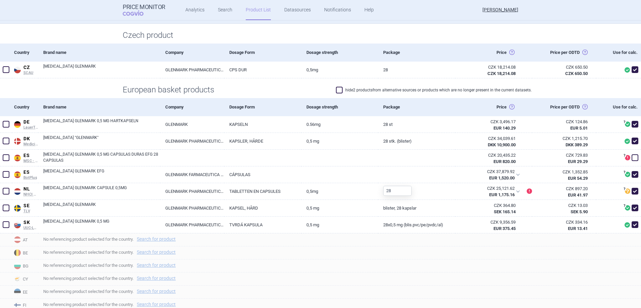
click at [337, 91] on span at bounding box center [339, 90] width 7 height 7
checkbox input "true"
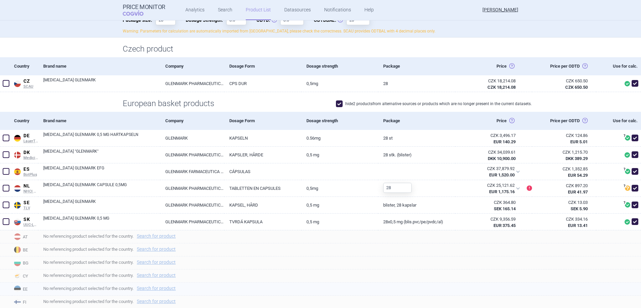
scroll to position [86, 0]
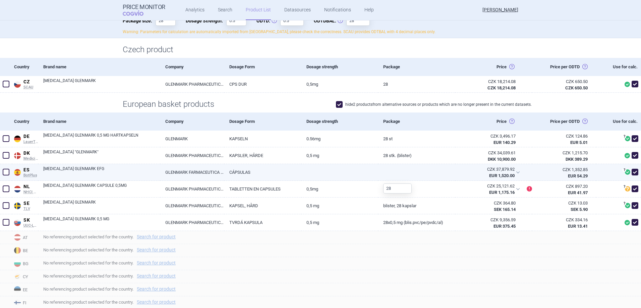
click at [284, 177] on link "CÁPSULAS" at bounding box center [262, 172] width 77 height 16
select select "EUR"
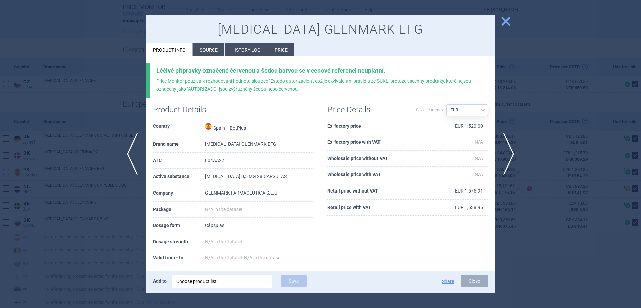
click at [509, 242] on div at bounding box center [320, 154] width 641 height 308
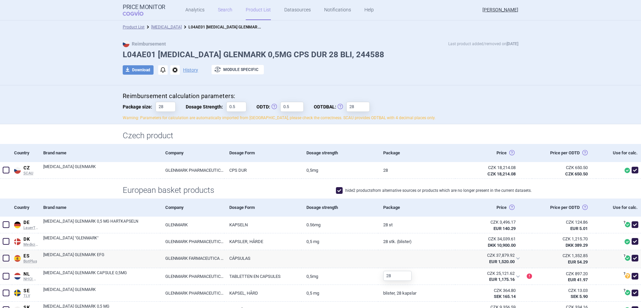
click at [222, 7] on link "Search" at bounding box center [225, 10] width 14 height 20
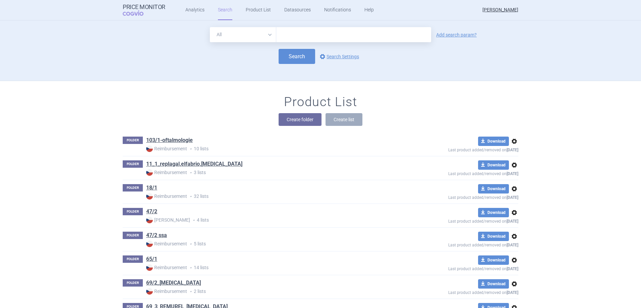
click at [254, 33] on select "All Brand Name ATC Company Active Substance Country Newer than" at bounding box center [243, 34] width 66 height 15
click at [210, 27] on select "All Brand Name ATC Company Active Substance Country Newer than" at bounding box center [243, 34] width 66 height 15
click at [258, 32] on select "All Brand Name ATC Company Active Substance Country Newer than" at bounding box center [243, 34] width 66 height 15
select select "all"
click at [210, 27] on select "All Brand Name ATC Company Active Substance Country Newer than" at bounding box center [243, 34] width 66 height 15
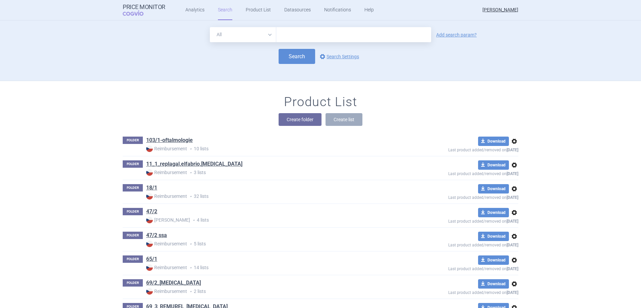
click at [301, 35] on input "text" at bounding box center [353, 34] width 155 height 15
type input "[MEDICAL_DATA]"
click at [308, 60] on button "Search" at bounding box center [297, 56] width 37 height 15
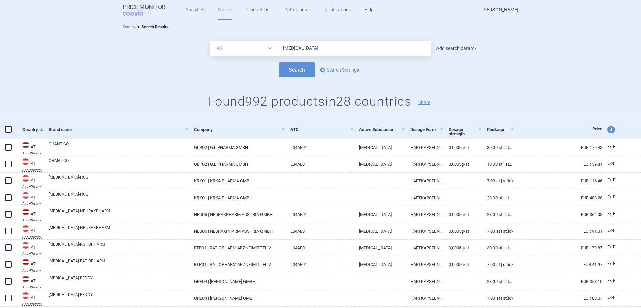
click at [454, 49] on link "Add search param?" at bounding box center [456, 48] width 41 height 5
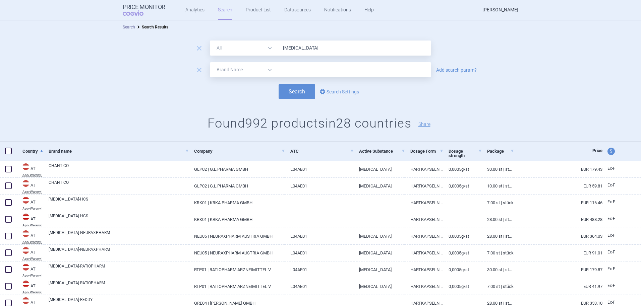
click at [245, 73] on select "All Brand Name ATC Company Active Substance Country Newer than" at bounding box center [243, 69] width 66 height 15
select select "country"
click at [210, 62] on select "All Brand Name ATC Company Active Substance Country Newer than" at bounding box center [243, 69] width 66 height 15
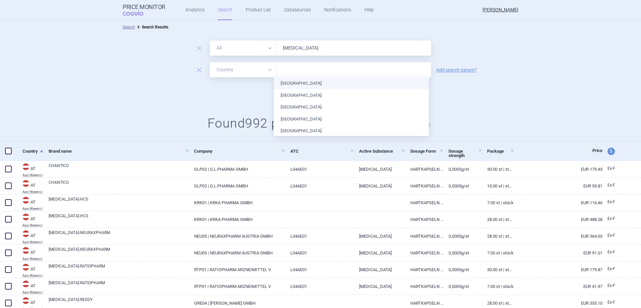
click at [287, 72] on input "text" at bounding box center [354, 70] width 148 height 9
click at [290, 83] on li "[GEOGRAPHIC_DATA]" at bounding box center [351, 83] width 155 height 12
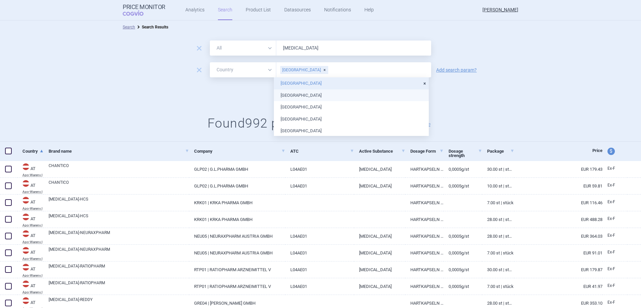
click at [244, 96] on div "Search options Search Settings" at bounding box center [320, 91] width 641 height 15
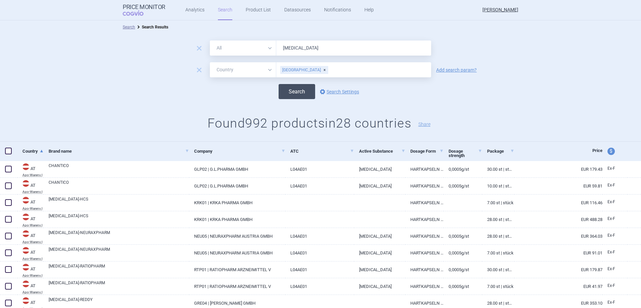
click at [291, 93] on button "Search" at bounding box center [297, 91] width 37 height 15
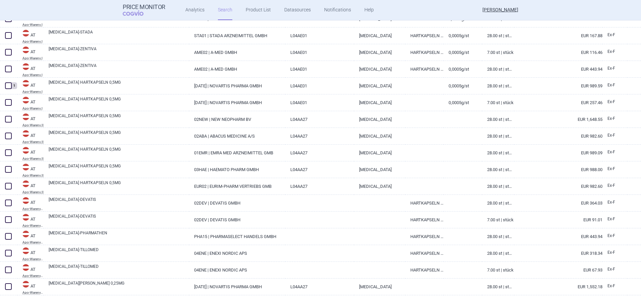
scroll to position [327, 0]
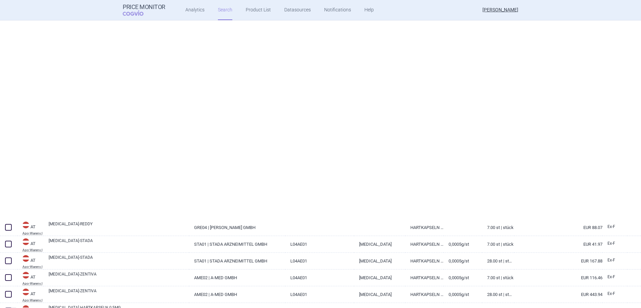
select select "country"
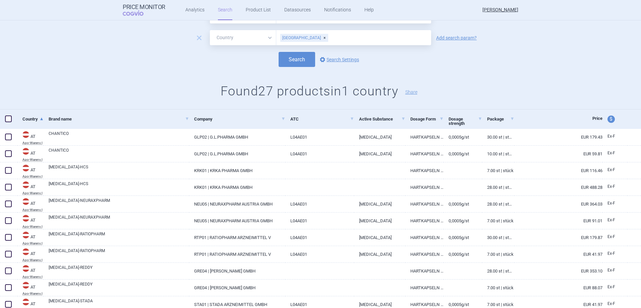
scroll to position [0, 0]
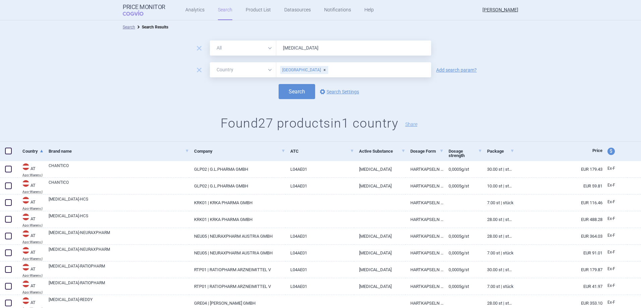
click at [295, 69] on div "[GEOGRAPHIC_DATA]" at bounding box center [304, 70] width 48 height 8
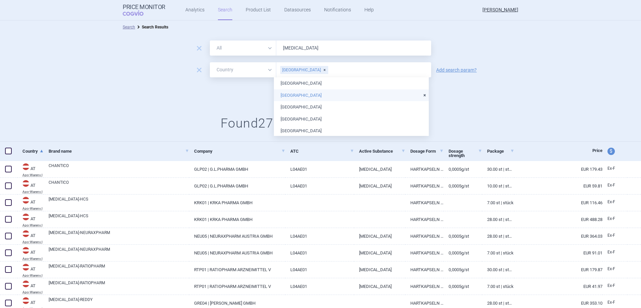
click at [296, 95] on li "[GEOGRAPHIC_DATA]" at bounding box center [351, 95] width 155 height 12
click at [249, 92] on div "Search options Search Settings" at bounding box center [320, 91] width 641 height 15
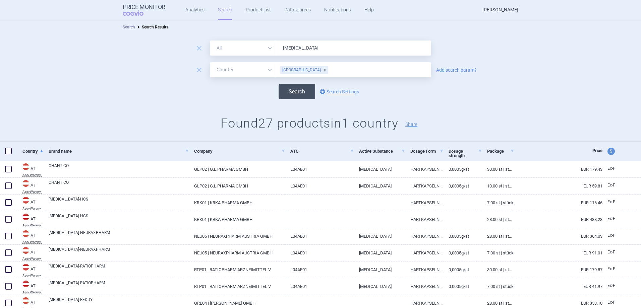
click at [284, 91] on button "Search" at bounding box center [297, 91] width 37 height 15
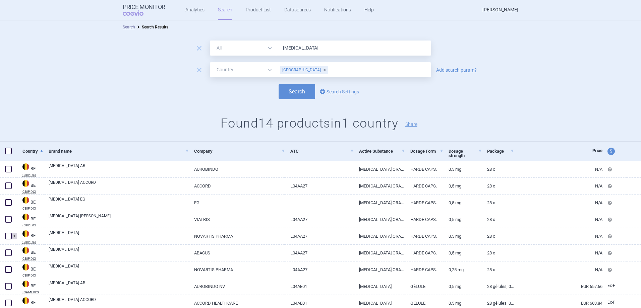
click at [298, 69] on div "[GEOGRAPHIC_DATA]" at bounding box center [304, 70] width 48 height 8
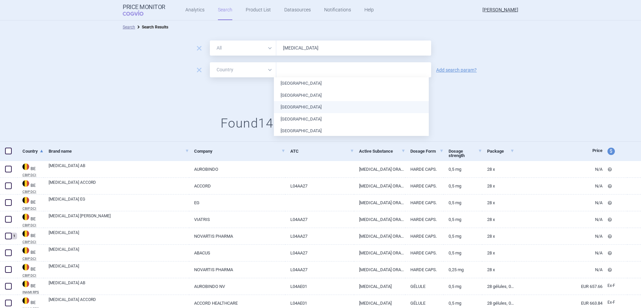
click at [295, 106] on li "[GEOGRAPHIC_DATA]" at bounding box center [351, 107] width 155 height 12
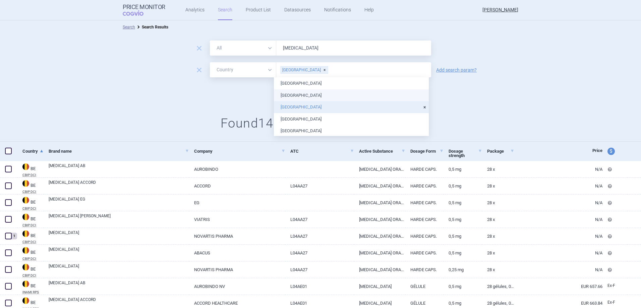
drag, startPoint x: 252, startPoint y: 99, endPoint x: 283, endPoint y: 94, distance: 31.4
click at [253, 99] on div "remove All Brand Name ATC Company Active Substance Country Newer than [MEDICAL_…" at bounding box center [320, 88] width 641 height 108
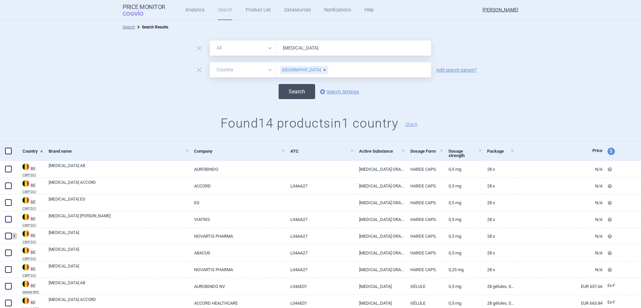
click at [285, 93] on button "Search" at bounding box center [297, 91] width 37 height 15
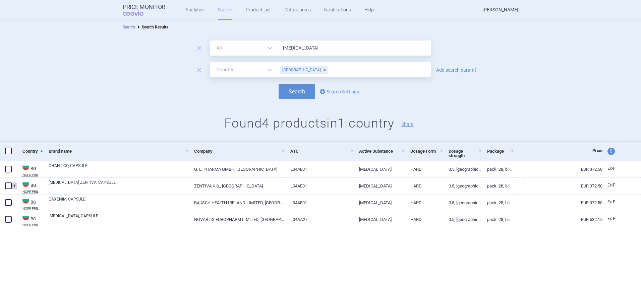
click at [298, 70] on div "[GEOGRAPHIC_DATA]" at bounding box center [304, 70] width 48 height 8
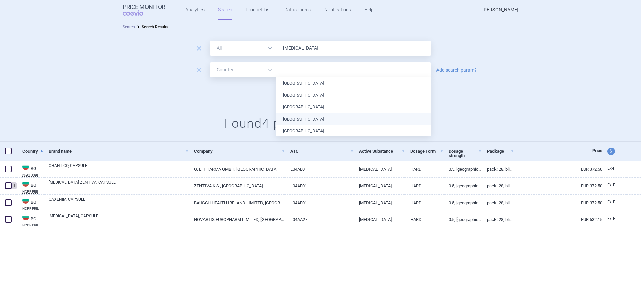
click at [298, 119] on li "[GEOGRAPHIC_DATA]" at bounding box center [353, 119] width 155 height 12
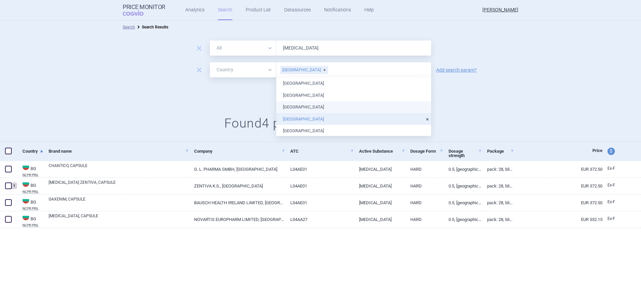
drag, startPoint x: 248, startPoint y: 93, endPoint x: 277, endPoint y: 92, distance: 28.5
click at [254, 93] on div "Search options Search Settings" at bounding box center [320, 91] width 641 height 15
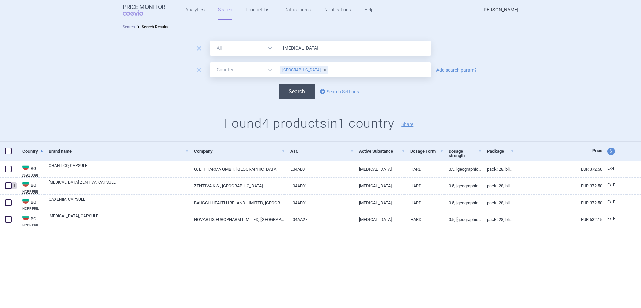
click at [288, 90] on button "Search" at bounding box center [297, 91] width 37 height 15
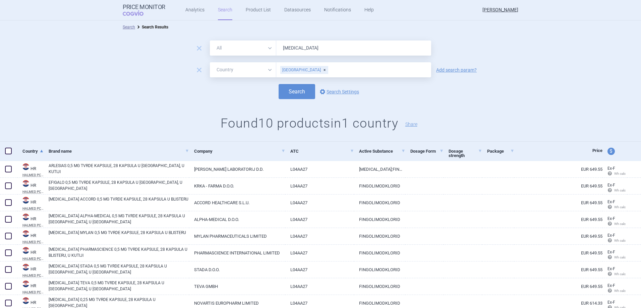
click at [296, 70] on div "[GEOGRAPHIC_DATA]" at bounding box center [304, 70] width 48 height 8
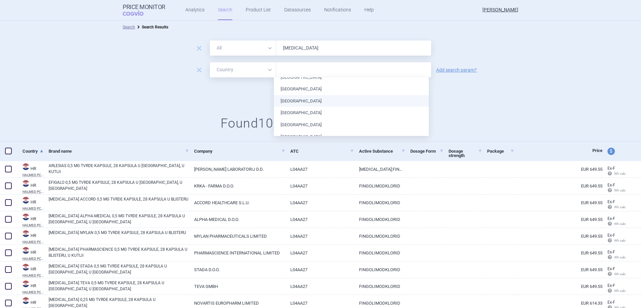
scroll to position [34, 0]
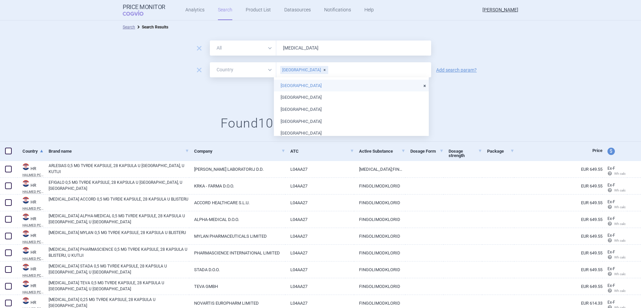
click at [295, 87] on li "[GEOGRAPHIC_DATA]" at bounding box center [351, 86] width 155 height 12
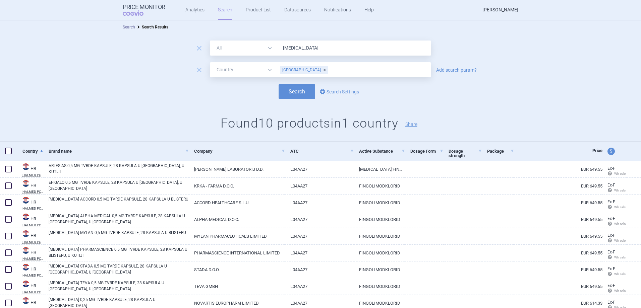
click at [297, 71] on div "[GEOGRAPHIC_DATA]" at bounding box center [304, 70] width 48 height 8
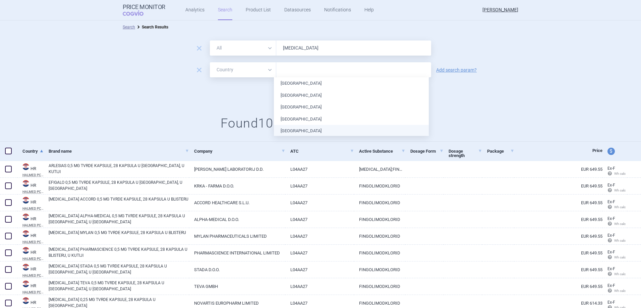
click at [292, 129] on li "[GEOGRAPHIC_DATA]" at bounding box center [351, 131] width 155 height 12
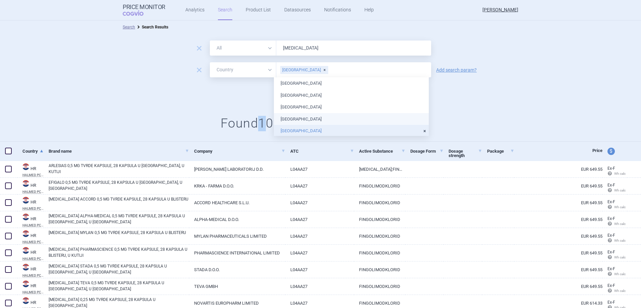
drag, startPoint x: 256, startPoint y: 107, endPoint x: 261, endPoint y: 106, distance: 5.2
click at [261, 106] on div "remove All Brand Name ATC Company Active Substance Country Newer than [MEDICAL_…" at bounding box center [320, 88] width 641 height 108
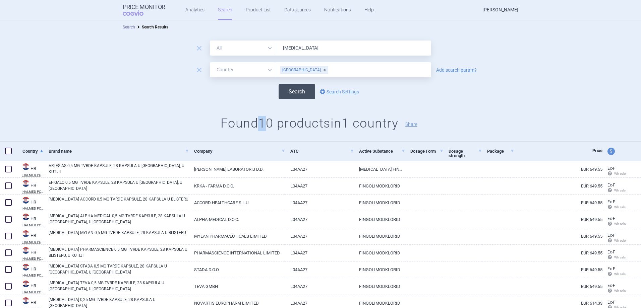
drag, startPoint x: 261, startPoint y: 106, endPoint x: 289, endPoint y: 93, distance: 30.5
click at [289, 93] on button "Search" at bounding box center [297, 91] width 37 height 15
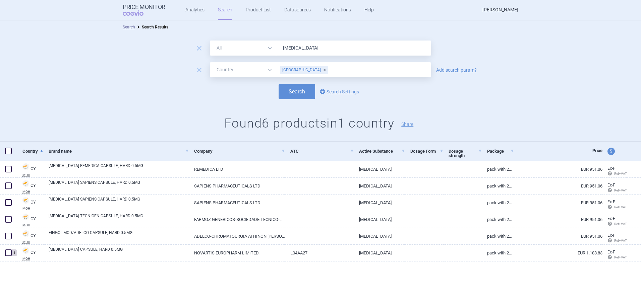
click at [299, 71] on div "[GEOGRAPHIC_DATA]" at bounding box center [304, 70] width 48 height 8
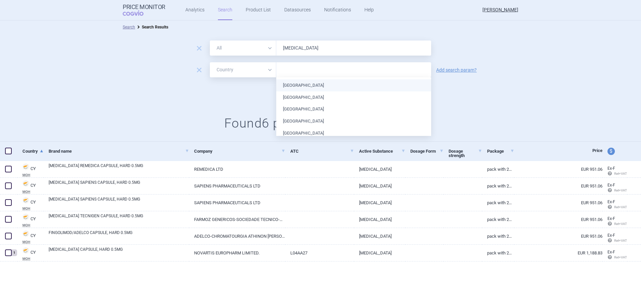
scroll to position [34, 0]
click at [301, 108] on li "[GEOGRAPHIC_DATA]" at bounding box center [353, 110] width 155 height 12
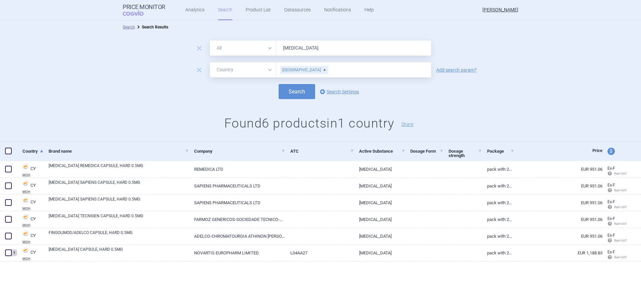
click at [314, 70] on div "[GEOGRAPHIC_DATA]" at bounding box center [304, 70] width 48 height 8
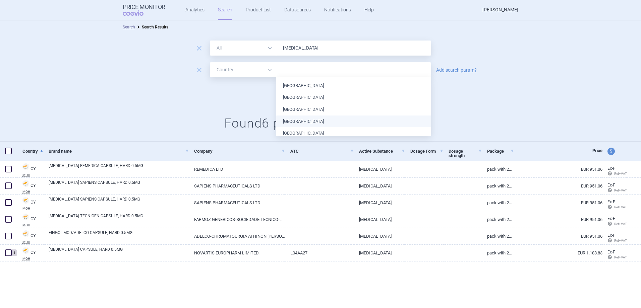
click at [305, 118] on li "[GEOGRAPHIC_DATA]" at bounding box center [353, 122] width 155 height 12
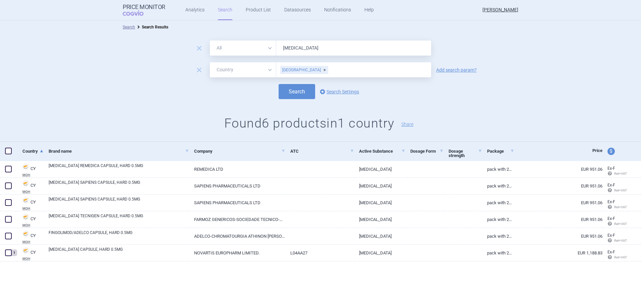
drag, startPoint x: 264, startPoint y: 95, endPoint x: 289, endPoint y: 91, distance: 24.8
click at [265, 95] on div "Search options Search Settings" at bounding box center [320, 91] width 641 height 15
click at [289, 90] on button "Search" at bounding box center [297, 91] width 37 height 15
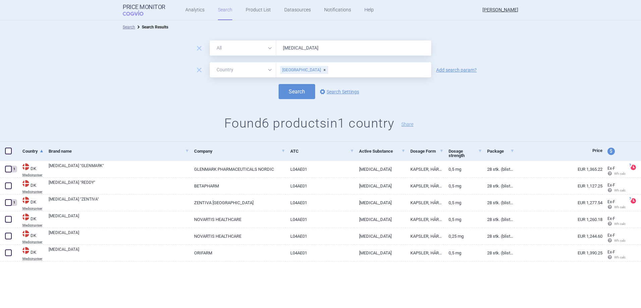
drag, startPoint x: 302, startPoint y: 69, endPoint x: 303, endPoint y: 72, distance: 3.8
click at [302, 69] on div "[GEOGRAPHIC_DATA]" at bounding box center [304, 70] width 48 height 8
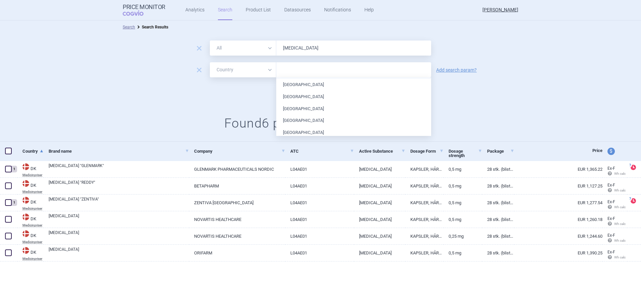
scroll to position [47, 0]
click at [297, 119] on li "[GEOGRAPHIC_DATA]" at bounding box center [353, 120] width 155 height 12
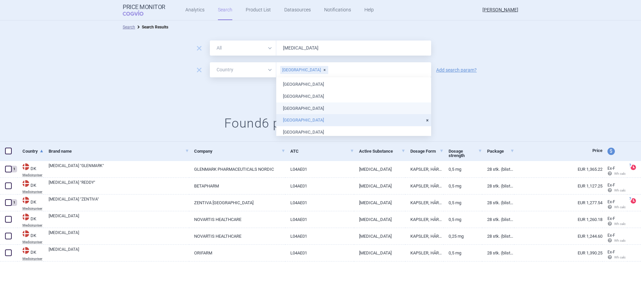
drag, startPoint x: 261, startPoint y: 102, endPoint x: 265, endPoint y: 101, distance: 3.4
click at [265, 101] on div "remove All Brand Name ATC Company Active Substance Country Newer than [MEDICAL_…" at bounding box center [320, 88] width 641 height 108
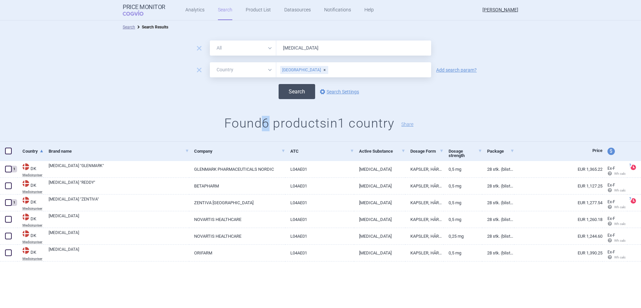
drag, startPoint x: 265, startPoint y: 101, endPoint x: 294, endPoint y: 92, distance: 30.7
click at [293, 92] on button "Search" at bounding box center [297, 91] width 37 height 15
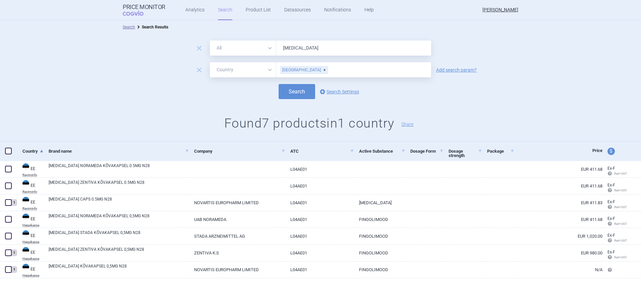
click at [298, 69] on div "[GEOGRAPHIC_DATA]" at bounding box center [304, 70] width 48 height 8
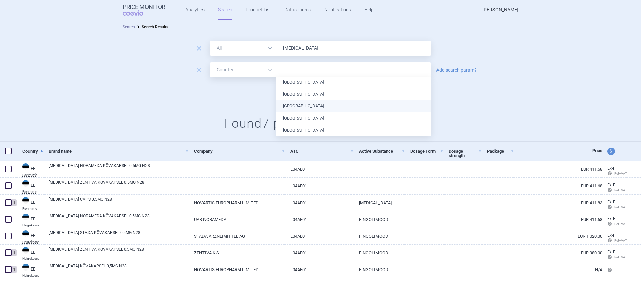
scroll to position [58, 0]
click at [302, 119] on li "[GEOGRAPHIC_DATA]" at bounding box center [353, 121] width 155 height 12
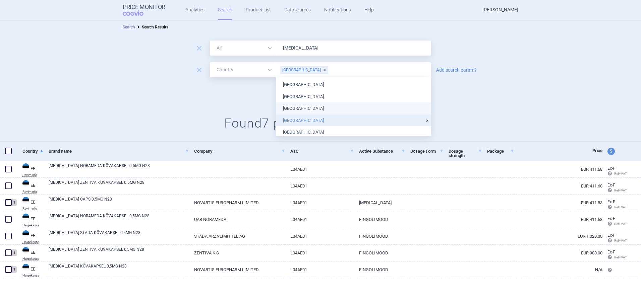
click at [254, 98] on div "Search options Search Settings" at bounding box center [320, 91] width 641 height 15
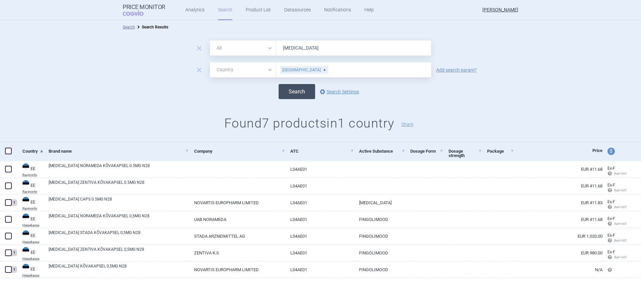
click at [298, 85] on button "Search" at bounding box center [297, 91] width 37 height 15
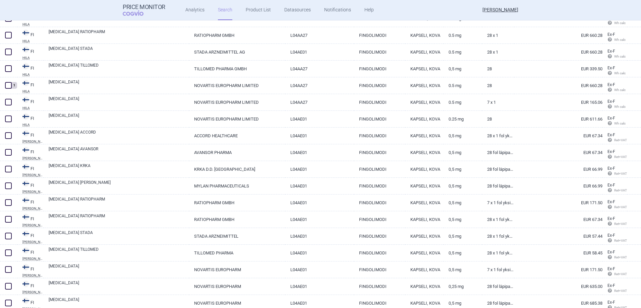
scroll to position [260, 0]
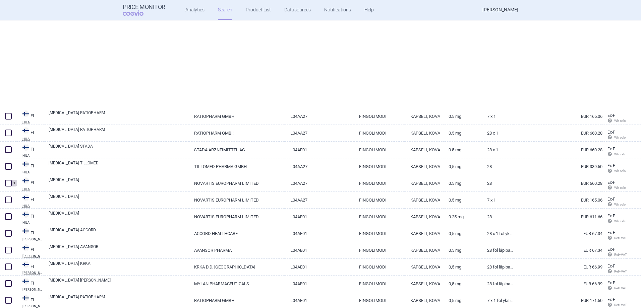
select select "country"
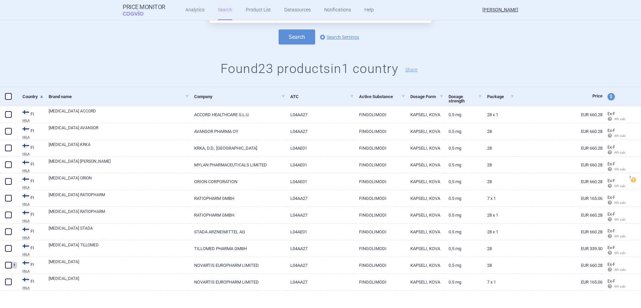
scroll to position [0, 0]
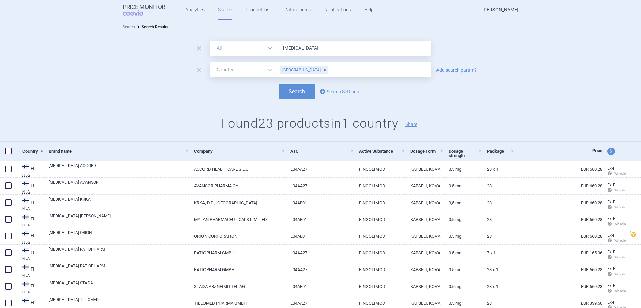
click at [298, 71] on div "[GEOGRAPHIC_DATA]" at bounding box center [304, 70] width 48 height 8
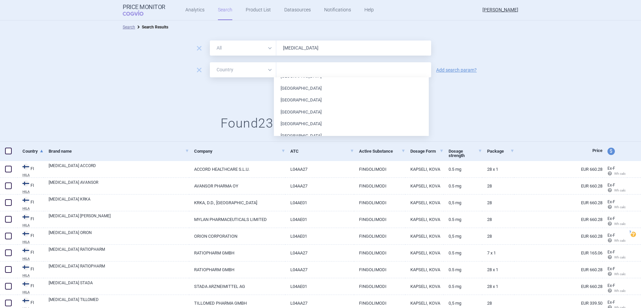
scroll to position [67, 0]
click at [325, 120] on li "[GEOGRAPHIC_DATA]" at bounding box center [351, 124] width 155 height 12
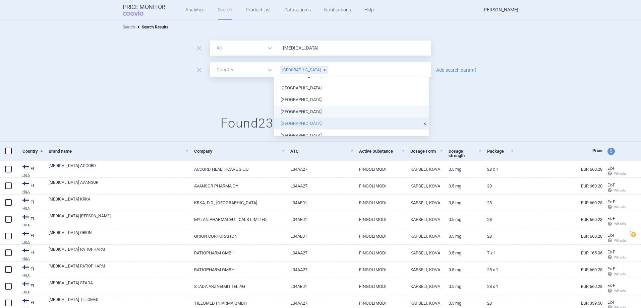
click at [217, 95] on div "Search options Search Settings" at bounding box center [320, 91] width 641 height 15
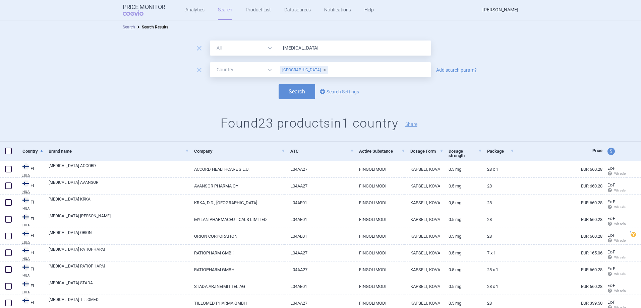
drag, startPoint x: 269, startPoint y: 90, endPoint x: 278, endPoint y: 93, distance: 9.3
click at [269, 90] on div "Search options Search Settings" at bounding box center [320, 91] width 641 height 15
click at [286, 95] on button "Search" at bounding box center [297, 91] width 37 height 15
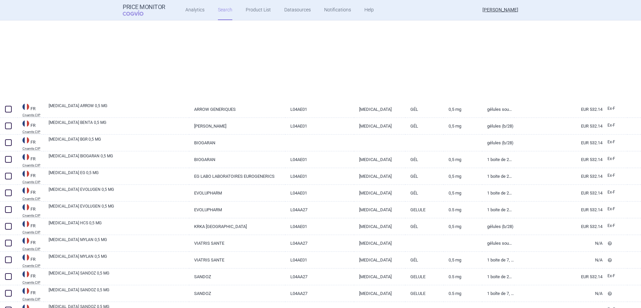
select select "country"
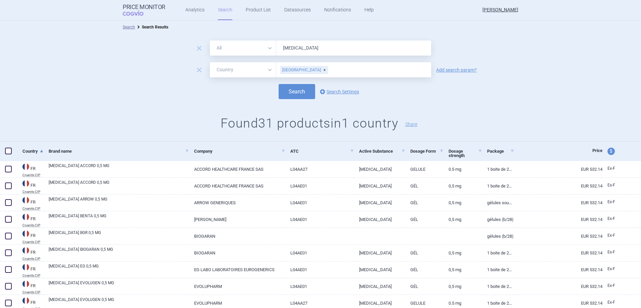
click at [296, 71] on div "[GEOGRAPHIC_DATA]" at bounding box center [304, 70] width 48 height 8
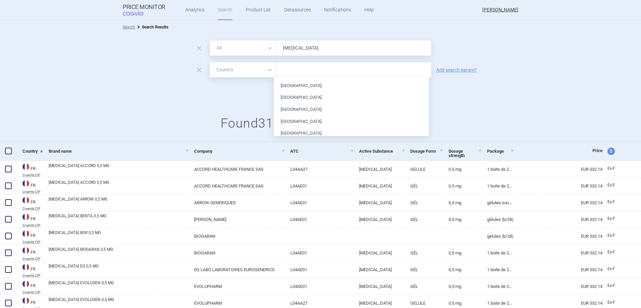
scroll to position [94, 0]
click at [322, 108] on li "[GEOGRAPHIC_DATA]" at bounding box center [351, 109] width 155 height 12
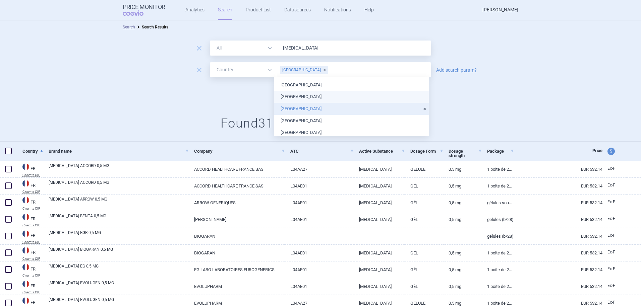
drag, startPoint x: 226, startPoint y: 89, endPoint x: 236, endPoint y: 90, distance: 10.1
click at [231, 90] on div "Search options Search Settings" at bounding box center [320, 91] width 641 height 15
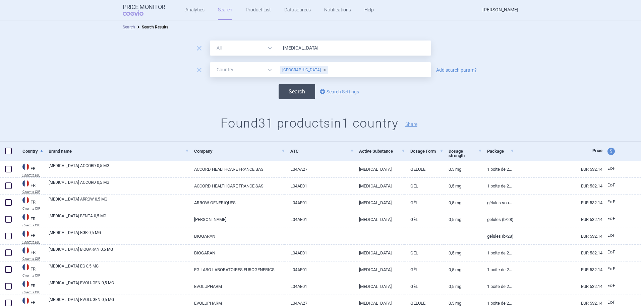
click at [291, 89] on button "Search" at bounding box center [297, 91] width 37 height 15
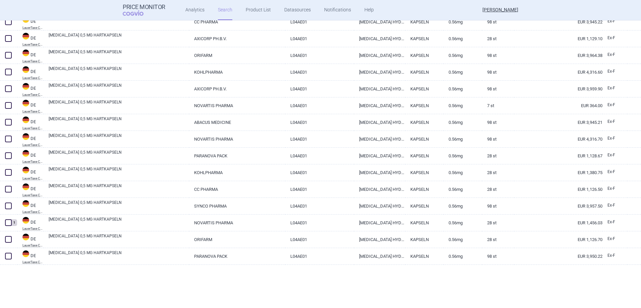
scroll to position [981, 0]
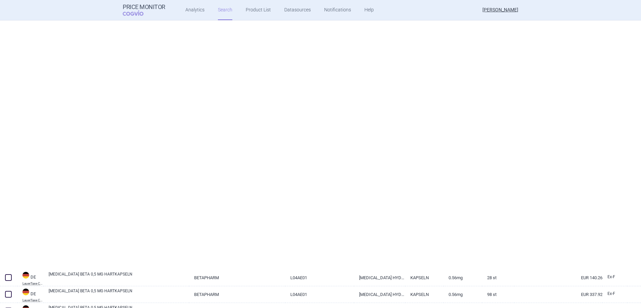
select select "country"
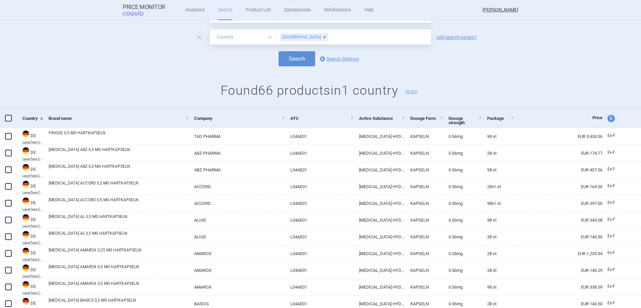
scroll to position [0, 0]
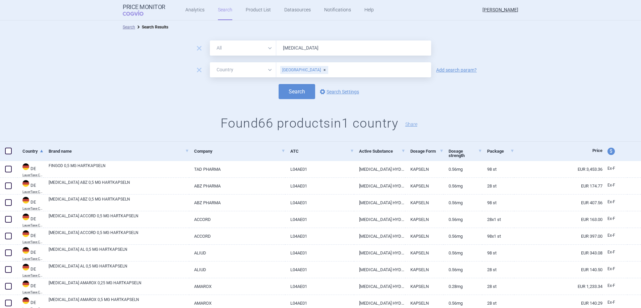
click at [298, 69] on div "[GEOGRAPHIC_DATA]" at bounding box center [304, 70] width 48 height 8
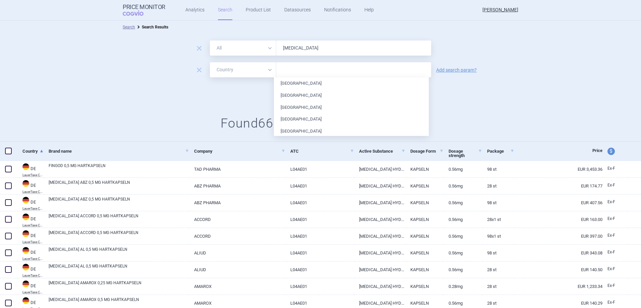
scroll to position [121, 0]
click at [298, 96] on li "[GEOGRAPHIC_DATA]" at bounding box center [351, 94] width 155 height 12
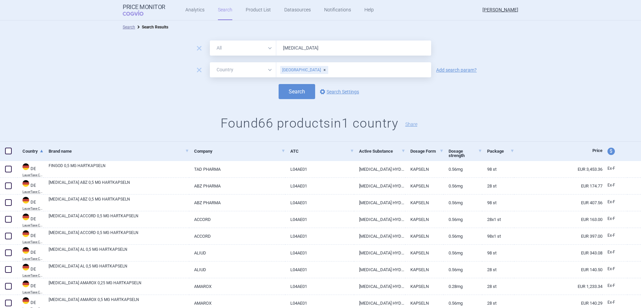
drag, startPoint x: 242, startPoint y: 95, endPoint x: 249, endPoint y: 95, distance: 7.1
click at [247, 95] on div "Search options Search Settings" at bounding box center [320, 91] width 641 height 15
click at [299, 93] on button "Search" at bounding box center [297, 91] width 37 height 15
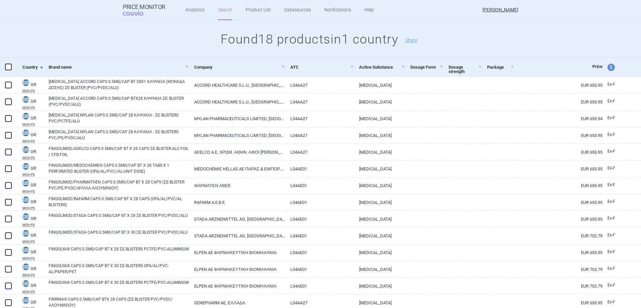
scroll to position [101, 0]
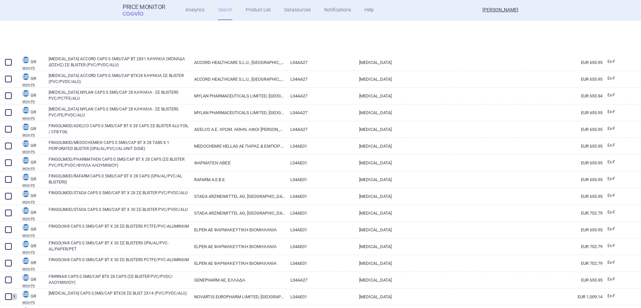
select select "country"
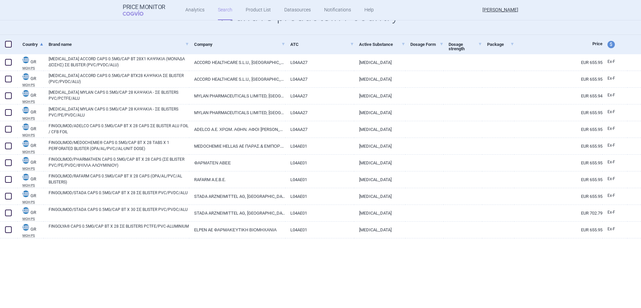
scroll to position [9, 0]
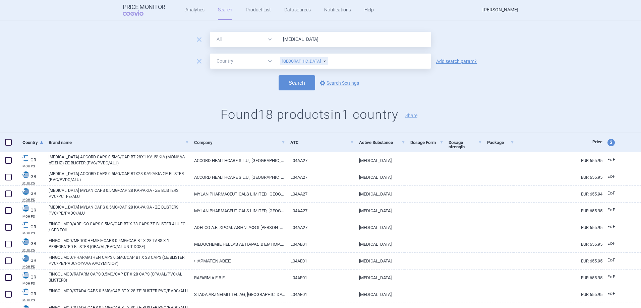
click at [295, 62] on div "[GEOGRAPHIC_DATA]" at bounding box center [304, 61] width 48 height 8
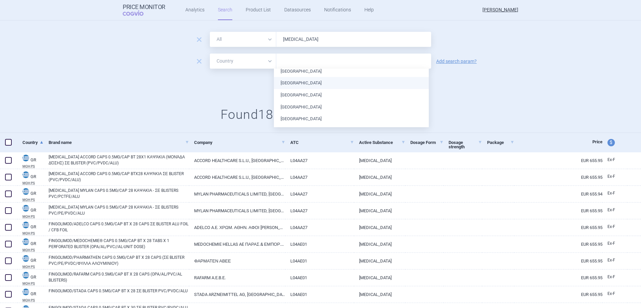
scroll to position [101, 0]
click at [301, 118] on li "[GEOGRAPHIC_DATA]" at bounding box center [351, 117] width 155 height 12
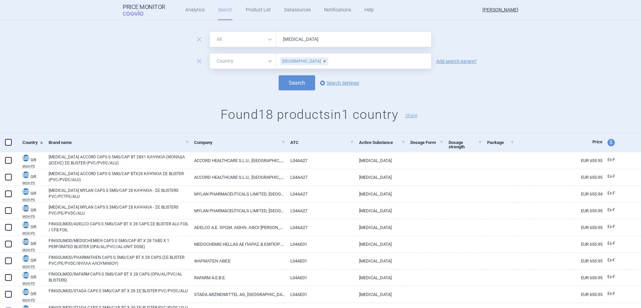
drag, startPoint x: 247, startPoint y: 100, endPoint x: 298, endPoint y: 92, distance: 51.5
click at [250, 100] on div "remove All Brand Name ATC Company Active Substance Country Newer than [MEDICAL_…" at bounding box center [320, 79] width 641 height 108
click at [301, 89] on button "Search" at bounding box center [297, 82] width 37 height 15
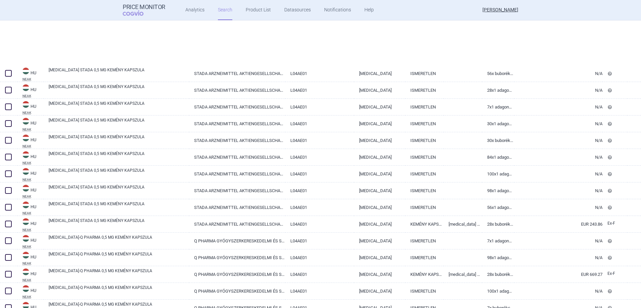
scroll to position [102, 0]
select select "country"
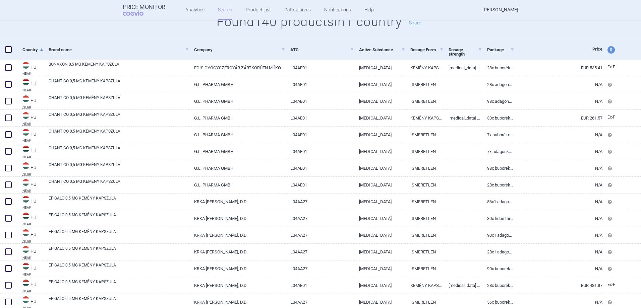
scroll to position [0, 0]
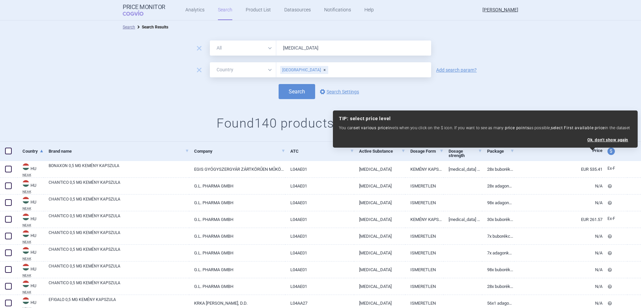
click at [298, 68] on div "[GEOGRAPHIC_DATA]" at bounding box center [304, 70] width 48 height 8
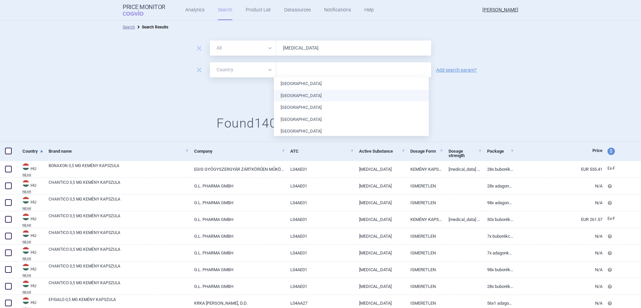
scroll to position [134, 0]
click at [305, 104] on li "[GEOGRAPHIC_DATA]" at bounding box center [351, 105] width 155 height 12
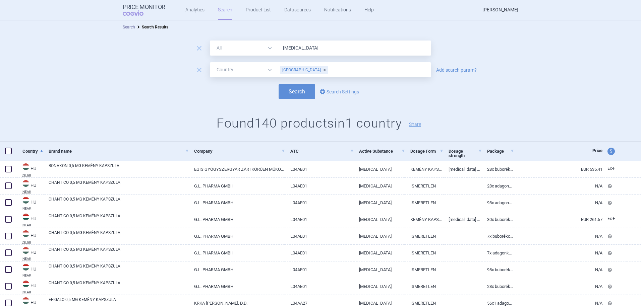
drag, startPoint x: 238, startPoint y: 94, endPoint x: 247, endPoint y: 95, distance: 9.4
click at [244, 95] on div "Search options Search Settings" at bounding box center [320, 91] width 641 height 15
click at [285, 92] on button "Search" at bounding box center [297, 91] width 37 height 15
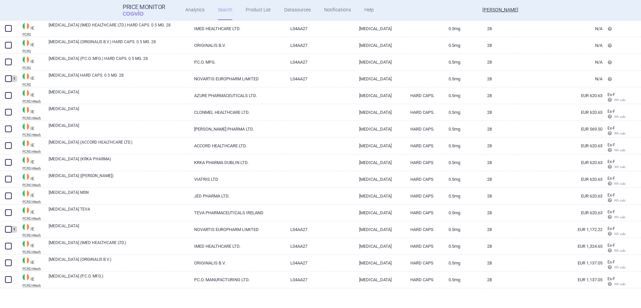
scroll to position [277, 0]
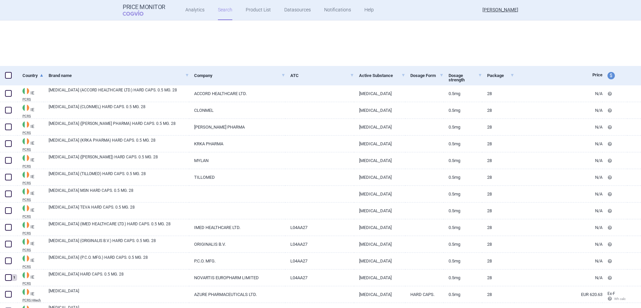
select select "country"
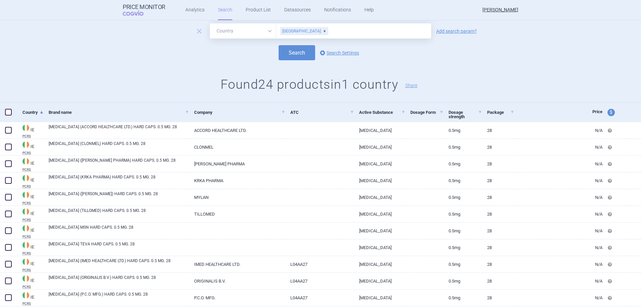
scroll to position [0, 0]
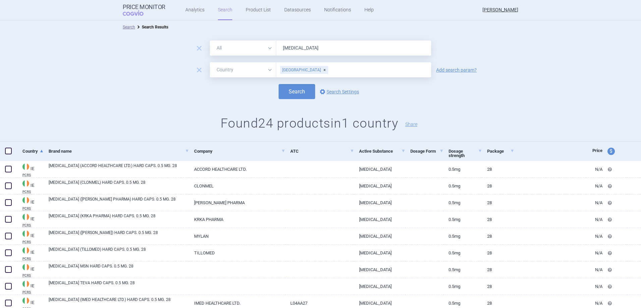
click at [293, 70] on div "[GEOGRAPHIC_DATA]" at bounding box center [304, 70] width 48 height 8
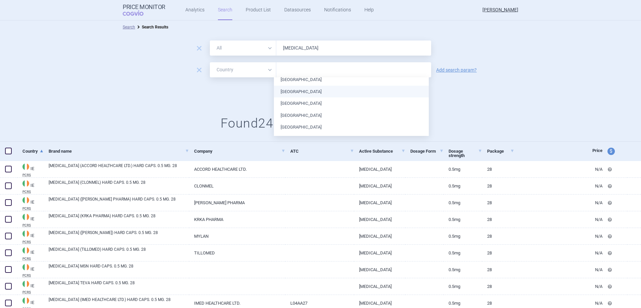
scroll to position [134, 0]
click at [310, 114] on li "[GEOGRAPHIC_DATA]" at bounding box center [351, 116] width 155 height 12
drag, startPoint x: 258, startPoint y: 104, endPoint x: 269, endPoint y: 101, distance: 11.2
click at [258, 104] on div "remove All Brand Name ATC Company Active Substance Country Newer than [MEDICAL_…" at bounding box center [320, 88] width 641 height 108
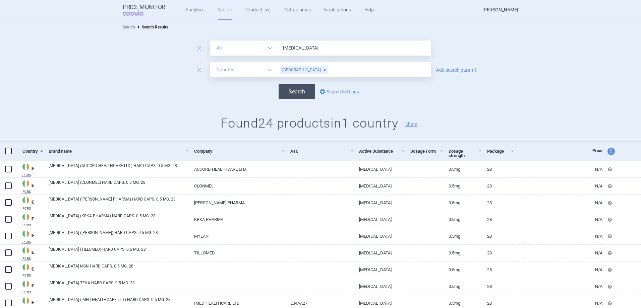
click at [290, 94] on button "Search" at bounding box center [297, 91] width 37 height 15
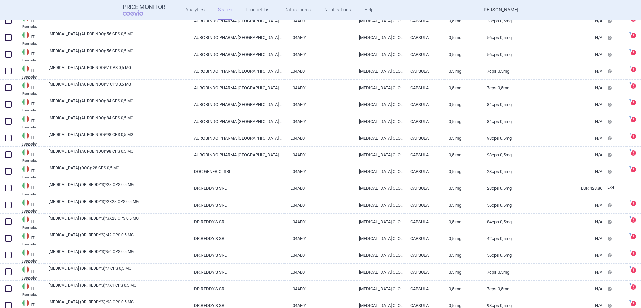
scroll to position [143, 0]
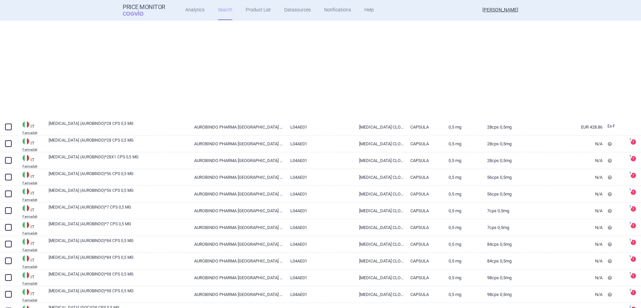
select select "country"
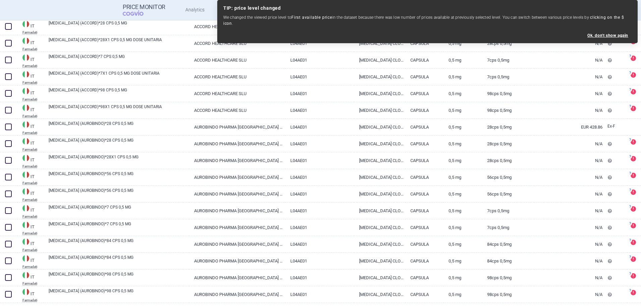
scroll to position [0, 0]
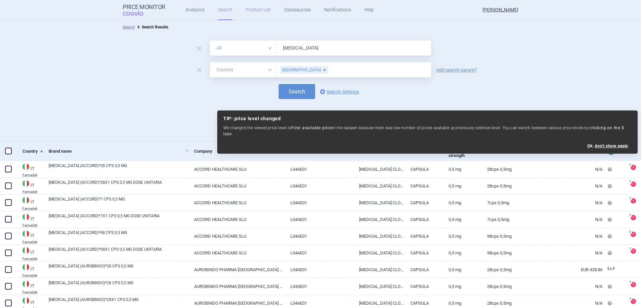
click at [259, 12] on link "Product List" at bounding box center [258, 10] width 25 height 20
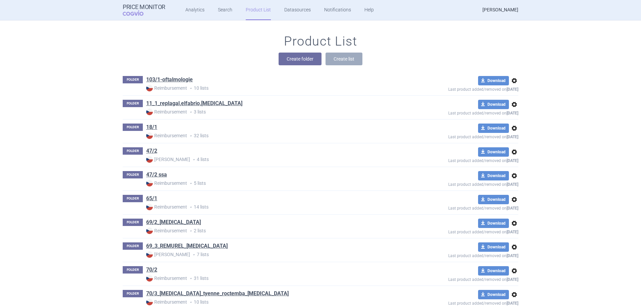
scroll to position [2237, 0]
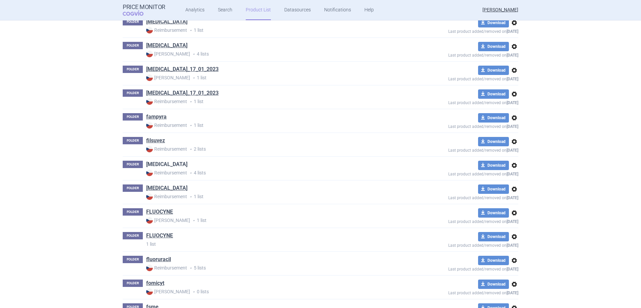
click at [165, 165] on link "[MEDICAL_DATA]" at bounding box center [166, 164] width 41 height 7
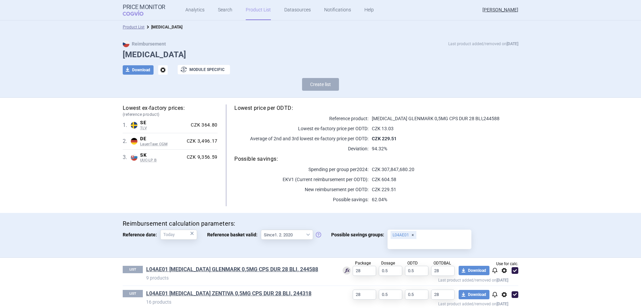
scroll to position [56, 0]
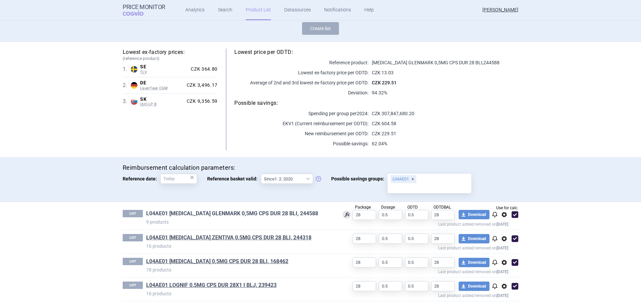
click at [247, 213] on link "L04AE01 [MEDICAL_DATA] GLENMARK 0,5MG CPS DUR 28 BLI, 244588" at bounding box center [232, 213] width 172 height 7
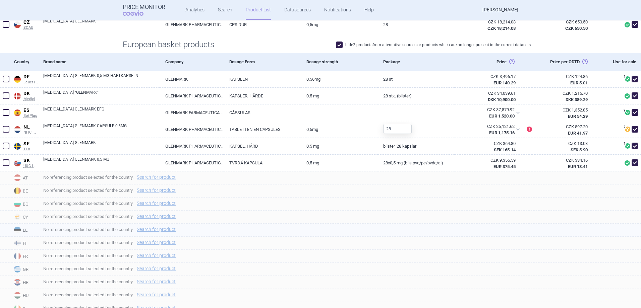
scroll to position [134, 0]
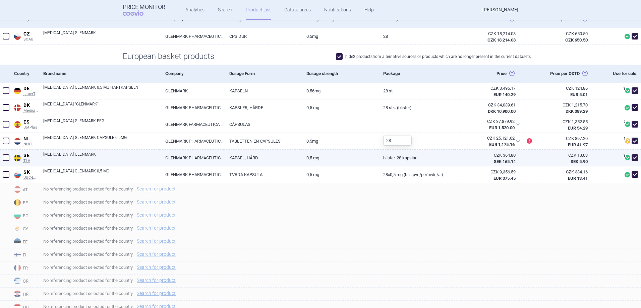
click at [631, 159] on span at bounding box center [634, 158] width 7 height 7
checkbox input "false"
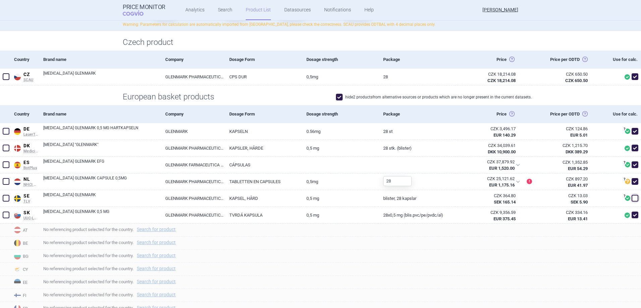
scroll to position [0, 0]
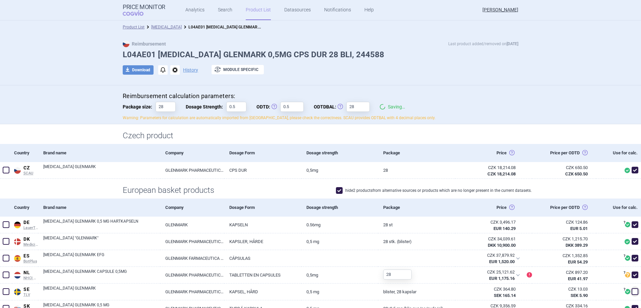
click at [158, 28] on link "[MEDICAL_DATA]" at bounding box center [166, 27] width 31 height 5
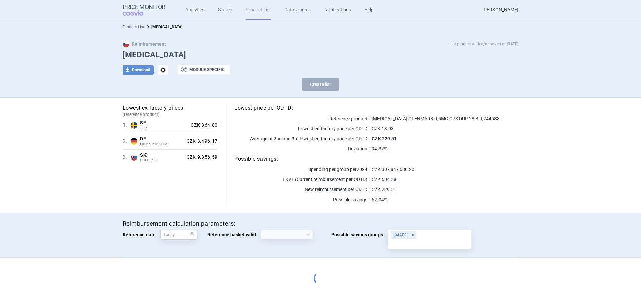
select select "[DATE]"
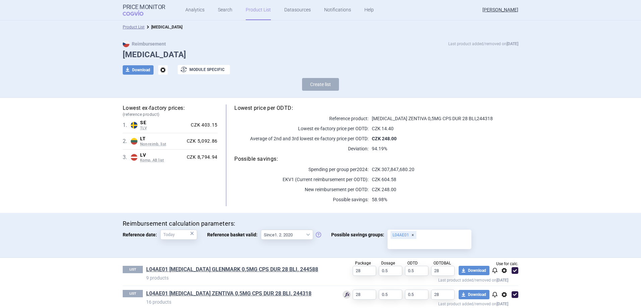
scroll to position [56, 0]
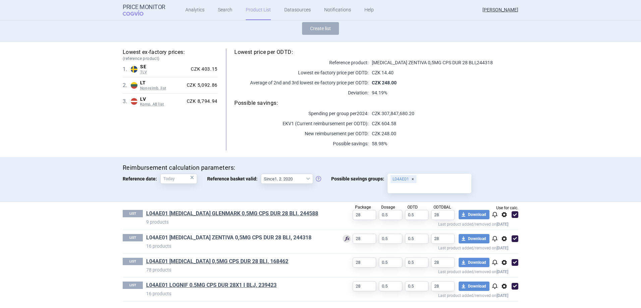
click at [264, 238] on link "L04AE01 [MEDICAL_DATA] ZENTIVA 0,5MG CPS DUR 28 BLI, 244318" at bounding box center [228, 237] width 165 height 7
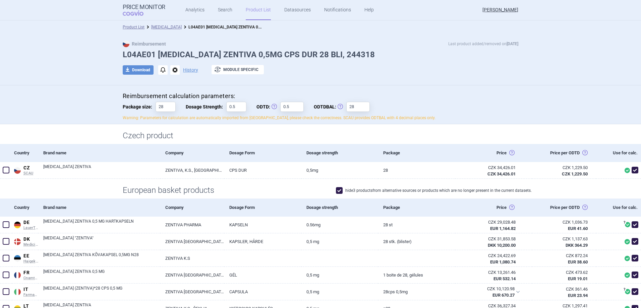
click at [152, 29] on li "[MEDICAL_DATA]" at bounding box center [162, 27] width 37 height 7
click at [156, 27] on link "[MEDICAL_DATA]" at bounding box center [166, 27] width 31 height 5
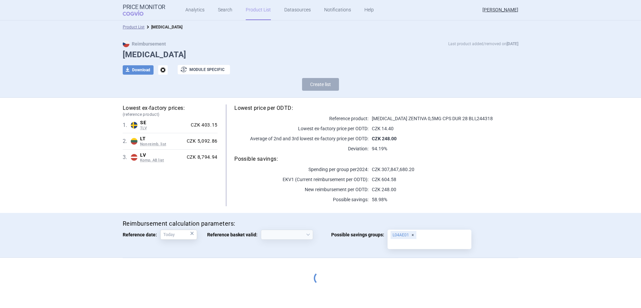
select select "[DATE]"
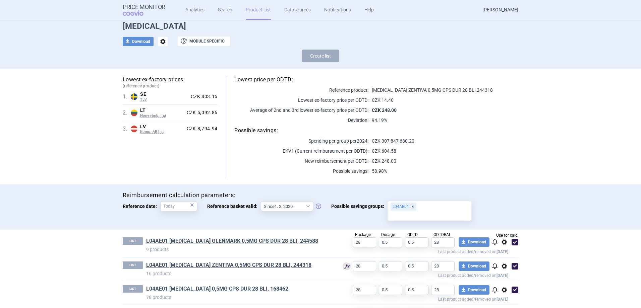
scroll to position [56, 0]
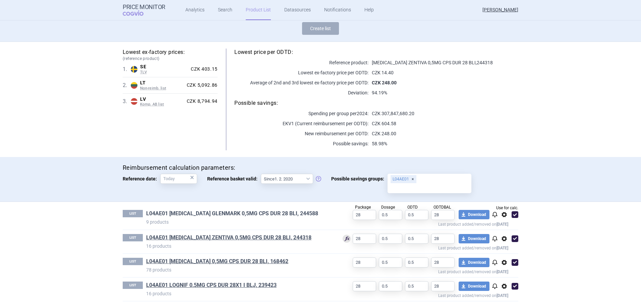
click at [272, 216] on link "L04AE01 [MEDICAL_DATA] GLENMARK 0,5MG CPS DUR 28 BLI, 244588" at bounding box center [232, 213] width 172 height 7
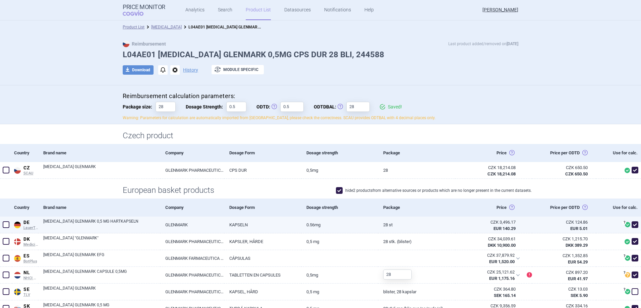
scroll to position [168, 0]
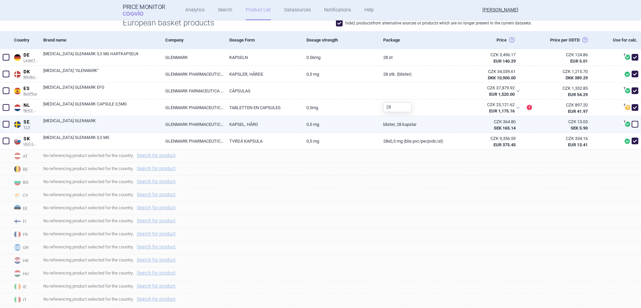
click at [631, 122] on span at bounding box center [634, 124] width 7 height 7
checkbox input "true"
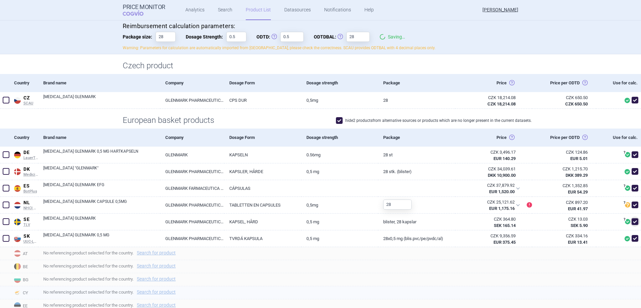
scroll to position [67, 0]
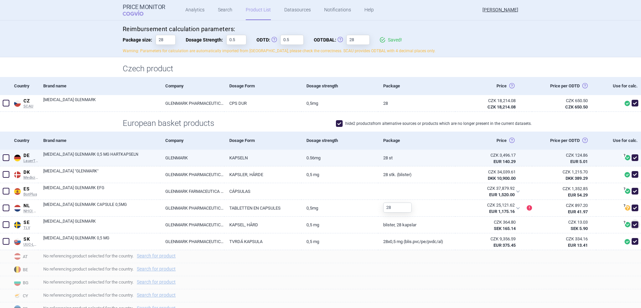
click at [631, 155] on span at bounding box center [634, 158] width 7 height 7
checkbox input "false"
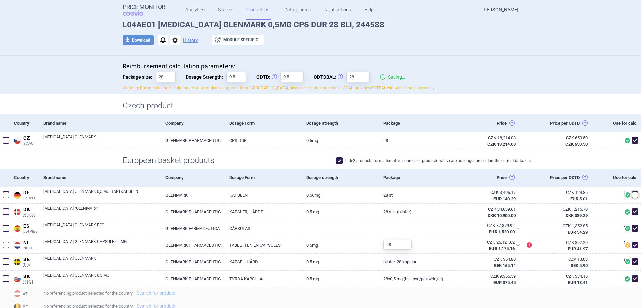
scroll to position [0, 0]
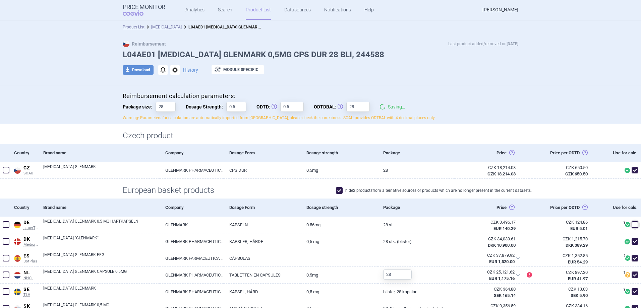
click at [169, 28] on link "[MEDICAL_DATA]" at bounding box center [166, 27] width 31 height 5
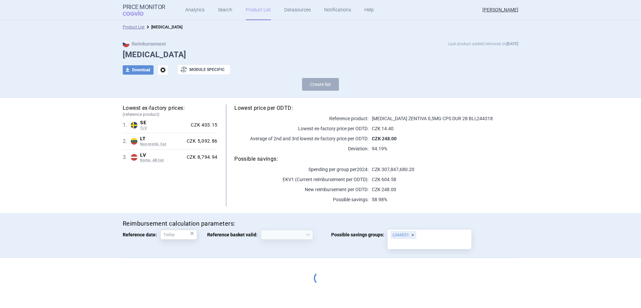
select select "[DATE]"
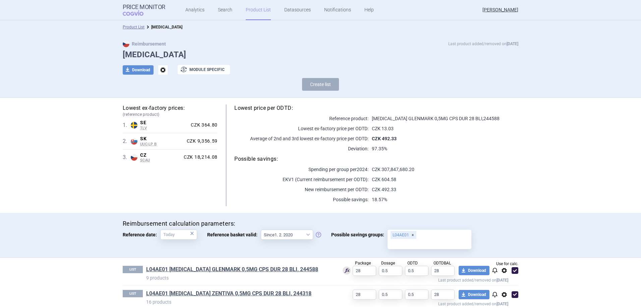
scroll to position [56, 0]
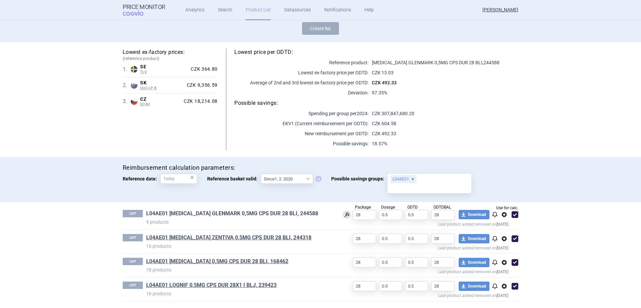
click at [262, 212] on link "L04AE01 [MEDICAL_DATA] GLENMARK 0,5MG CPS DUR 28 BLI, 244588" at bounding box center [232, 213] width 172 height 7
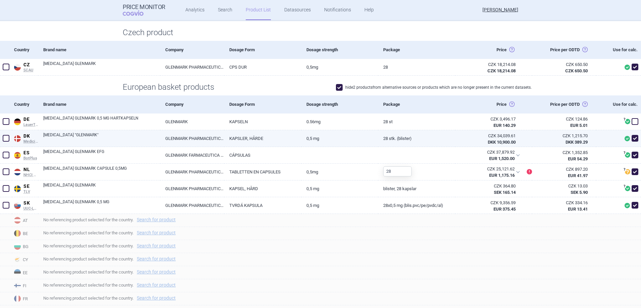
scroll to position [101, 0]
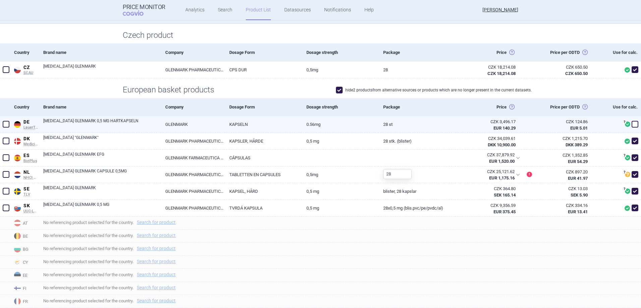
click at [631, 124] on span at bounding box center [634, 124] width 7 height 7
checkbox input "true"
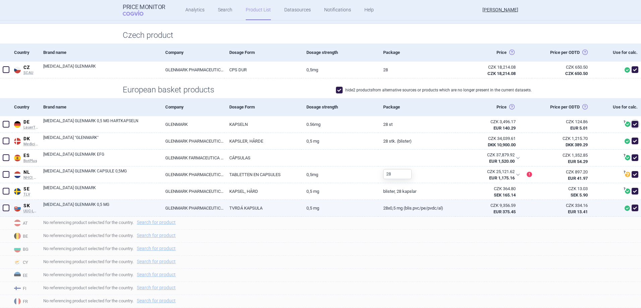
click at [631, 207] on span at bounding box center [634, 208] width 7 height 7
checkbox input "false"
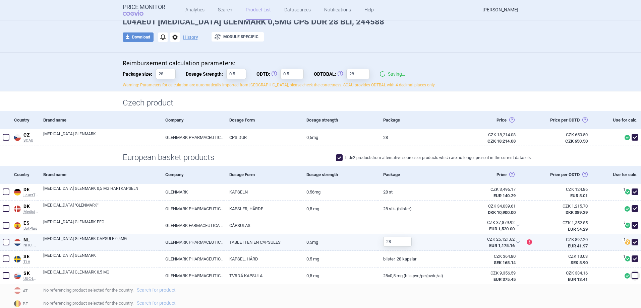
scroll to position [0, 0]
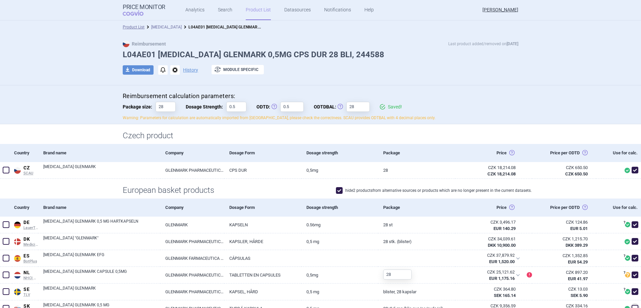
click at [158, 25] on link "[MEDICAL_DATA]" at bounding box center [166, 27] width 31 height 5
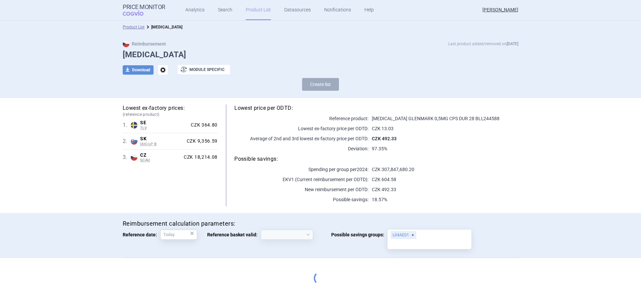
select select "[DATE]"
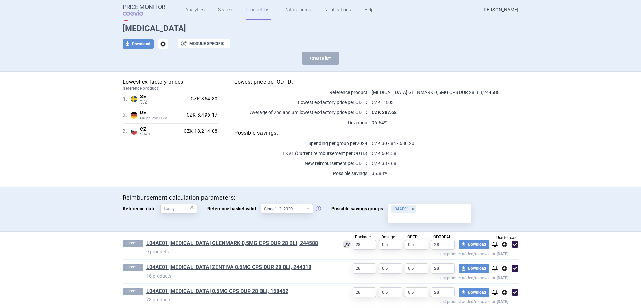
scroll to position [56, 0]
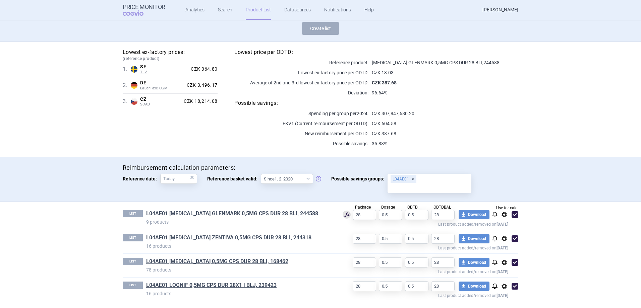
click at [257, 216] on link "L04AE01 [MEDICAL_DATA] GLENMARK 0,5MG CPS DUR 28 BLI, 244588" at bounding box center [232, 213] width 172 height 7
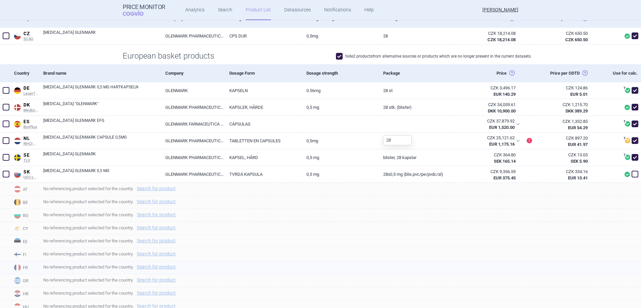
scroll to position [134, 0]
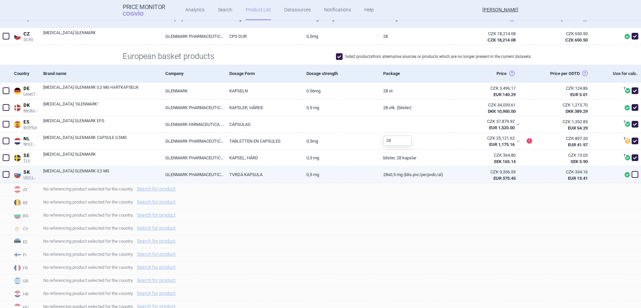
click at [631, 175] on span at bounding box center [634, 174] width 7 height 7
checkbox input "true"
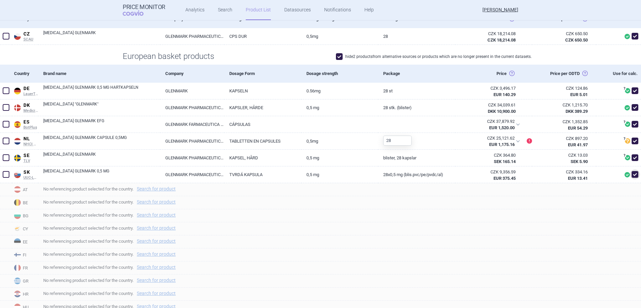
scroll to position [0, 0]
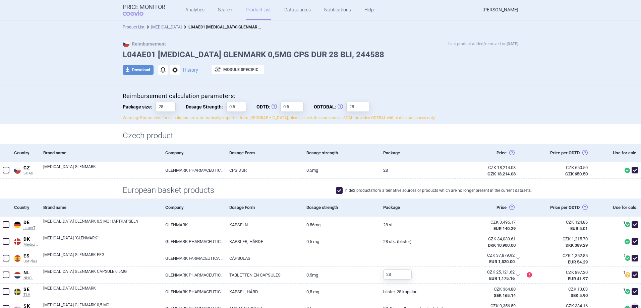
click at [166, 27] on link "[MEDICAL_DATA]" at bounding box center [166, 27] width 31 height 5
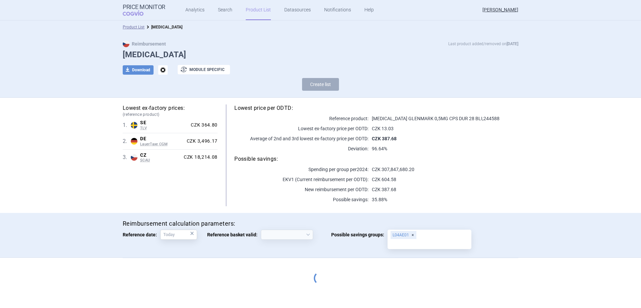
select select "[DATE]"
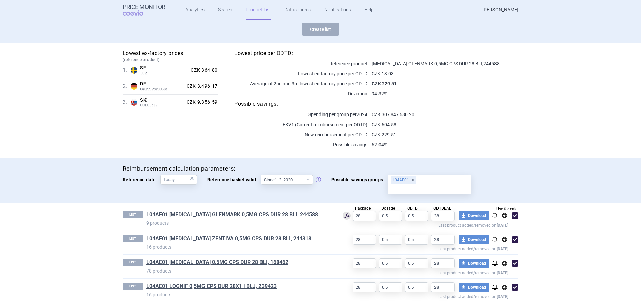
scroll to position [56, 0]
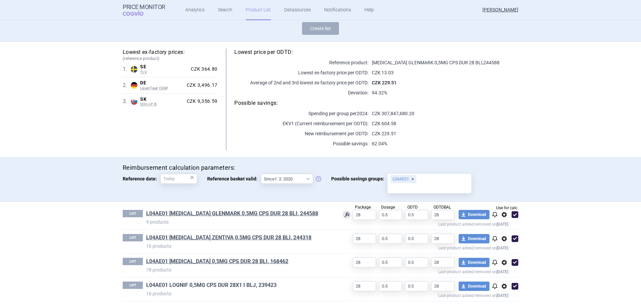
click at [203, 287] on link "L04AE01 LOGNIF 0,5MG CPS DUR 28X1 I BLJ, 239423" at bounding box center [211, 285] width 130 height 7
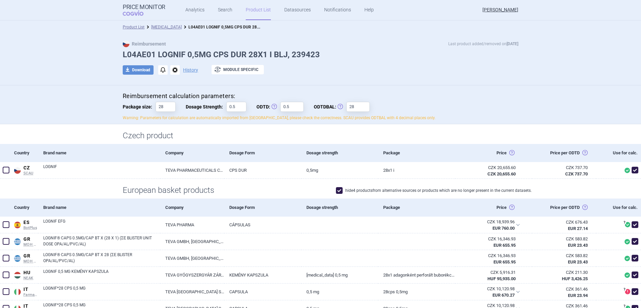
click at [169, 24] on li "[MEDICAL_DATA]" at bounding box center [162, 27] width 37 height 7
click at [168, 27] on link "[MEDICAL_DATA]" at bounding box center [166, 27] width 31 height 5
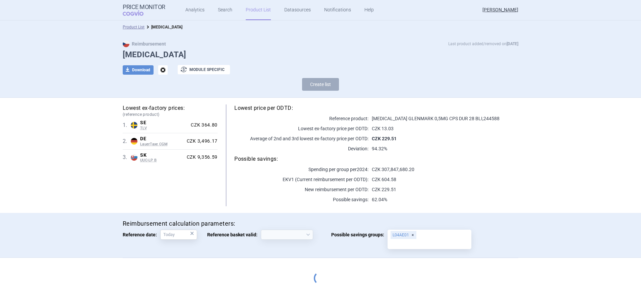
select select "[DATE]"
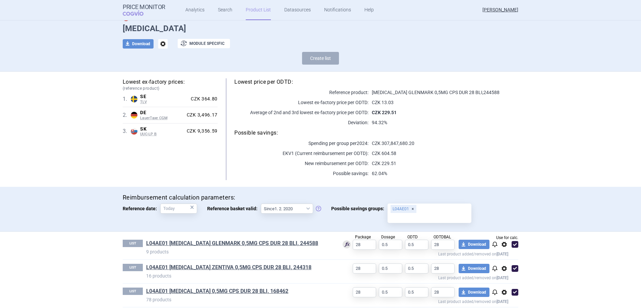
scroll to position [56, 0]
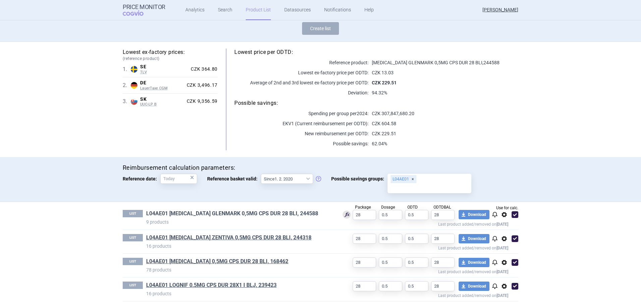
click at [273, 212] on link "L04AE01 [MEDICAL_DATA] GLENMARK 0,5MG CPS DUR 28 BLI, 244588" at bounding box center [232, 213] width 172 height 7
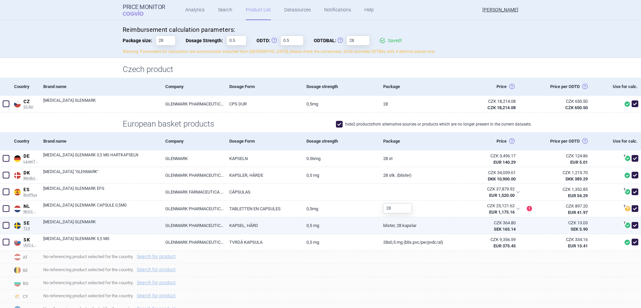
scroll to position [67, 0]
click at [631, 222] on span at bounding box center [634, 225] width 7 height 7
checkbox input "false"
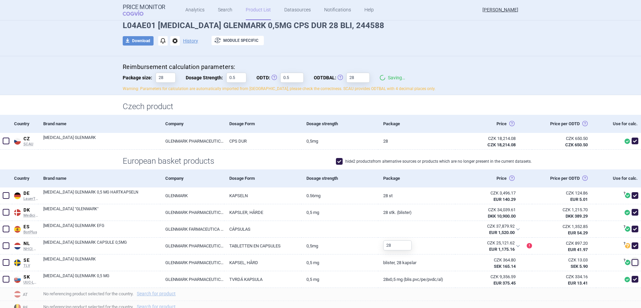
scroll to position [0, 0]
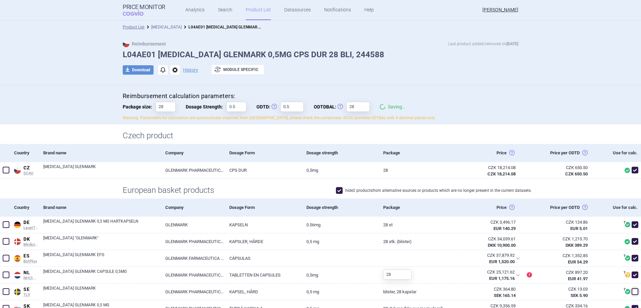
click at [164, 27] on link "[MEDICAL_DATA]" at bounding box center [166, 27] width 31 height 5
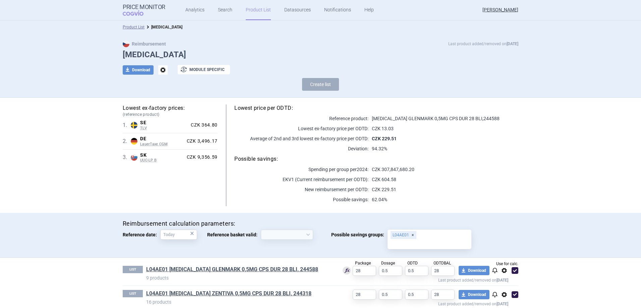
scroll to position [56, 0]
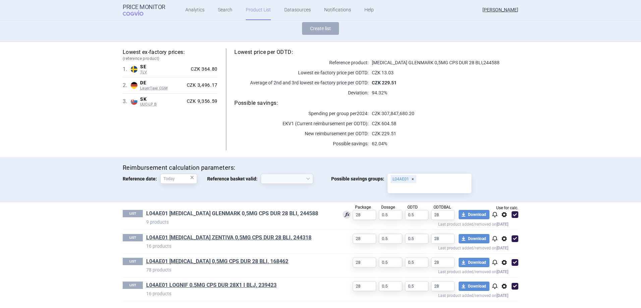
click at [263, 214] on link "L04AE01 [MEDICAL_DATA] GLENMARK 0,5MG CPS DUR 28 BLI, 244588" at bounding box center [232, 213] width 172 height 7
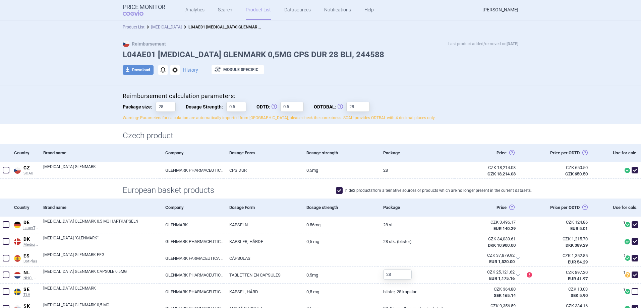
click at [161, 31] on div "Product List [MEDICAL_DATA] L04AE01 [MEDICAL_DATA] GLENMARK 0,5MG CPS DUR 28 BL…" at bounding box center [320, 26] width 641 height 13
click at [162, 27] on link "[MEDICAL_DATA]" at bounding box center [166, 27] width 31 height 5
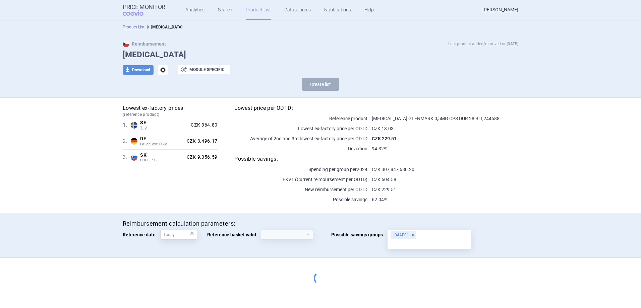
select select "[DATE]"
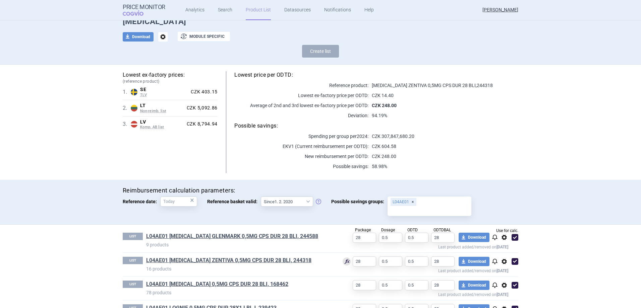
scroll to position [56, 0]
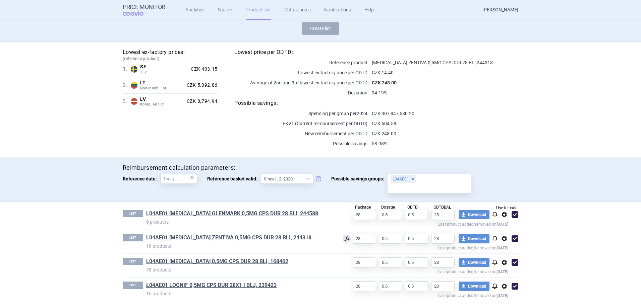
click at [249, 233] on div "LIST L04AE01 [MEDICAL_DATA] ZENTIVA 0,5MG CPS DUR 28 BLI, 244318 16 products Us…" at bounding box center [320, 241] width 395 height 23
click at [248, 236] on link "L04AE01 [MEDICAL_DATA] ZENTIVA 0,5MG CPS DUR 28 BLI, 244318" at bounding box center [228, 237] width 165 height 7
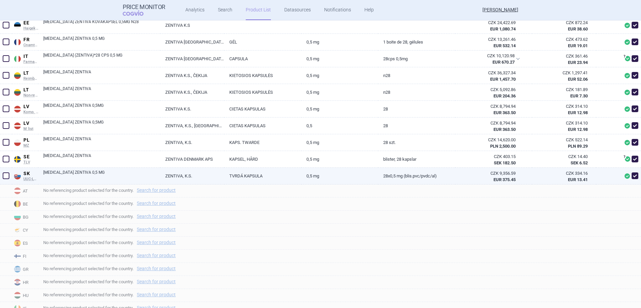
scroll to position [235, 0]
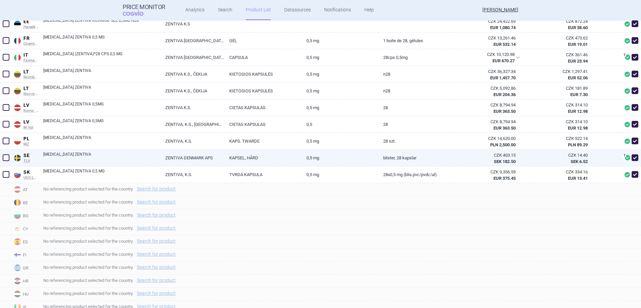
click at [631, 156] on span at bounding box center [634, 158] width 7 height 7
checkbox input "false"
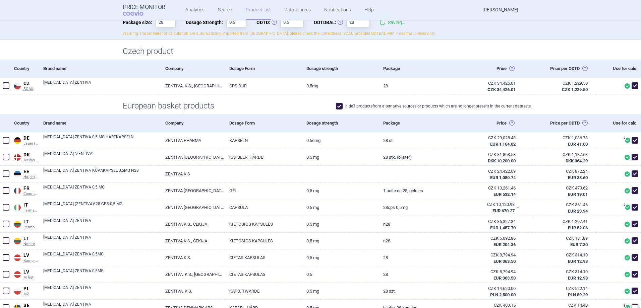
scroll to position [0, 0]
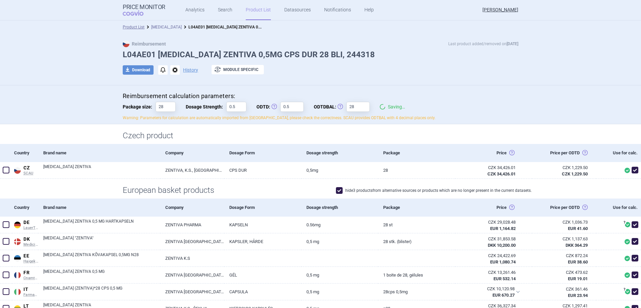
click at [164, 27] on link "[MEDICAL_DATA]" at bounding box center [166, 27] width 31 height 5
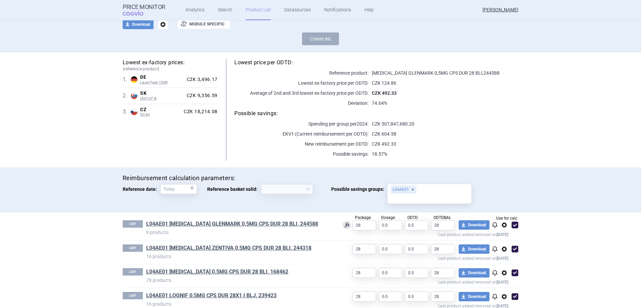
scroll to position [56, 0]
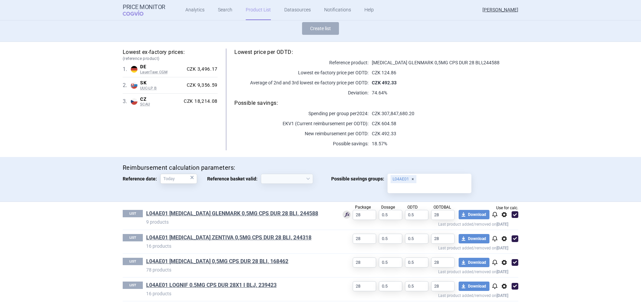
click at [268, 215] on link "L04AE01 [MEDICAL_DATA] GLENMARK 0,5MG CPS DUR 28 BLI, 244588" at bounding box center [232, 213] width 172 height 7
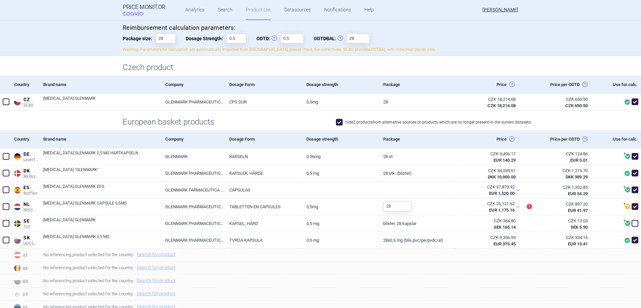
scroll to position [201, 0]
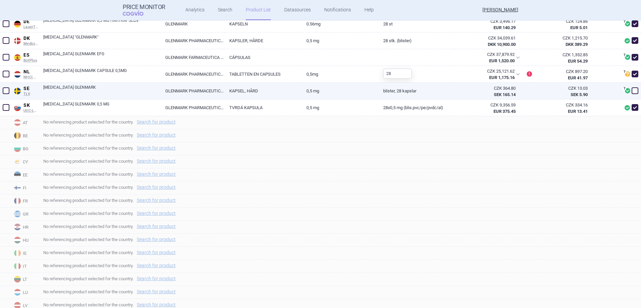
click at [631, 89] on span at bounding box center [634, 90] width 7 height 7
checkbox input "true"
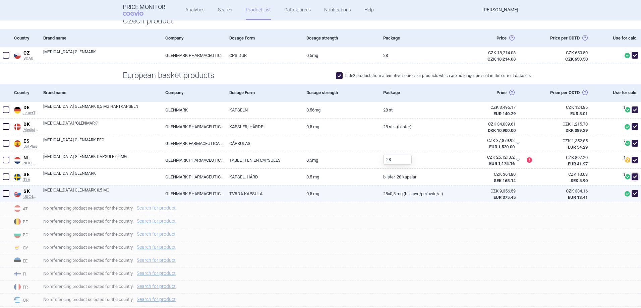
scroll to position [0, 0]
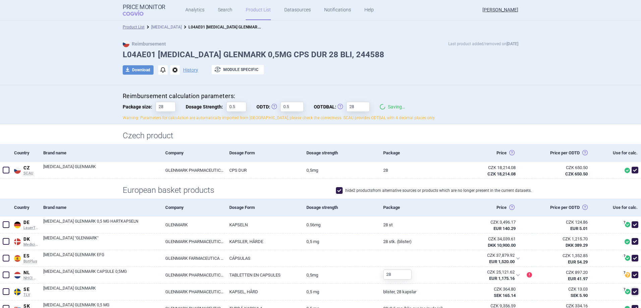
click at [155, 29] on link "[MEDICAL_DATA]" at bounding box center [166, 27] width 31 height 5
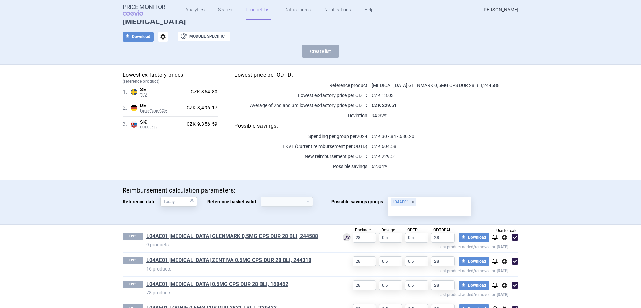
scroll to position [56, 0]
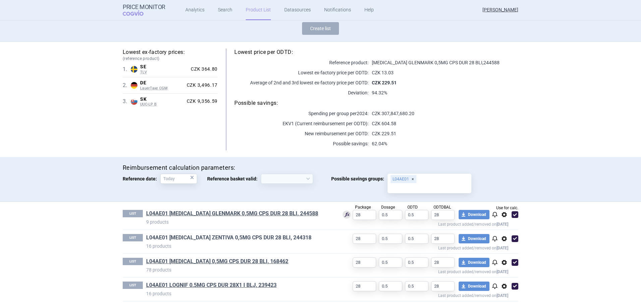
click at [237, 239] on link "L04AE01 [MEDICAL_DATA] ZENTIVA 0,5MG CPS DUR 28 BLI, 244318" at bounding box center [228, 237] width 165 height 7
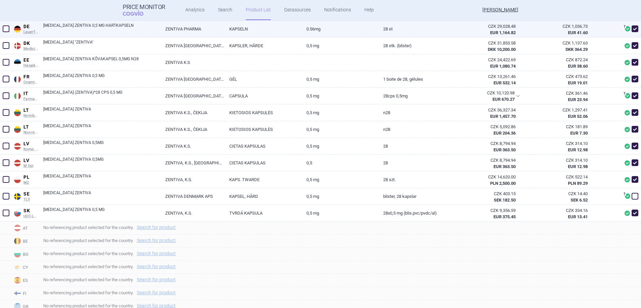
scroll to position [201, 0]
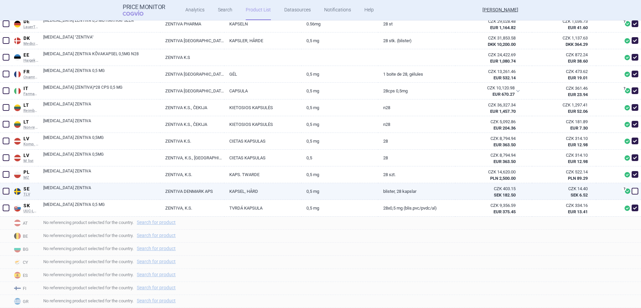
click at [632, 193] on span at bounding box center [634, 191] width 7 height 7
checkbox input "true"
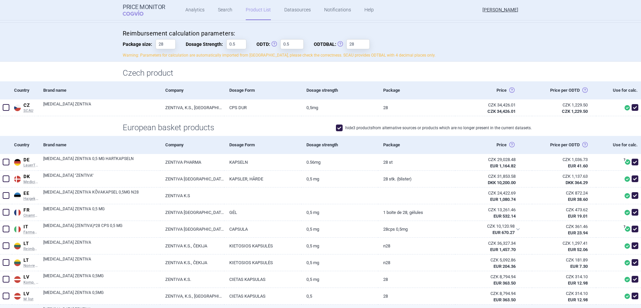
scroll to position [0, 0]
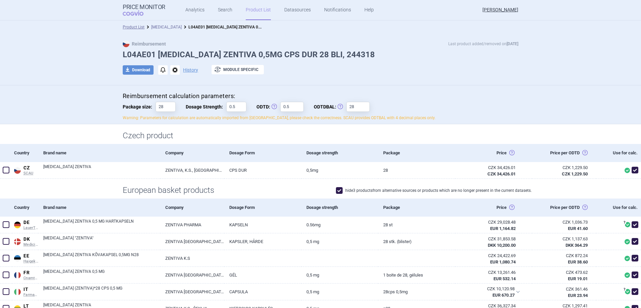
click at [161, 26] on link "[MEDICAL_DATA]" at bounding box center [166, 27] width 31 height 5
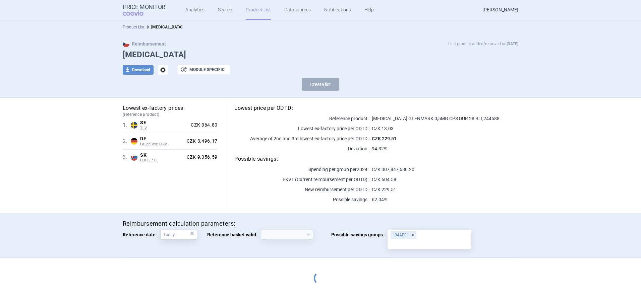
select select "[DATE]"
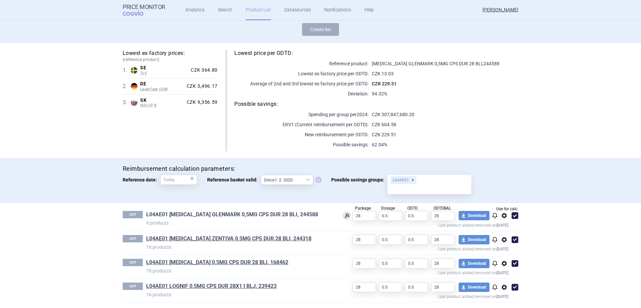
scroll to position [56, 0]
click at [239, 212] on link "L04AE01 [MEDICAL_DATA] GLENMARK 0,5MG CPS DUR 28 BLI, 244588" at bounding box center [232, 213] width 172 height 7
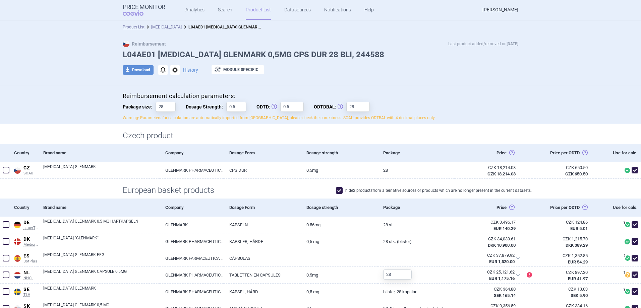
click at [165, 27] on link "[MEDICAL_DATA]" at bounding box center [166, 27] width 31 height 5
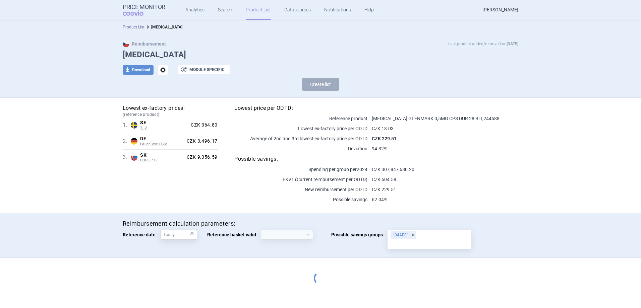
select select "[DATE]"
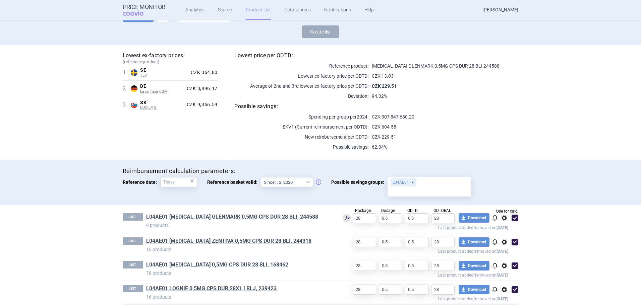
scroll to position [56, 0]
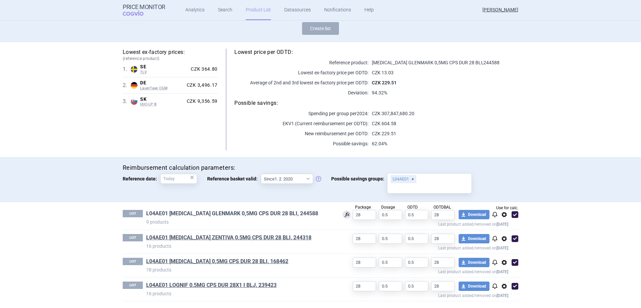
click at [292, 212] on link "L04AE01 [MEDICAL_DATA] GLENMARK 0,5MG CPS DUR 28 BLI, 244588" at bounding box center [232, 213] width 172 height 7
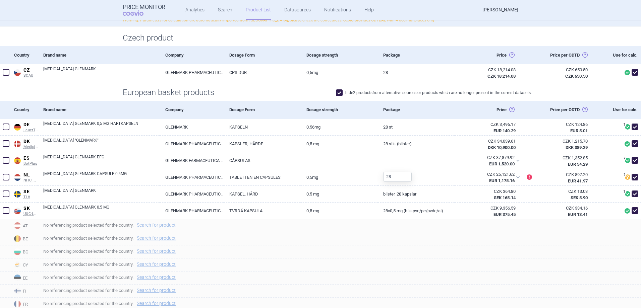
scroll to position [101, 0]
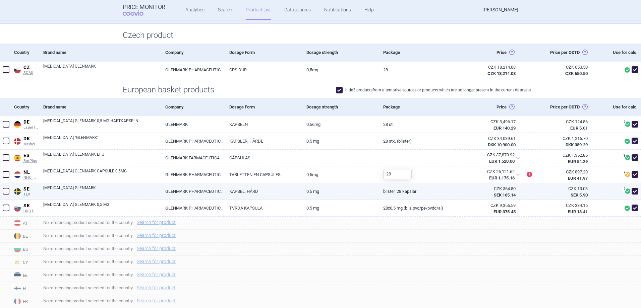
click at [631, 189] on span at bounding box center [634, 191] width 7 height 7
checkbox input "false"
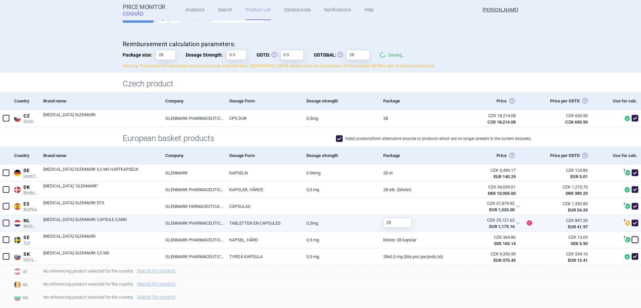
scroll to position [0, 0]
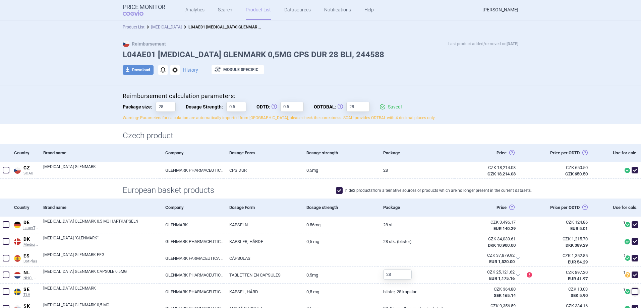
click at [160, 23] on div "Product List [MEDICAL_DATA] L04AE01 [MEDICAL_DATA] GLENMARK 0,5MG CPS DUR 28 BL…" at bounding box center [320, 26] width 641 height 13
click at [161, 26] on link "[MEDICAL_DATA]" at bounding box center [166, 27] width 31 height 5
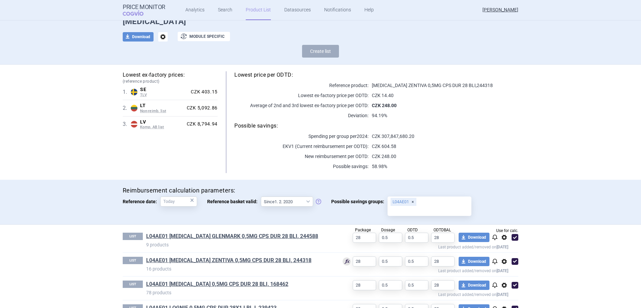
scroll to position [56, 0]
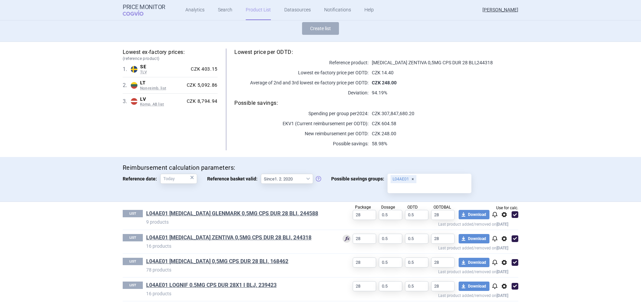
click at [513, 236] on span at bounding box center [514, 239] width 7 height 7
click at [511, 239] on span at bounding box center [514, 239] width 7 height 7
checkbox input "true"
click at [289, 212] on link "L04AE01 [MEDICAL_DATA] GLENMARK 0,5MG CPS DUR 28 BLI, 244588" at bounding box center [232, 213] width 172 height 7
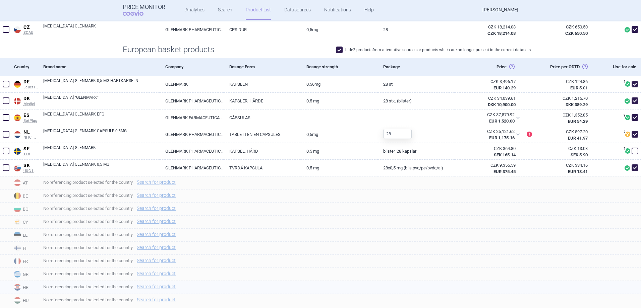
scroll to position [134, 0]
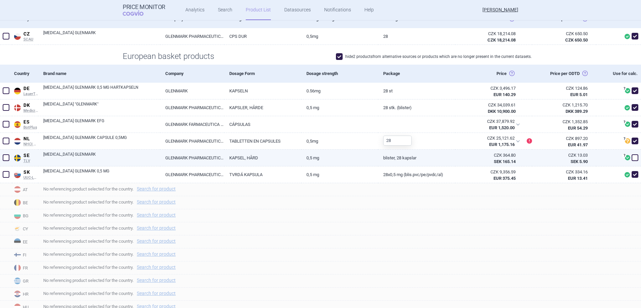
drag, startPoint x: 627, startPoint y: 157, endPoint x: 613, endPoint y: 159, distance: 14.3
click at [631, 157] on span at bounding box center [634, 158] width 7 height 7
checkbox input "true"
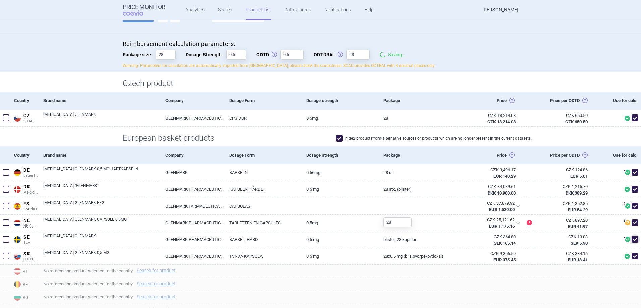
scroll to position [0, 0]
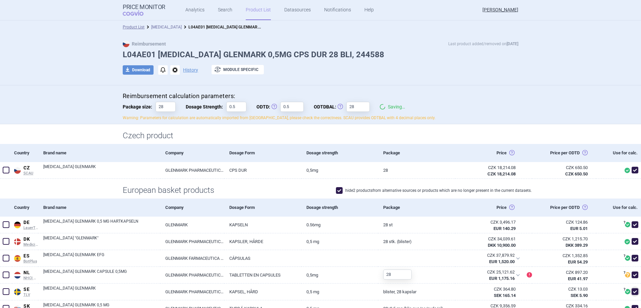
click at [165, 26] on link "[MEDICAL_DATA]" at bounding box center [166, 27] width 31 height 5
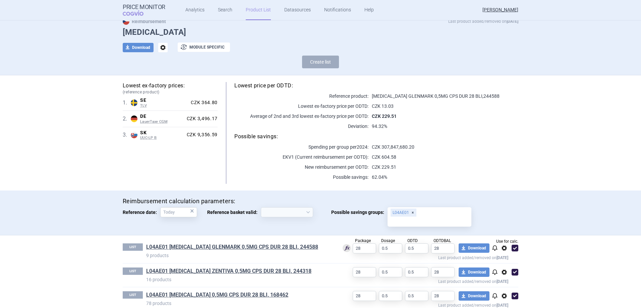
scroll to position [34, 0]
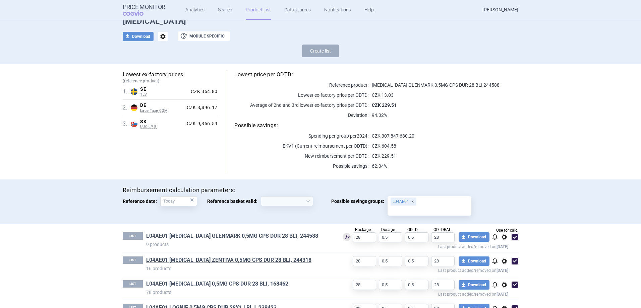
click at [249, 236] on link "L04AE01 [MEDICAL_DATA] GLENMARK 0,5MG CPS DUR 28 BLI, 244588" at bounding box center [232, 236] width 172 height 7
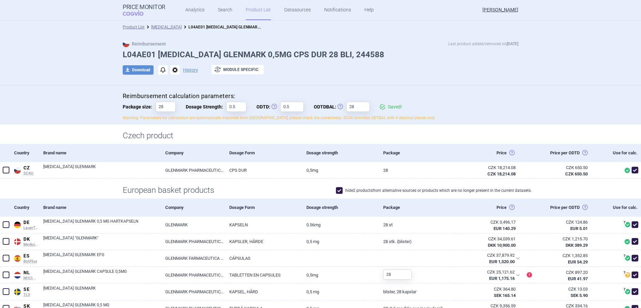
scroll to position [134, 0]
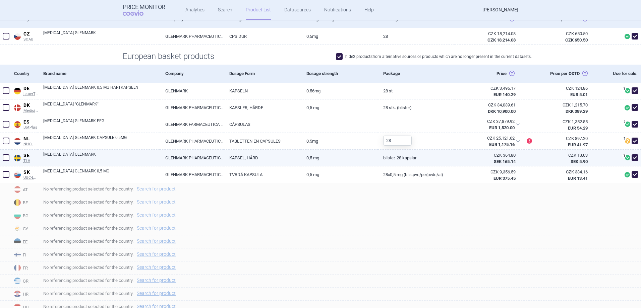
click at [631, 157] on span at bounding box center [634, 158] width 7 height 7
checkbox input "false"
click at [107, 158] on link "[MEDICAL_DATA] GLENMARK" at bounding box center [101, 157] width 117 height 12
select select "EUR"
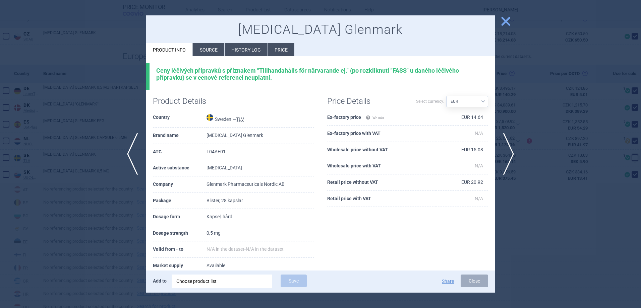
click at [280, 48] on li "Price" at bounding box center [281, 49] width 26 height 13
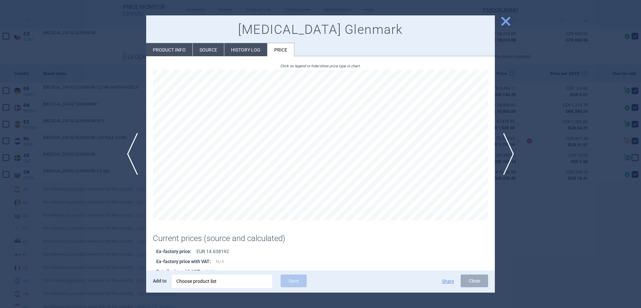
click at [530, 195] on div at bounding box center [320, 154] width 641 height 308
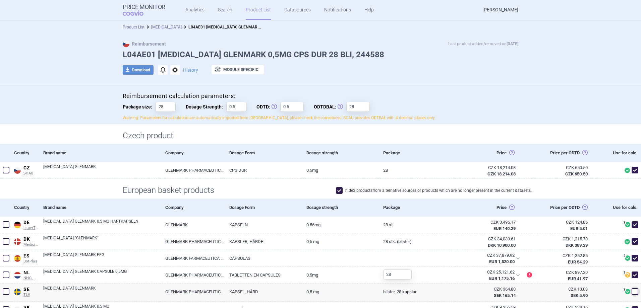
click at [160, 24] on li "[MEDICAL_DATA]" at bounding box center [162, 27] width 37 height 7
click at [162, 25] on link "[MEDICAL_DATA]" at bounding box center [166, 27] width 31 height 5
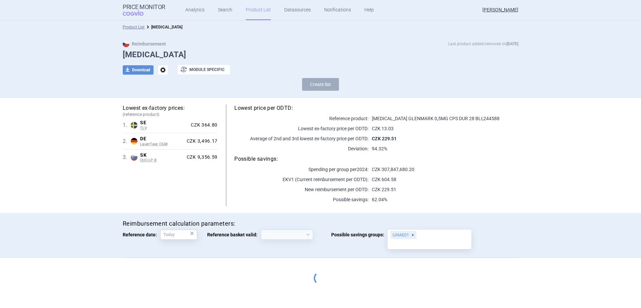
select select "[DATE]"
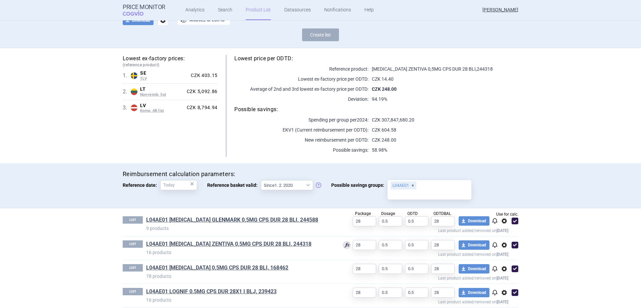
scroll to position [56, 0]
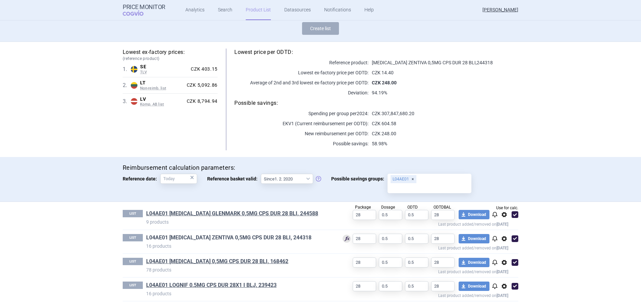
click at [233, 239] on link "L04AE01 [MEDICAL_DATA] ZENTIVA 0,5MG CPS DUR 28 BLI, 244318" at bounding box center [228, 237] width 165 height 7
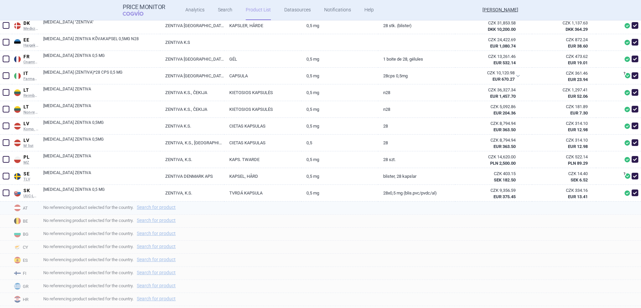
scroll to position [201, 0]
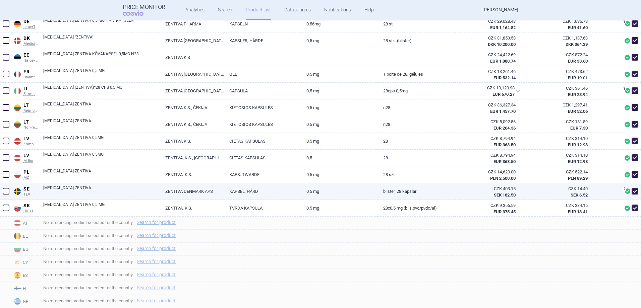
click at [156, 194] on link "[MEDICAL_DATA] ZENTIVA" at bounding box center [101, 191] width 117 height 12
select select "EUR"
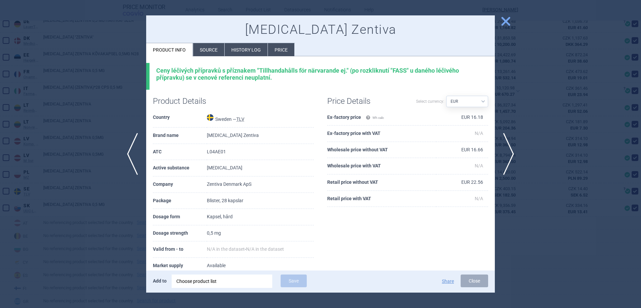
click at [285, 52] on li "Price" at bounding box center [281, 49] width 26 height 13
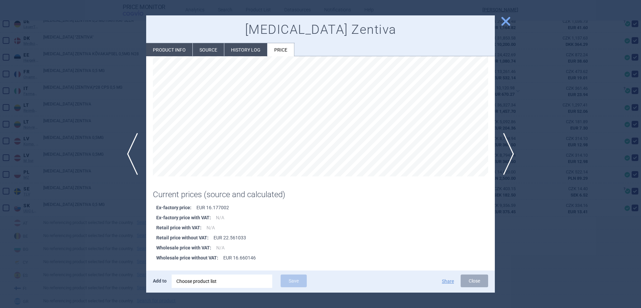
scroll to position [46, 0]
click at [241, 50] on li "History log" at bounding box center [245, 49] width 43 height 13
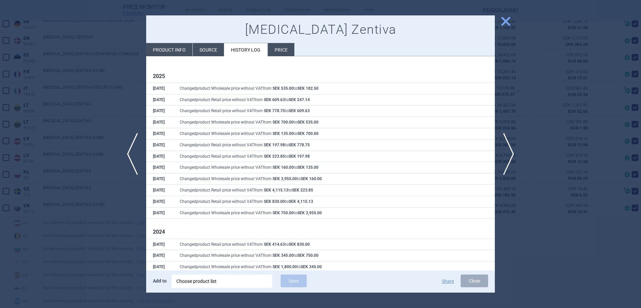
click at [194, 52] on li "Source" at bounding box center [208, 49] width 31 height 13
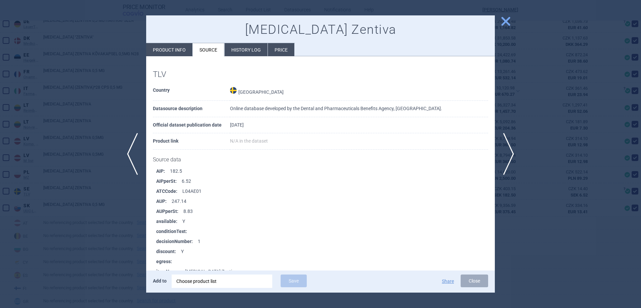
click at [161, 52] on li "Product info" at bounding box center [169, 49] width 46 height 13
select select "EUR"
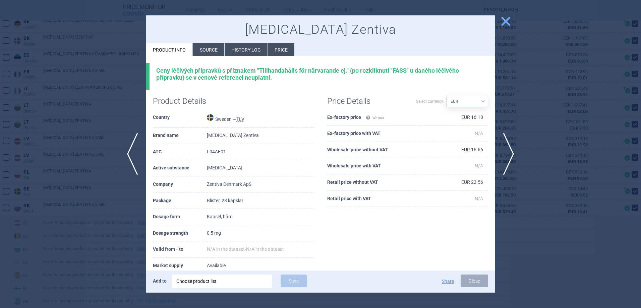
click at [204, 45] on li "Source" at bounding box center [208, 49] width 31 height 13
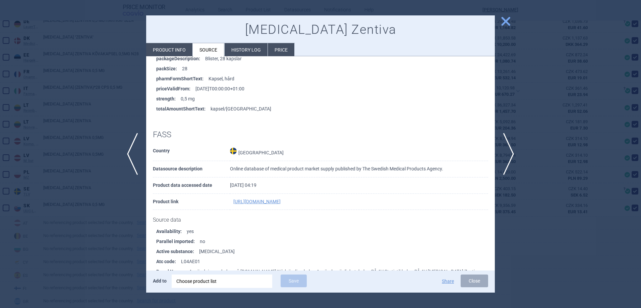
scroll to position [335, 0]
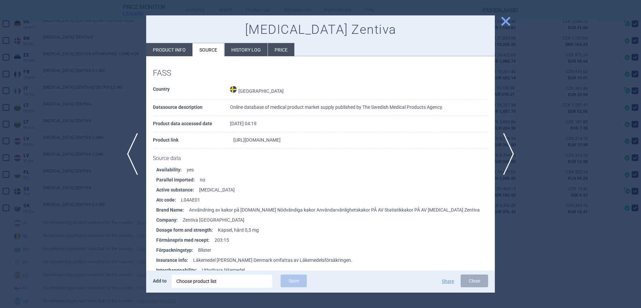
click at [271, 138] on link "[URL][DOMAIN_NAME]" at bounding box center [256, 140] width 47 height 5
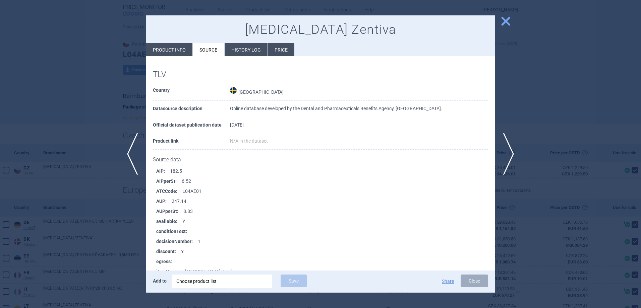
click at [501, 17] on span "close" at bounding box center [506, 21] width 12 height 12
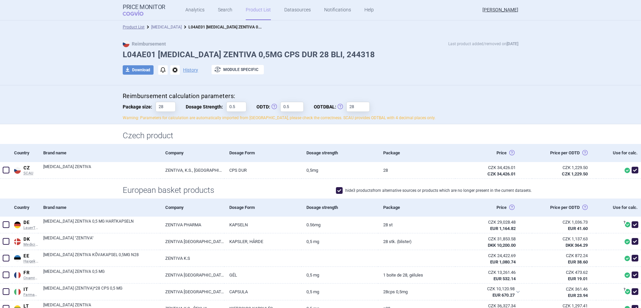
click at [162, 25] on link "[MEDICAL_DATA]" at bounding box center [166, 27] width 31 height 5
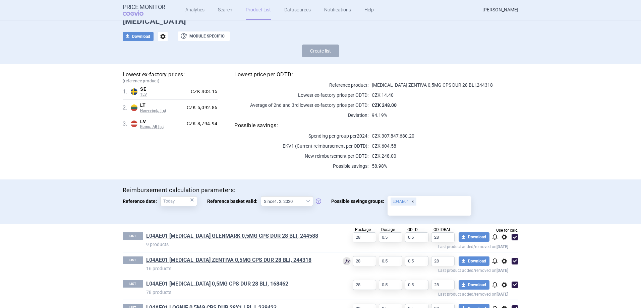
scroll to position [56, 0]
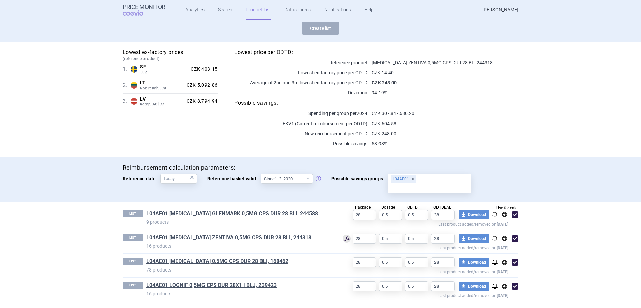
click at [279, 216] on link "L04AE01 [MEDICAL_DATA] GLENMARK 0,5MG CPS DUR 28 BLI, 244588" at bounding box center [232, 213] width 172 height 7
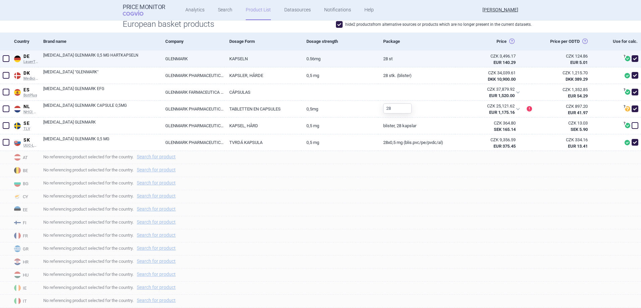
scroll to position [168, 0]
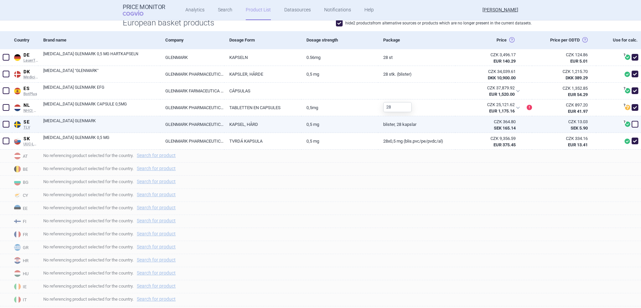
click at [633, 124] on span at bounding box center [635, 124] width 10 height 10
checkbox input "true"
click at [448, 128] on link "Blister, 28 kapslar" at bounding box center [416, 124] width 77 height 16
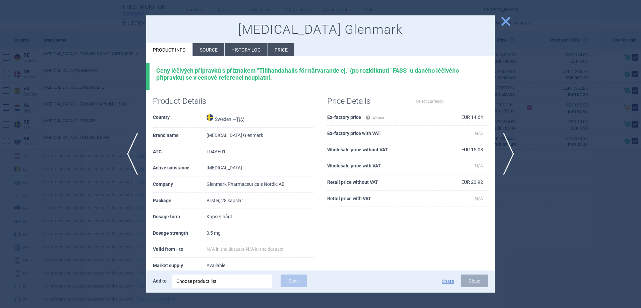
select select "EUR"
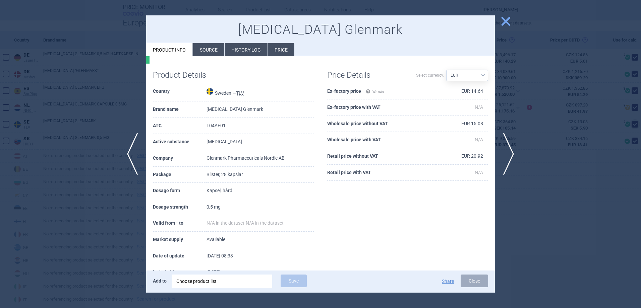
scroll to position [50, 0]
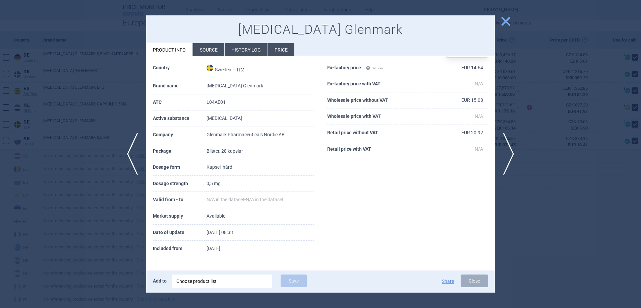
click at [210, 54] on li "Source" at bounding box center [208, 49] width 31 height 13
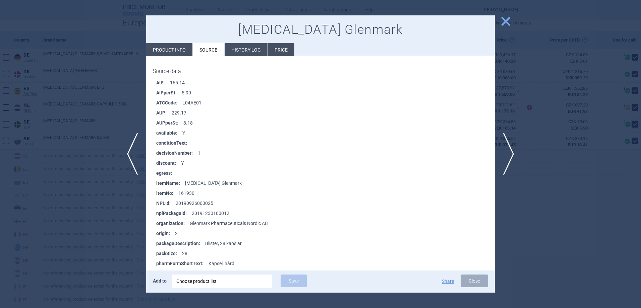
scroll to position [168, 0]
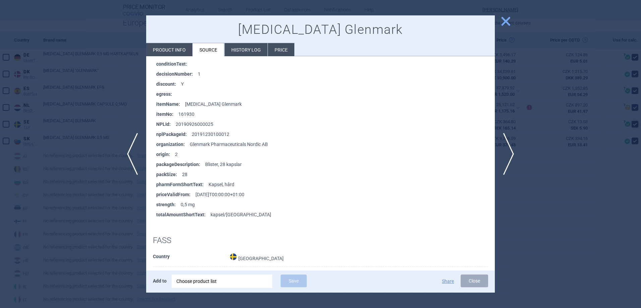
click at [286, 51] on li "Price" at bounding box center [281, 49] width 26 height 13
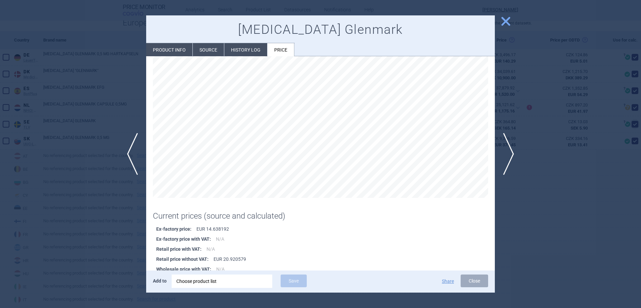
scroll to position [46, 0]
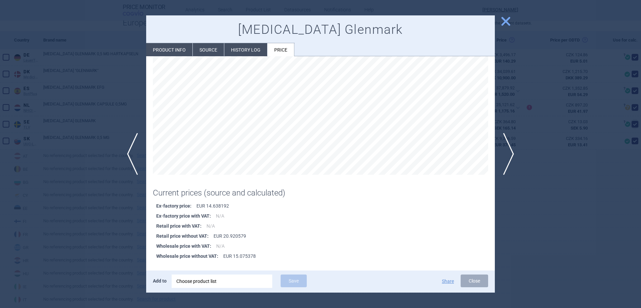
click at [245, 50] on li "History log" at bounding box center [245, 49] width 43 height 13
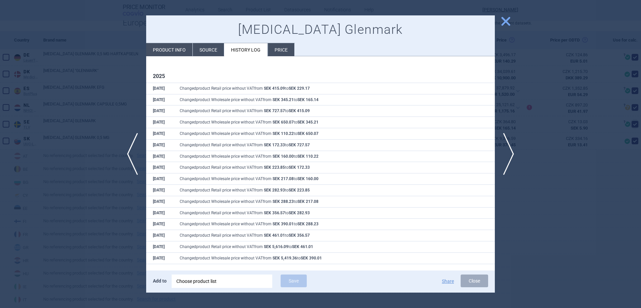
click at [305, 87] on strong "SEK 229.17" at bounding box center [299, 88] width 21 height 5
